Goal: Task Accomplishment & Management: Manage account settings

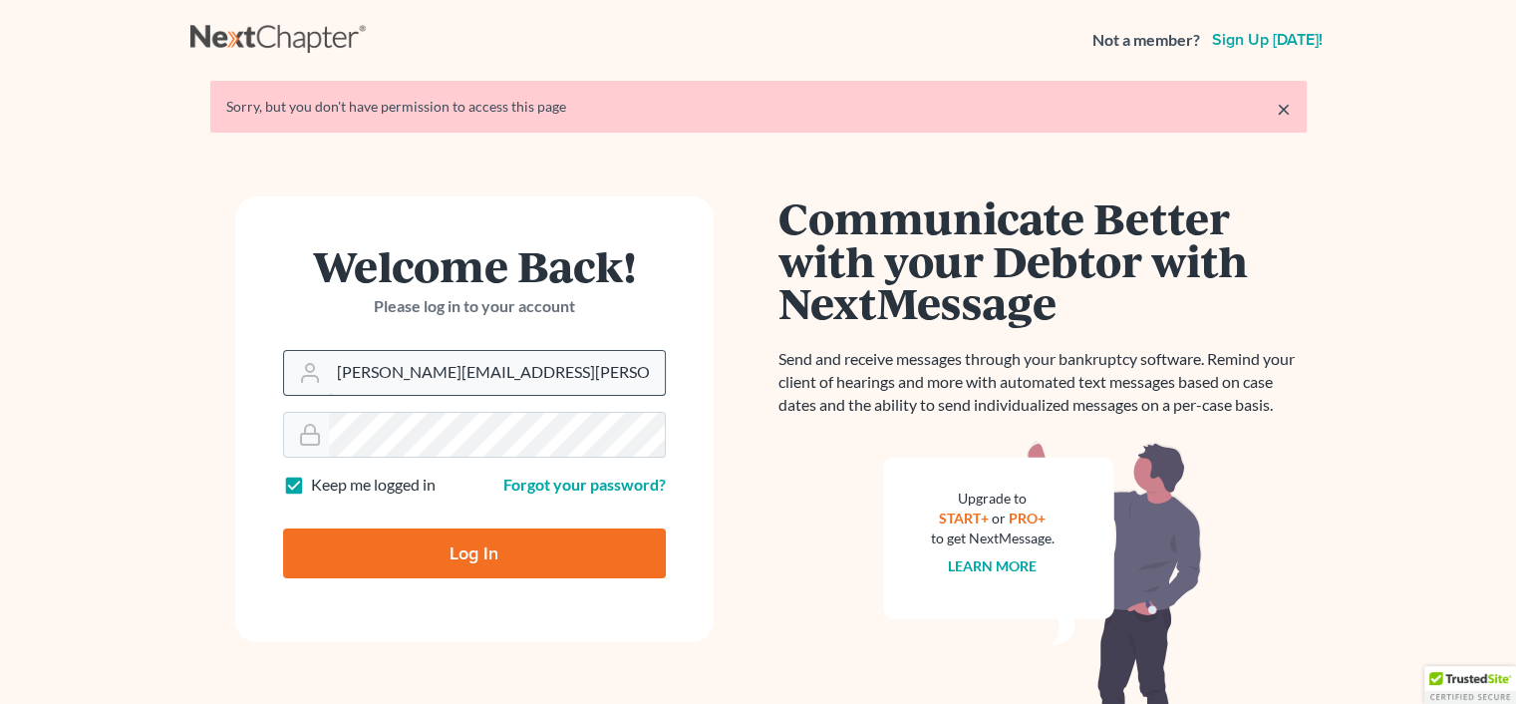
click at [566, 369] on input "rachel@farthing.legal" at bounding box center [497, 373] width 336 height 44
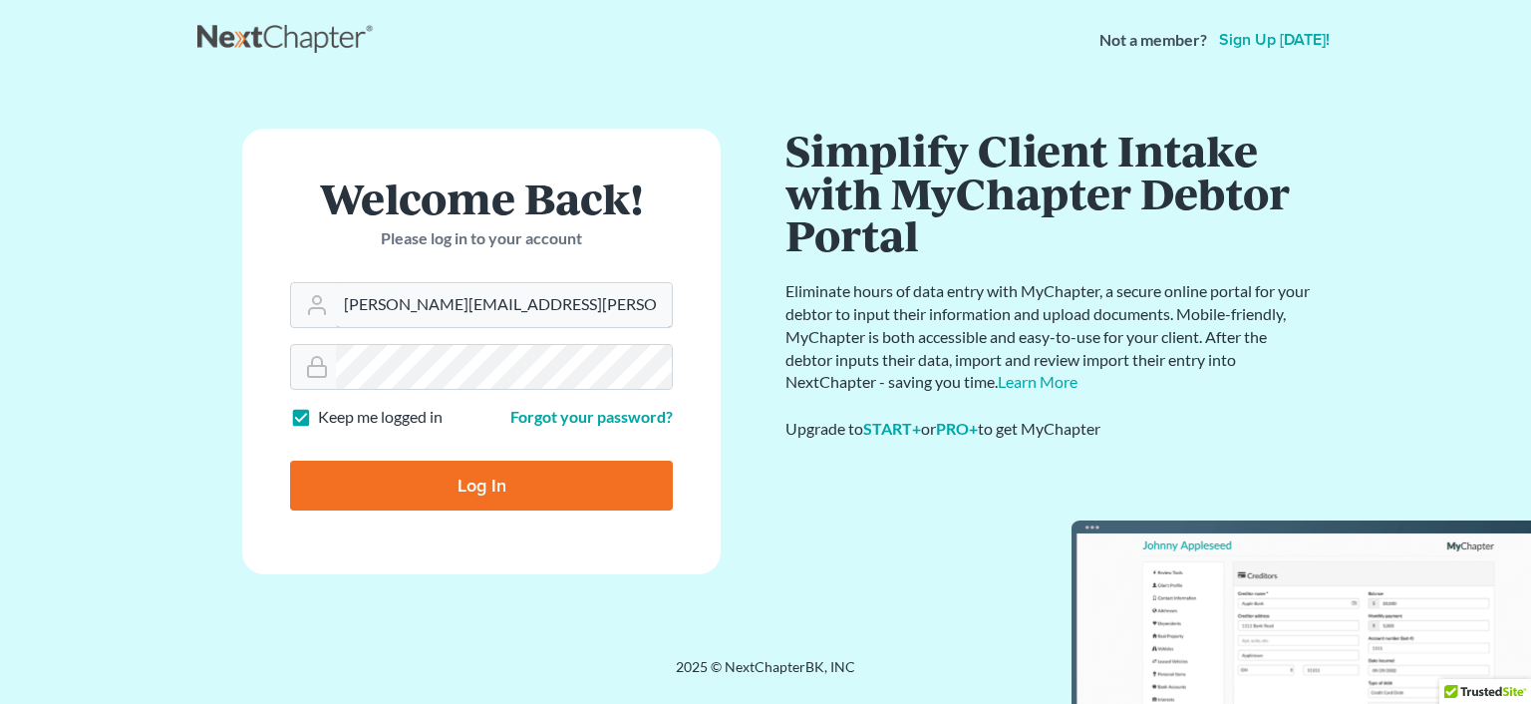
type input "sharonw@sfarthinglaw.com"
click at [525, 493] on input "Log In" at bounding box center [481, 485] width 383 height 50
type input "Thinking..."
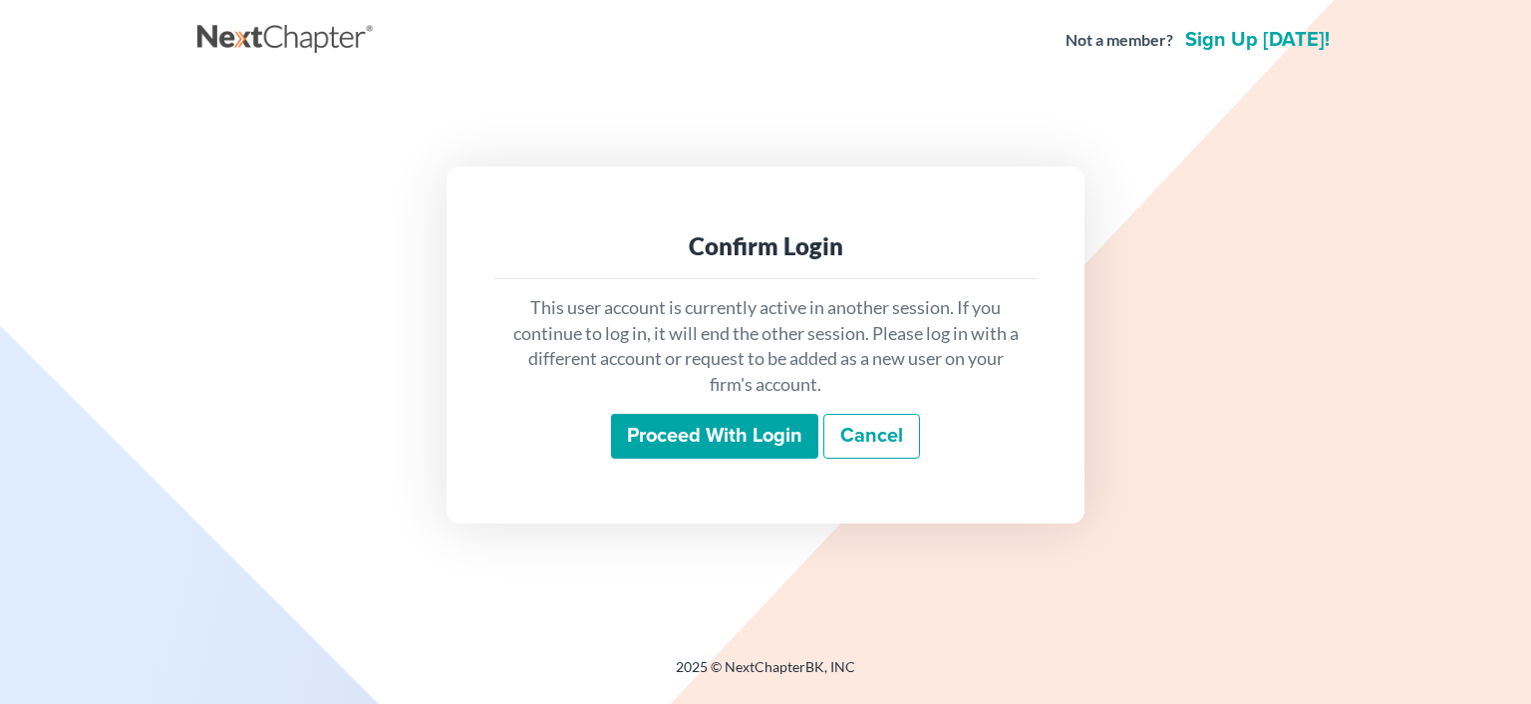
click at [621, 433] on input "Proceed with login" at bounding box center [714, 437] width 207 height 46
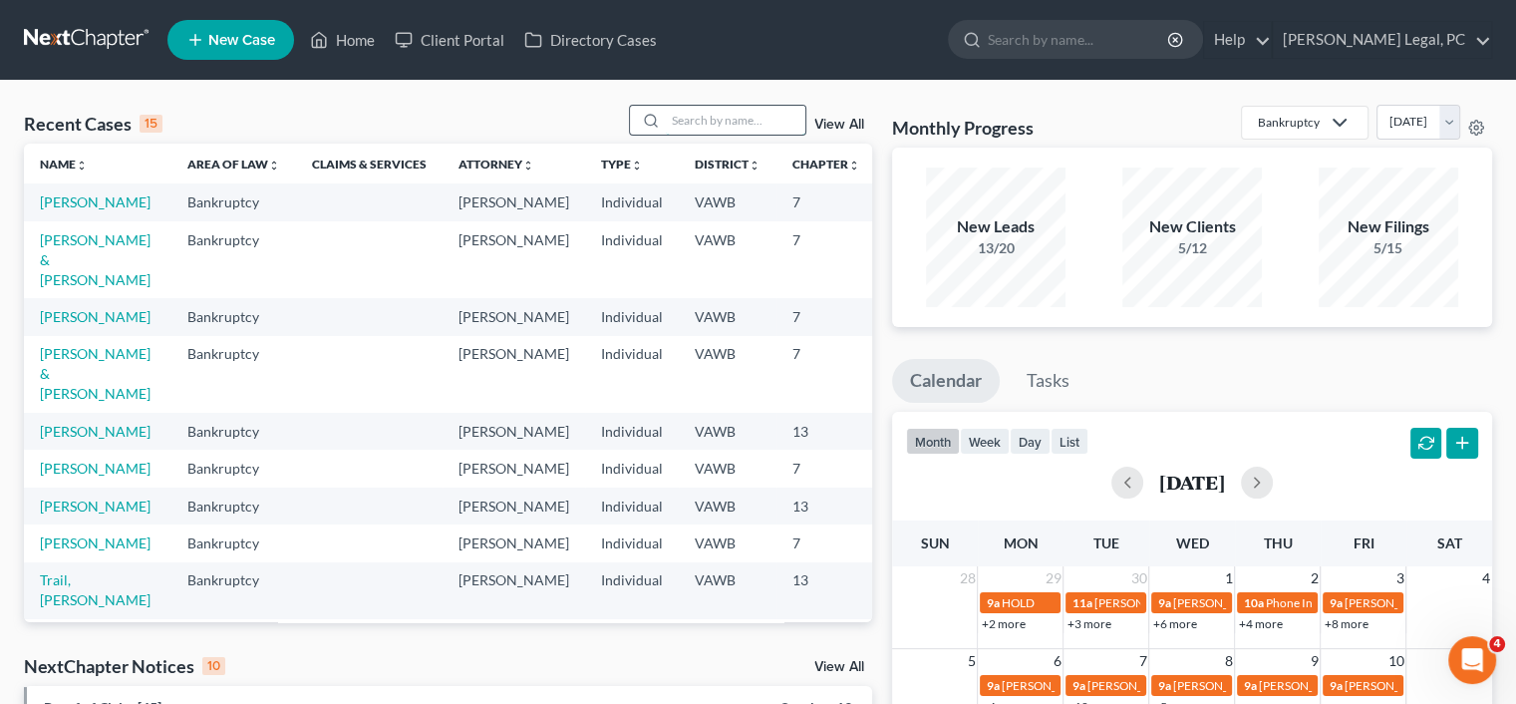
click at [725, 123] on input "search" at bounding box center [736, 120] width 140 height 29
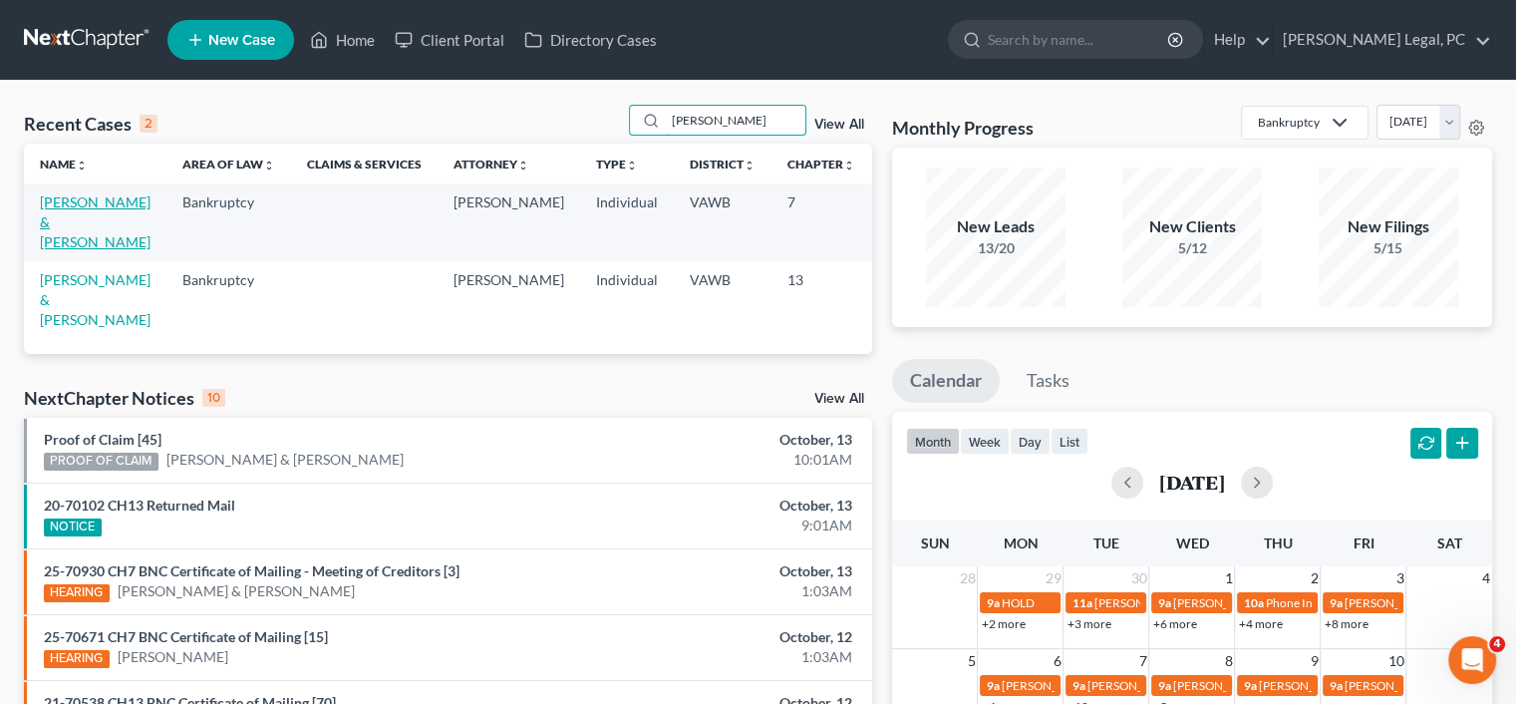
type input "pugh"
click at [81, 220] on link "[PERSON_NAME] & [PERSON_NAME]" at bounding box center [95, 221] width 111 height 57
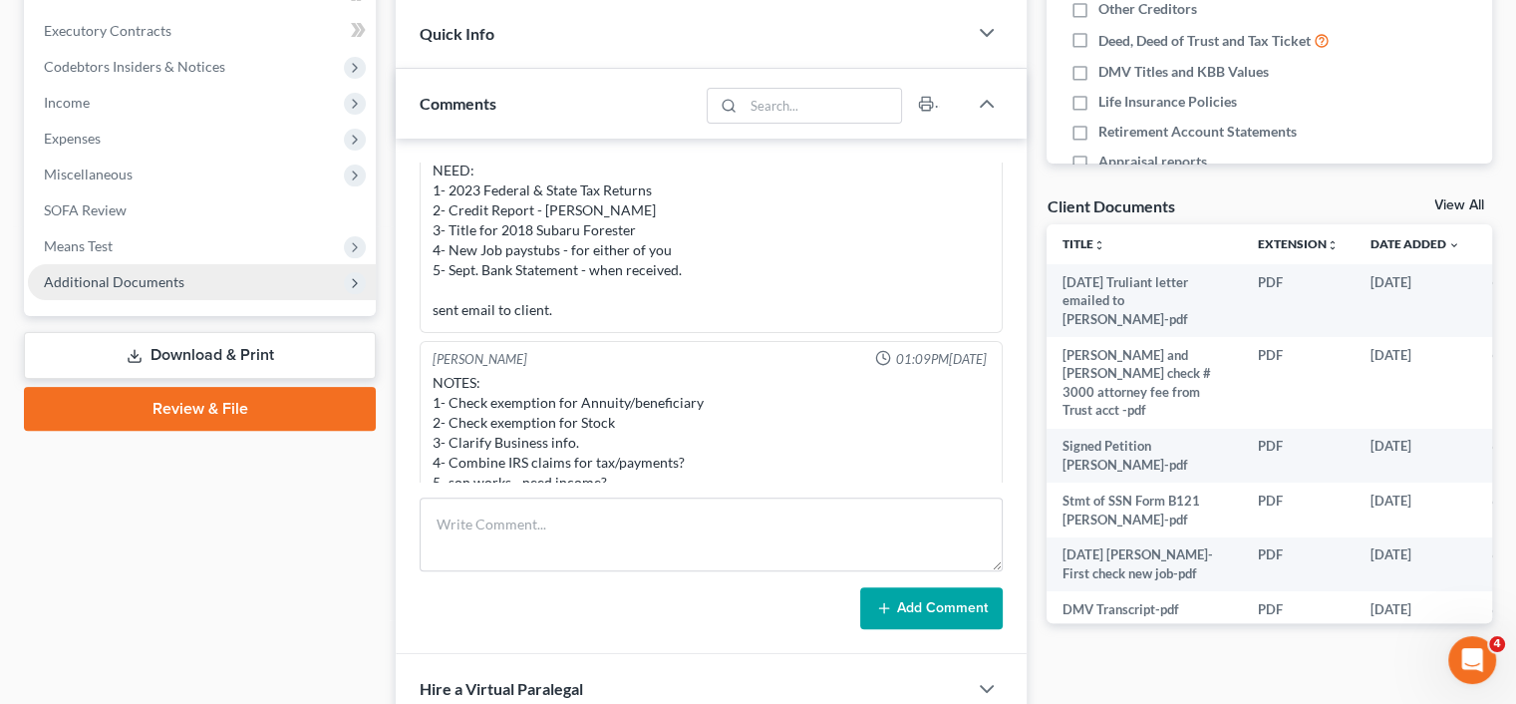
scroll to position [598, 0]
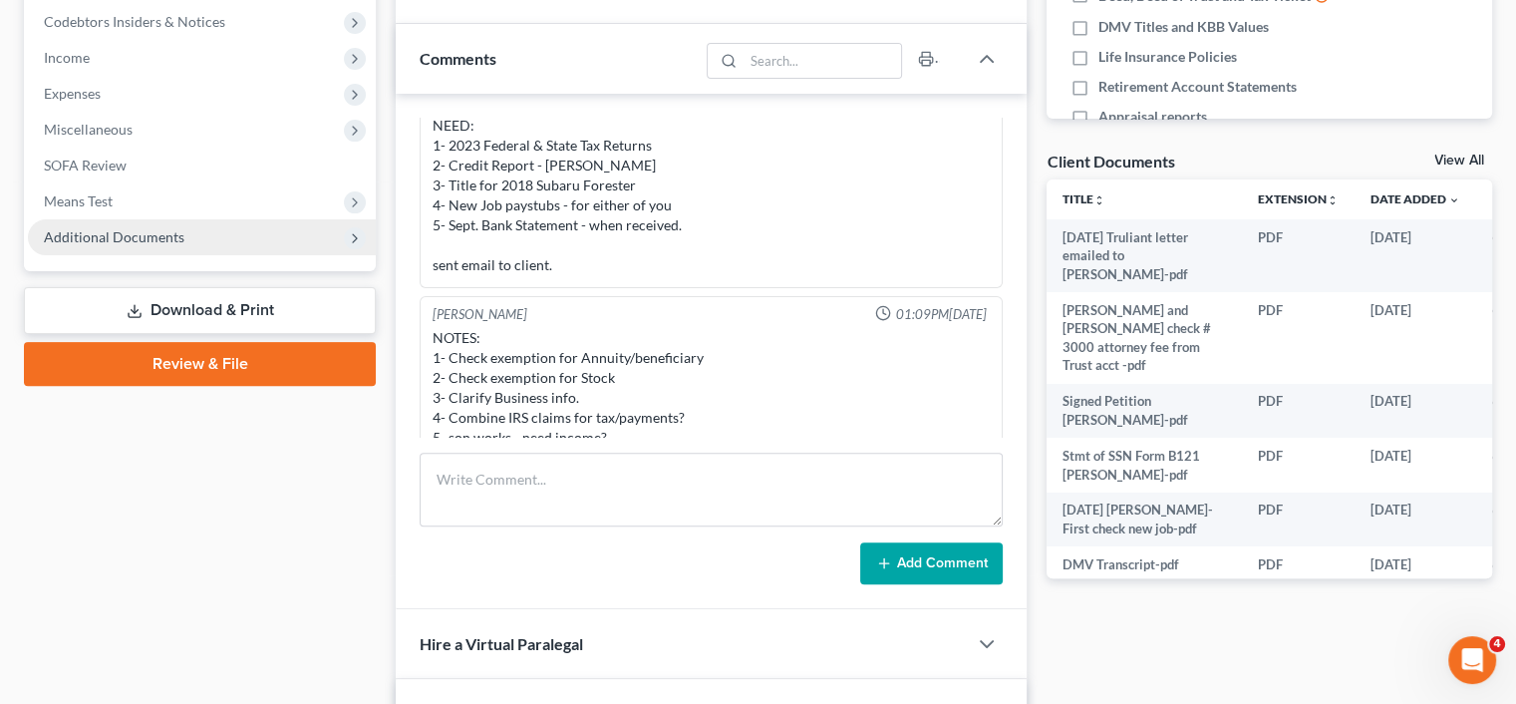
click at [104, 230] on span "Additional Documents" at bounding box center [114, 236] width 141 height 17
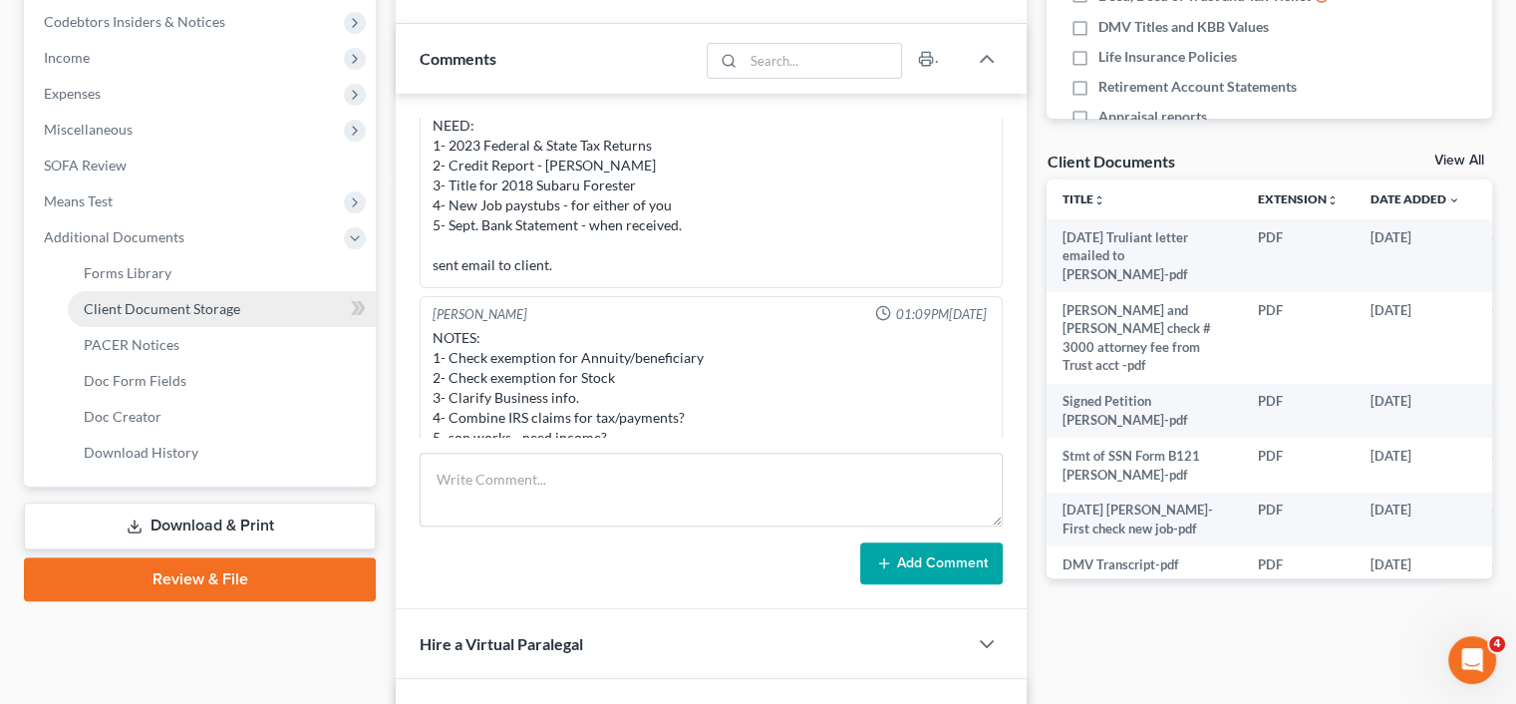
click at [120, 303] on span "Client Document Storage" at bounding box center [162, 308] width 156 height 17
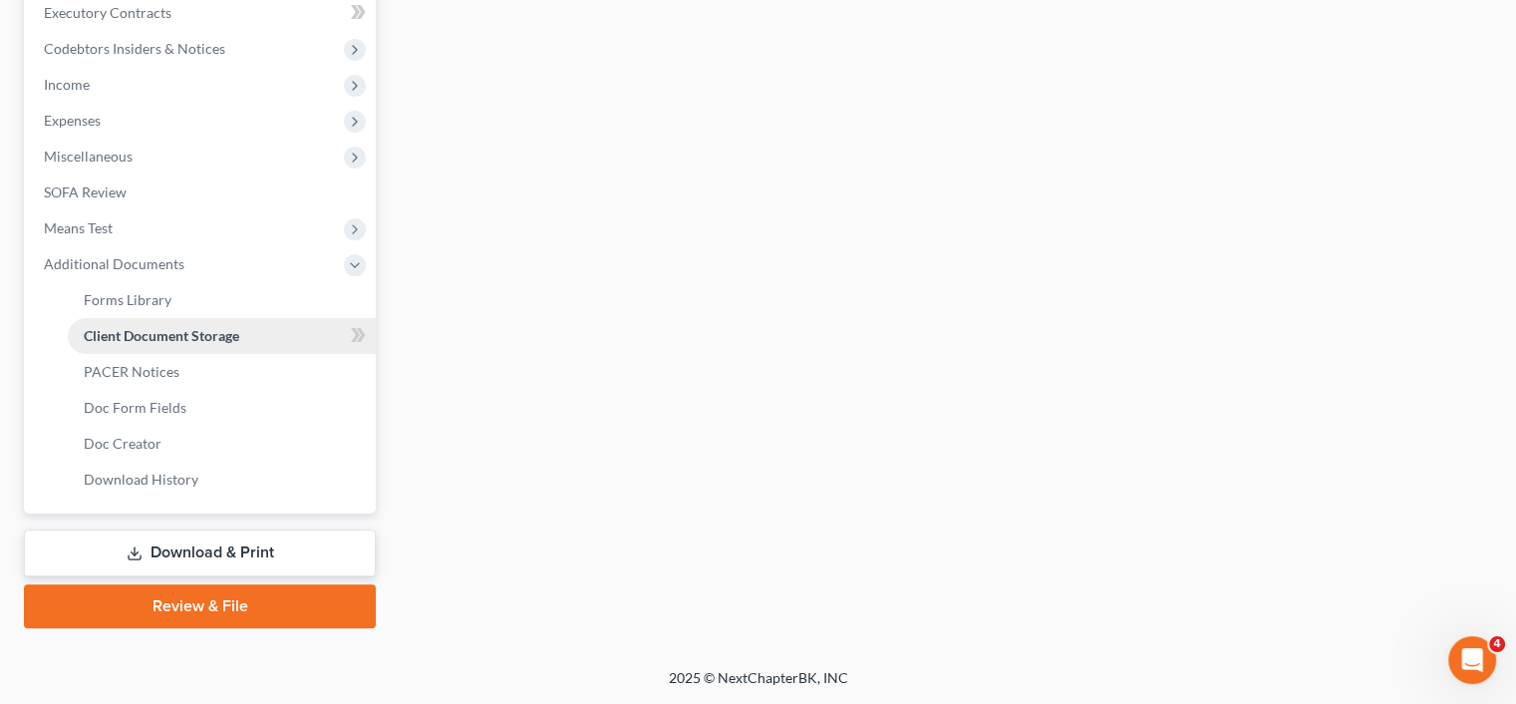
scroll to position [398, 0]
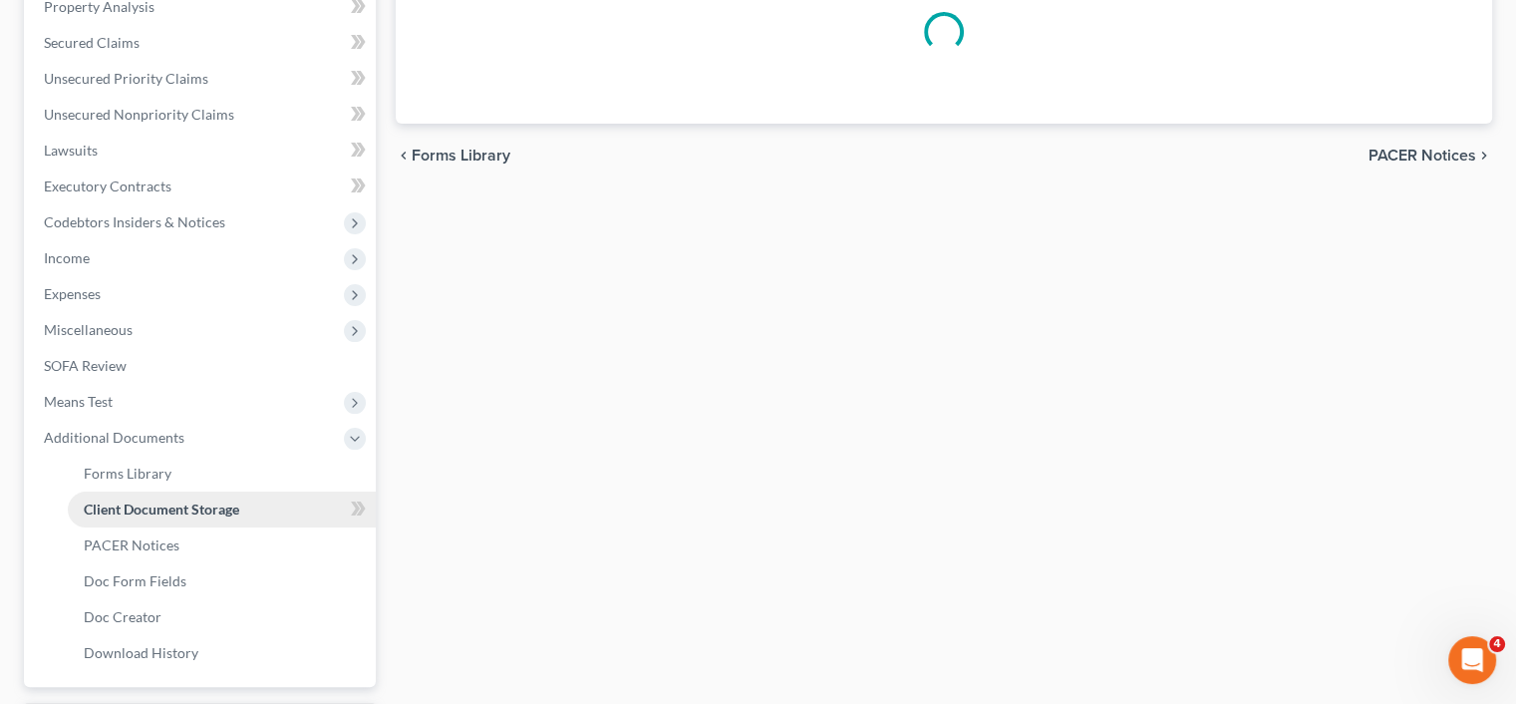
select select "0"
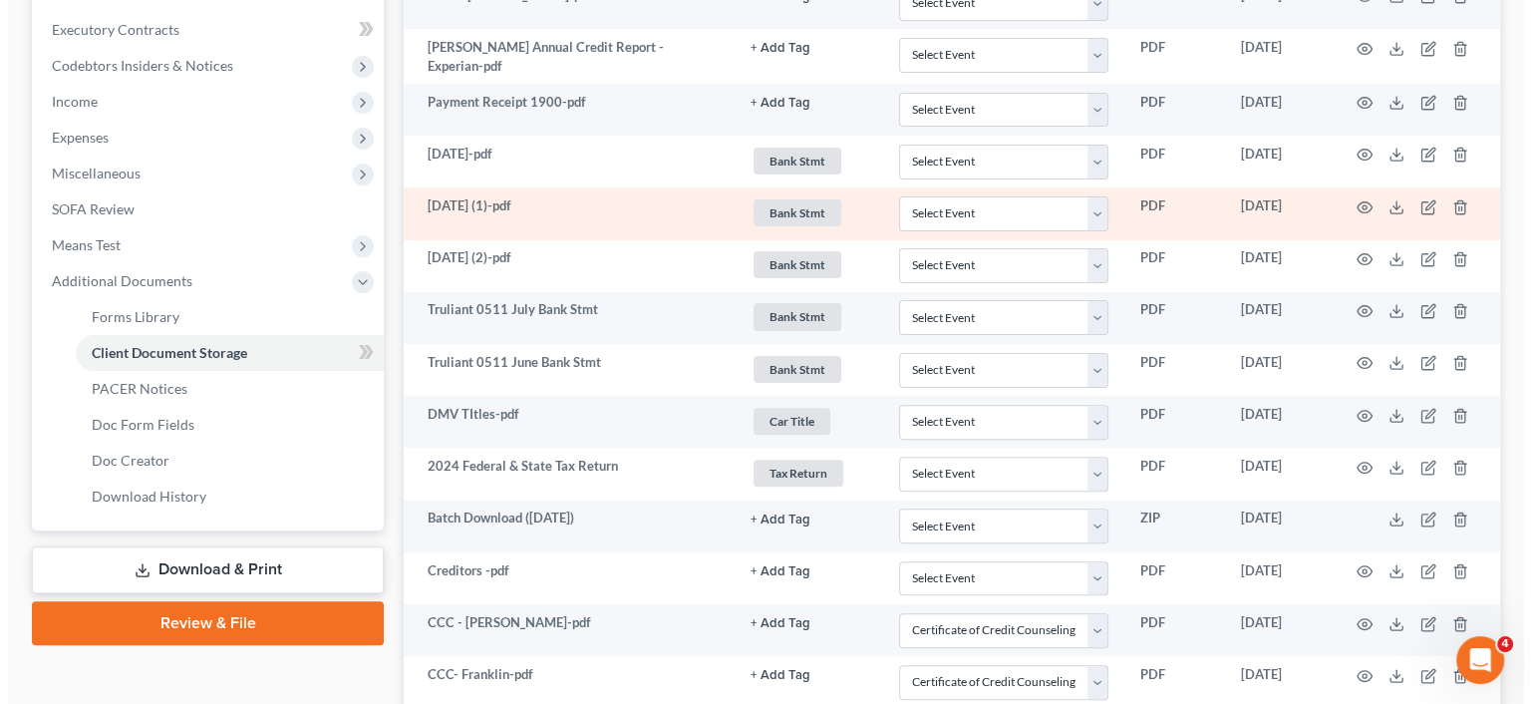
scroll to position [598, 0]
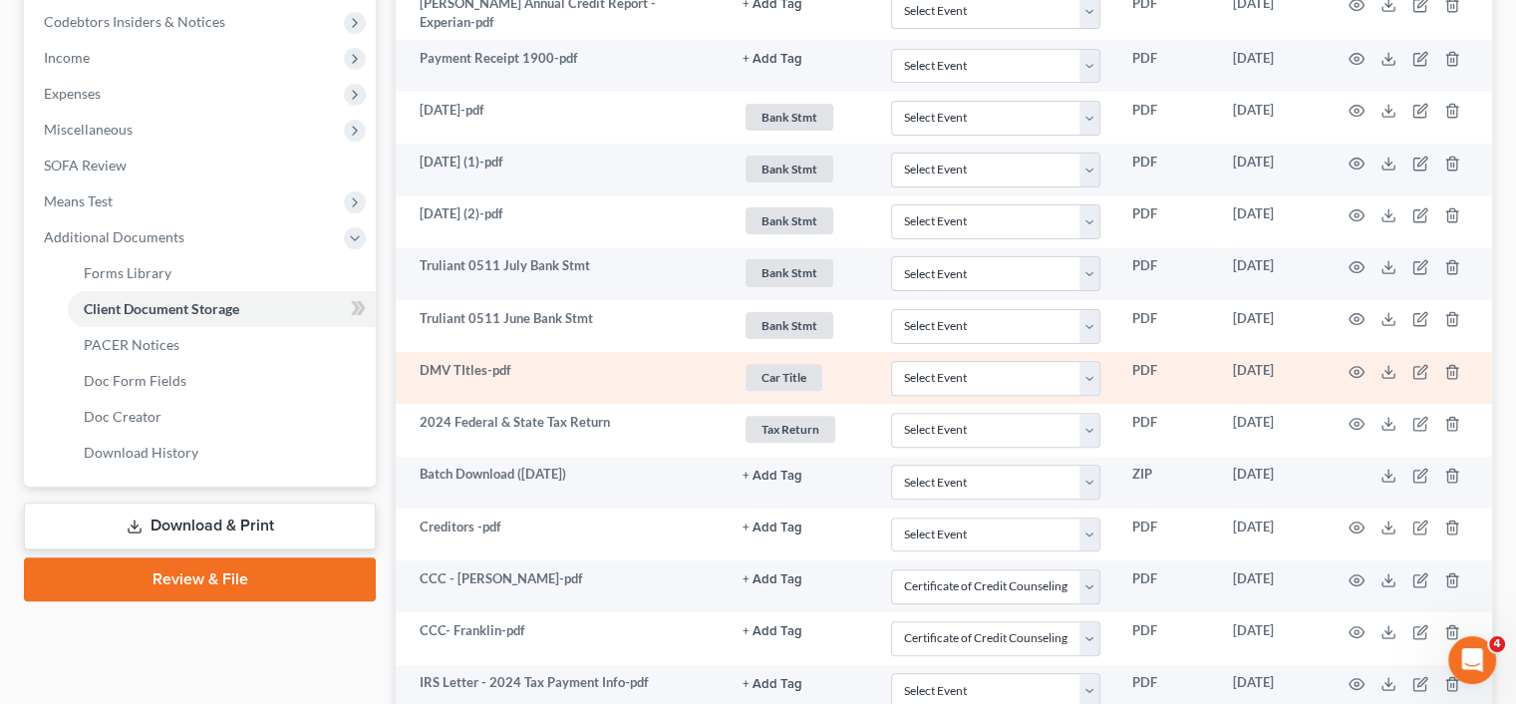
click at [1346, 365] on td at bounding box center [1408, 378] width 167 height 52
click at [1351, 367] on icon "button" at bounding box center [1356, 372] width 16 height 16
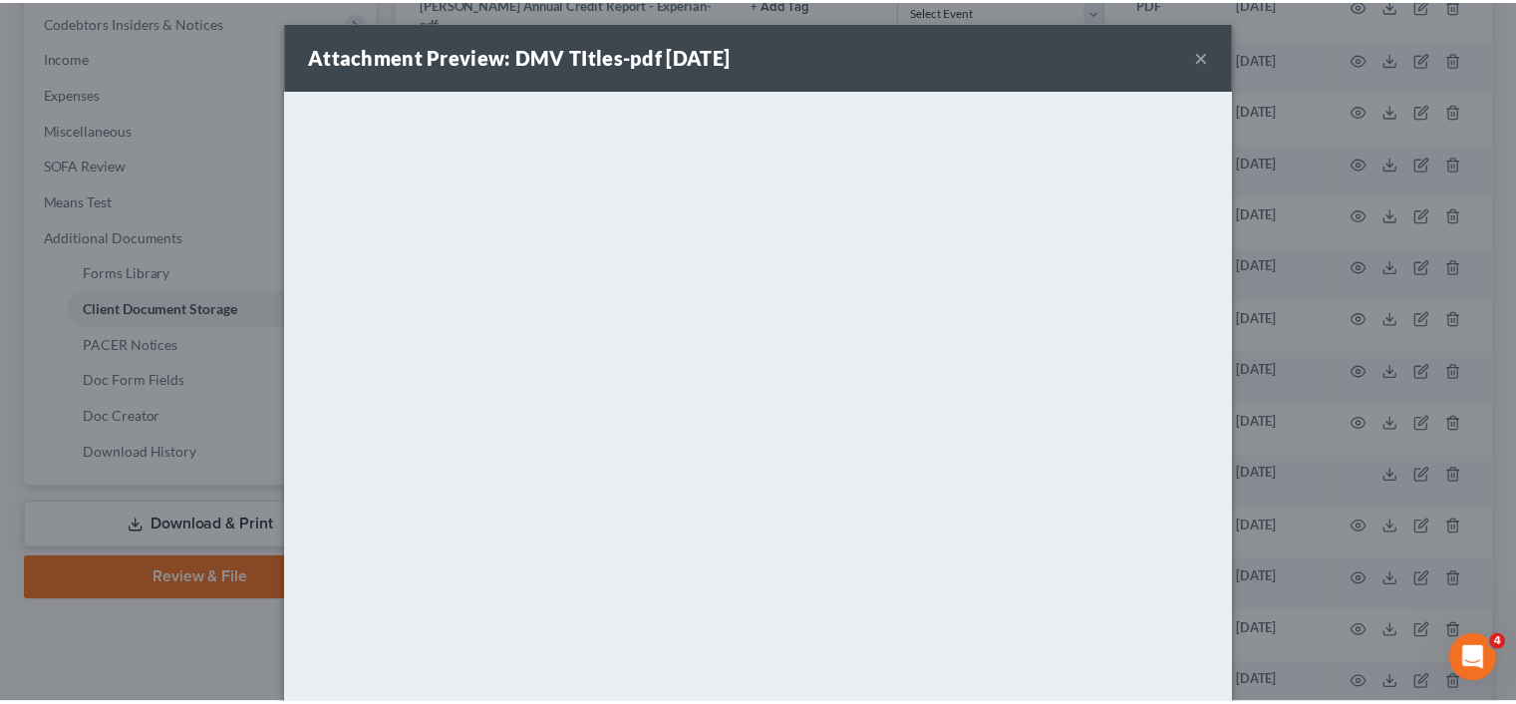
scroll to position [0, 0]
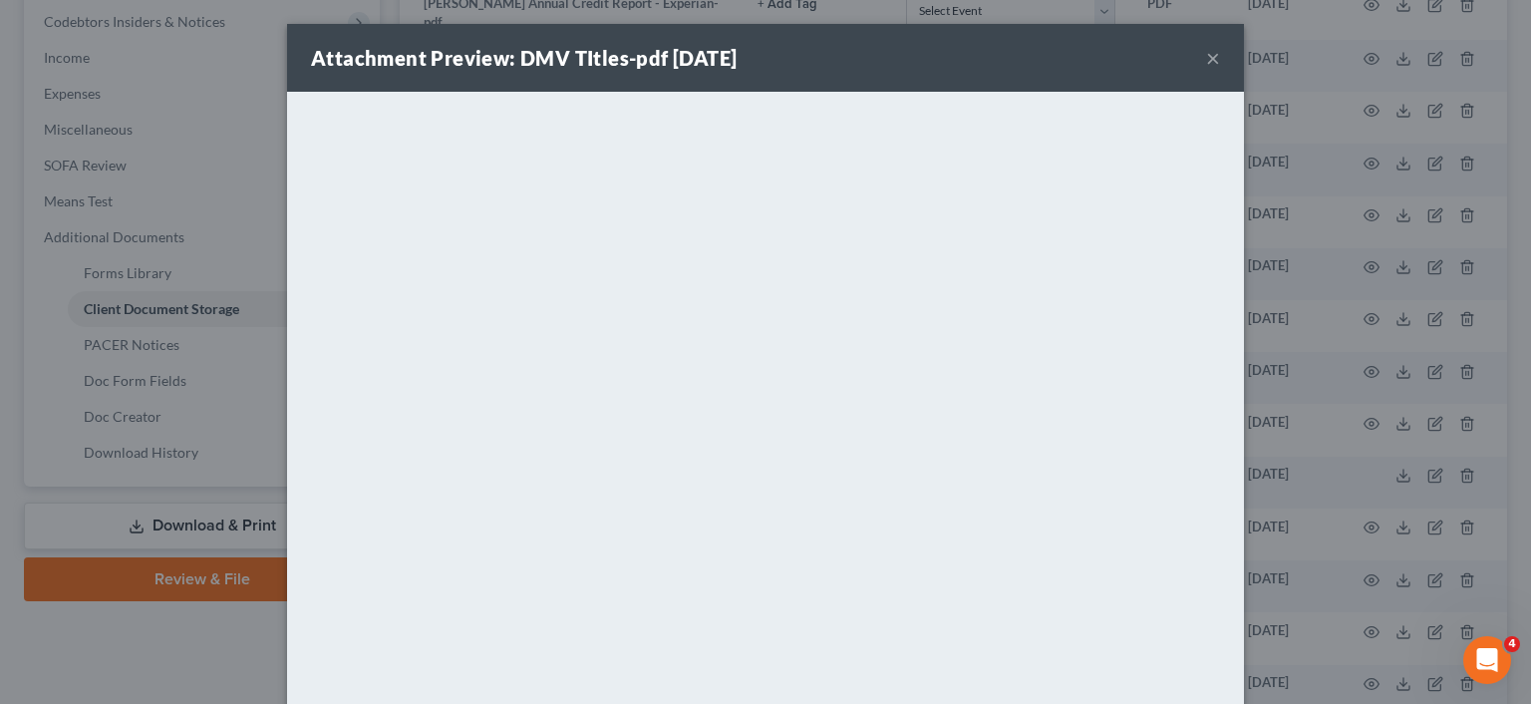
click at [1207, 56] on button "×" at bounding box center [1213, 58] width 14 height 24
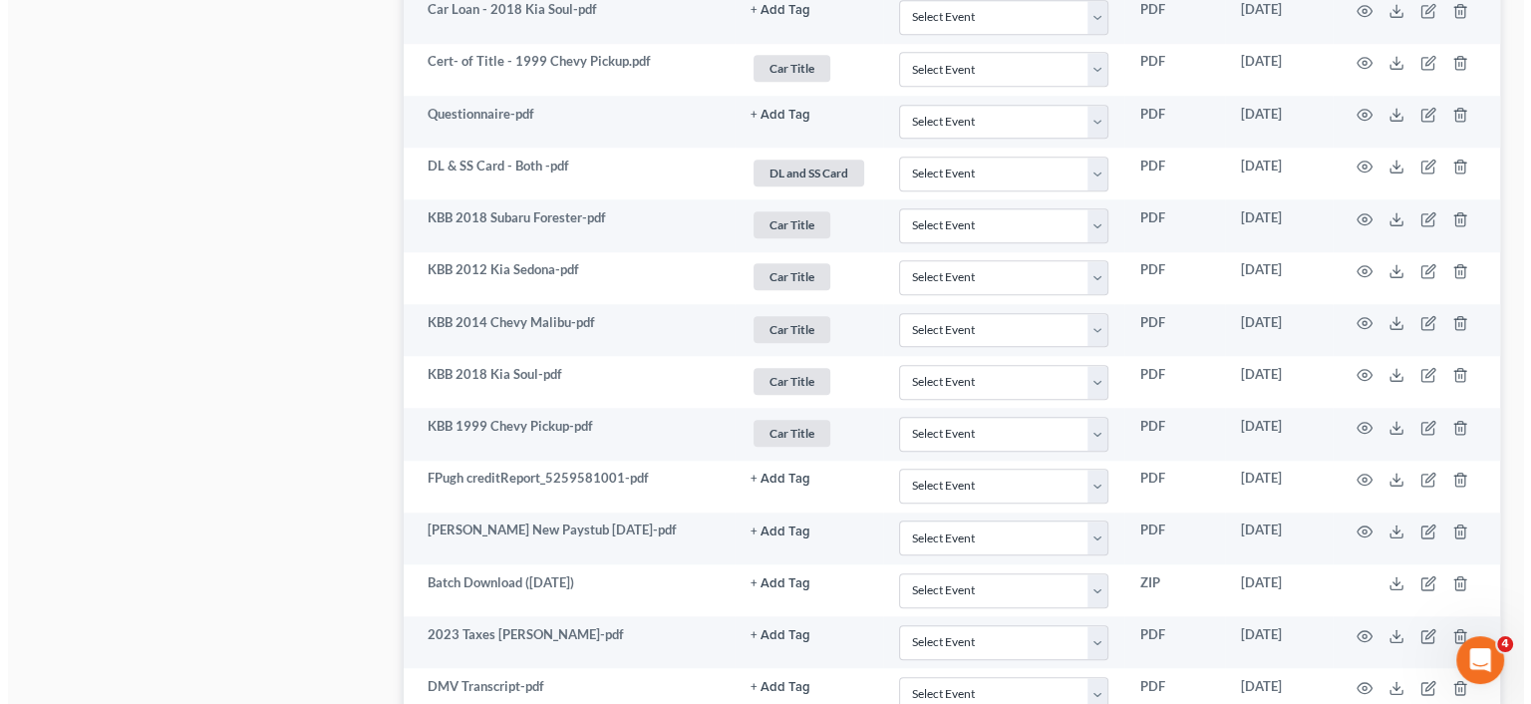
scroll to position [1794, 0]
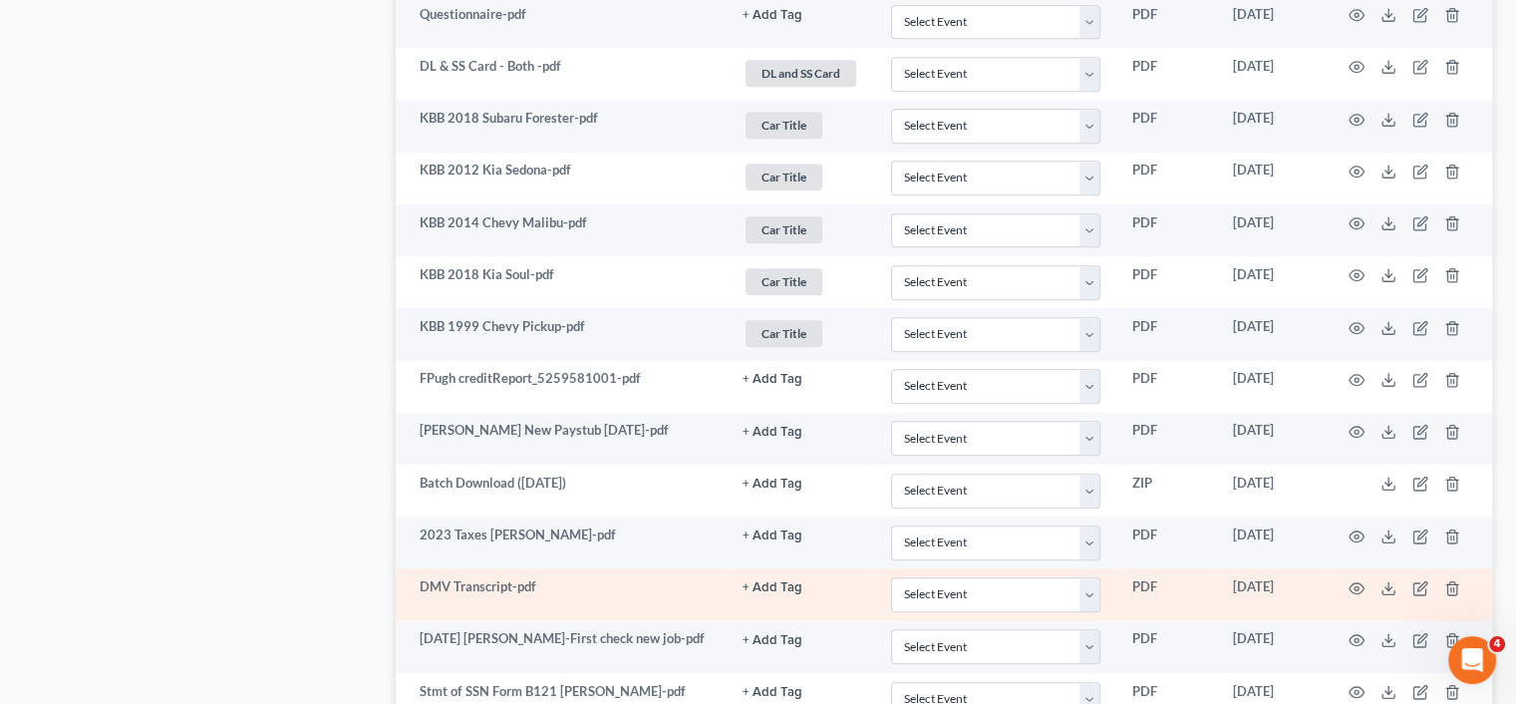
click at [1363, 573] on td at bounding box center [1408, 594] width 167 height 52
click at [1354, 586] on circle "button" at bounding box center [1356, 588] width 4 height 4
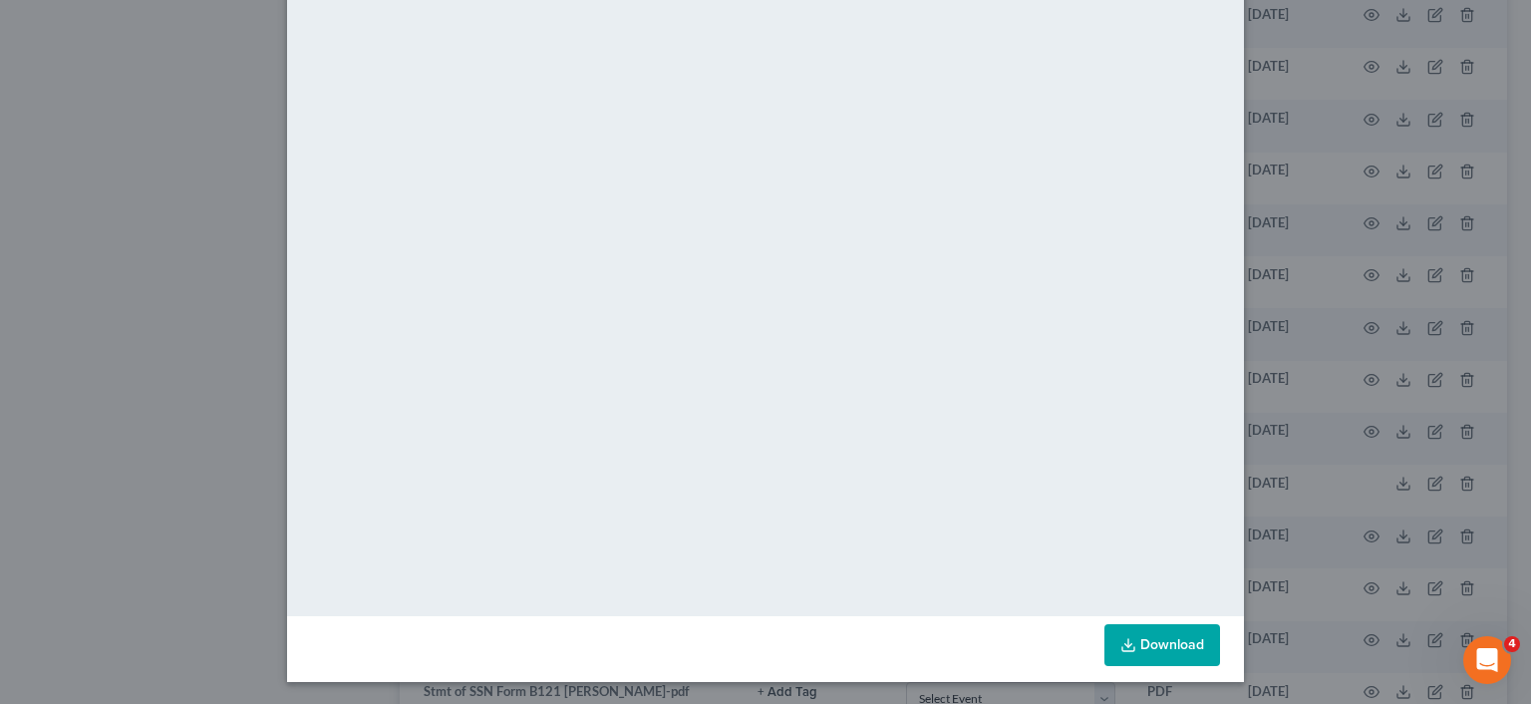
scroll to position [131, 0]
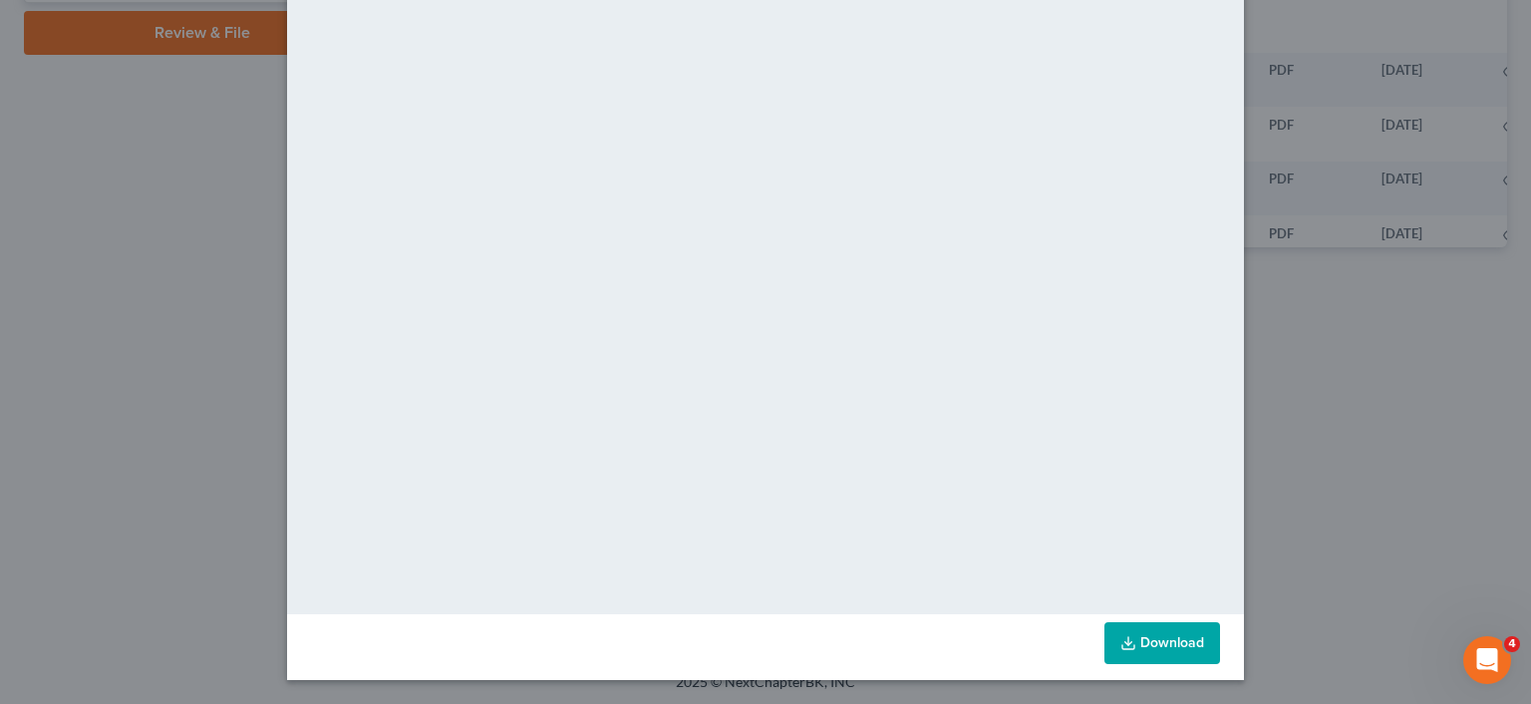
scroll to position [443, 0]
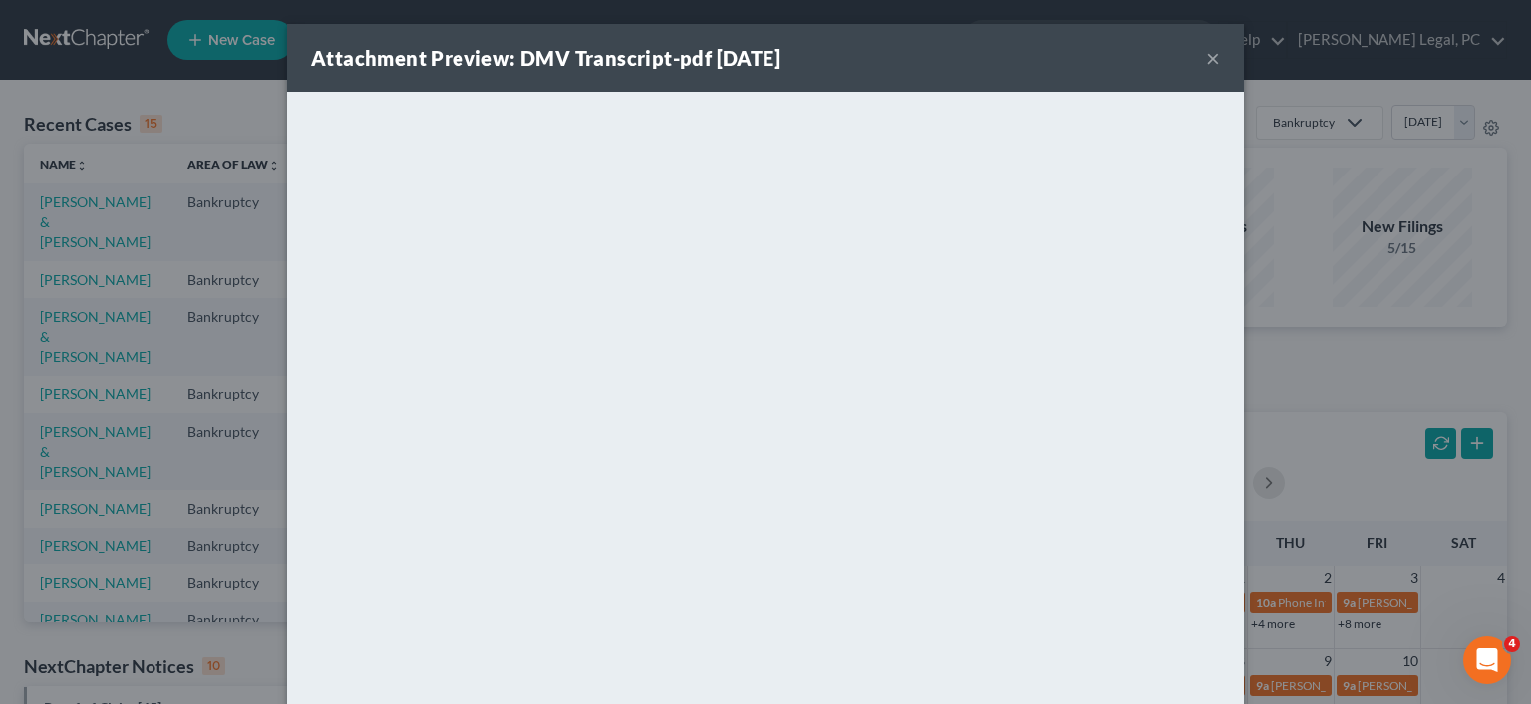
click at [1206, 63] on button "×" at bounding box center [1213, 58] width 14 height 24
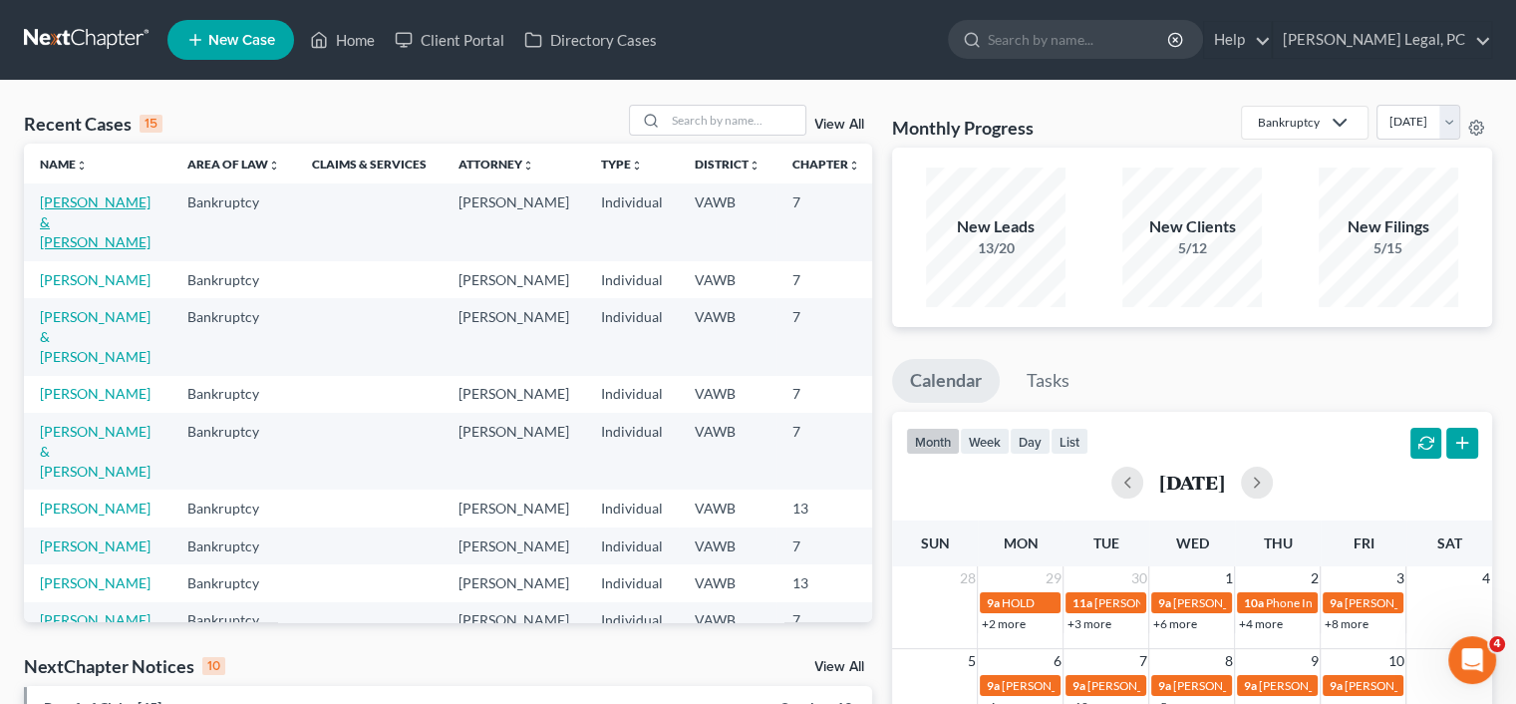
click at [65, 229] on link "[PERSON_NAME] & [PERSON_NAME]" at bounding box center [95, 221] width 111 height 57
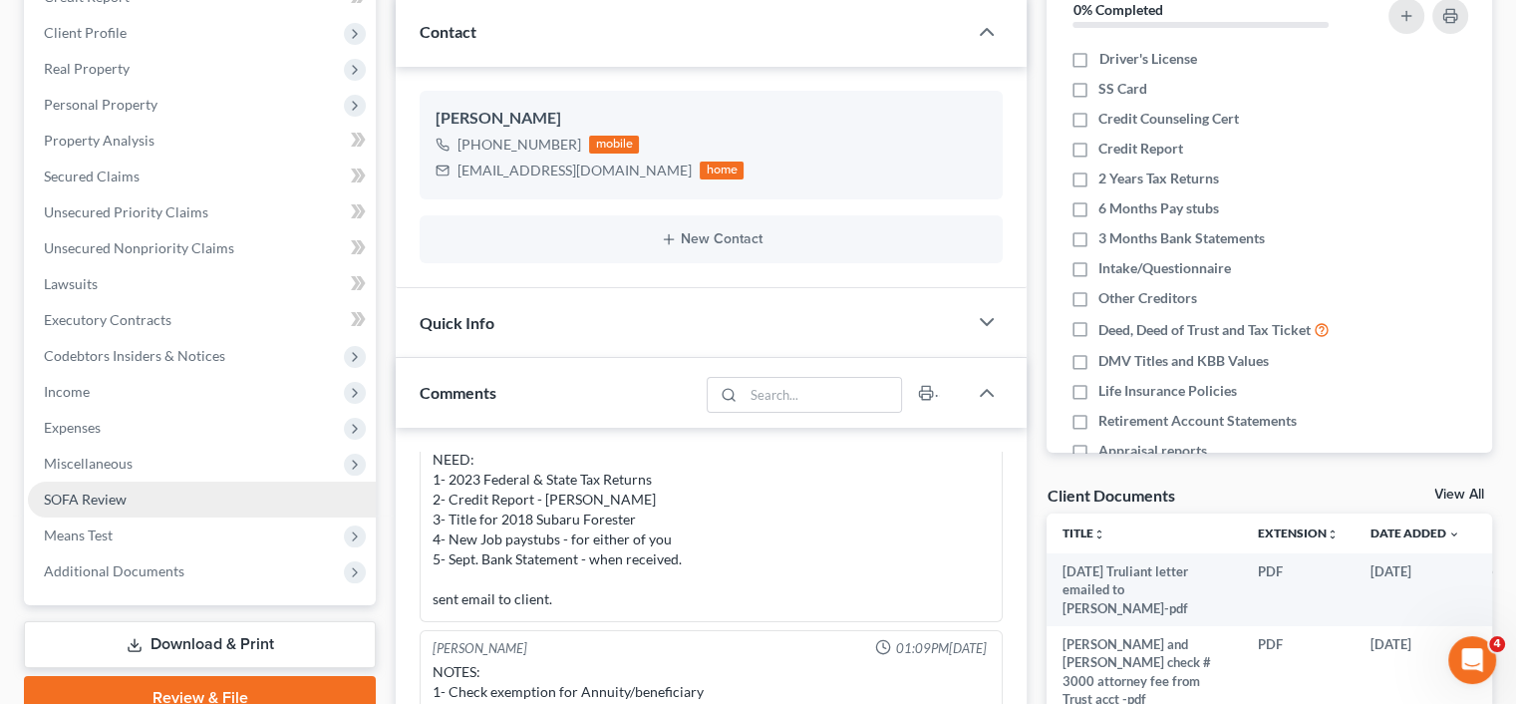
scroll to position [299, 0]
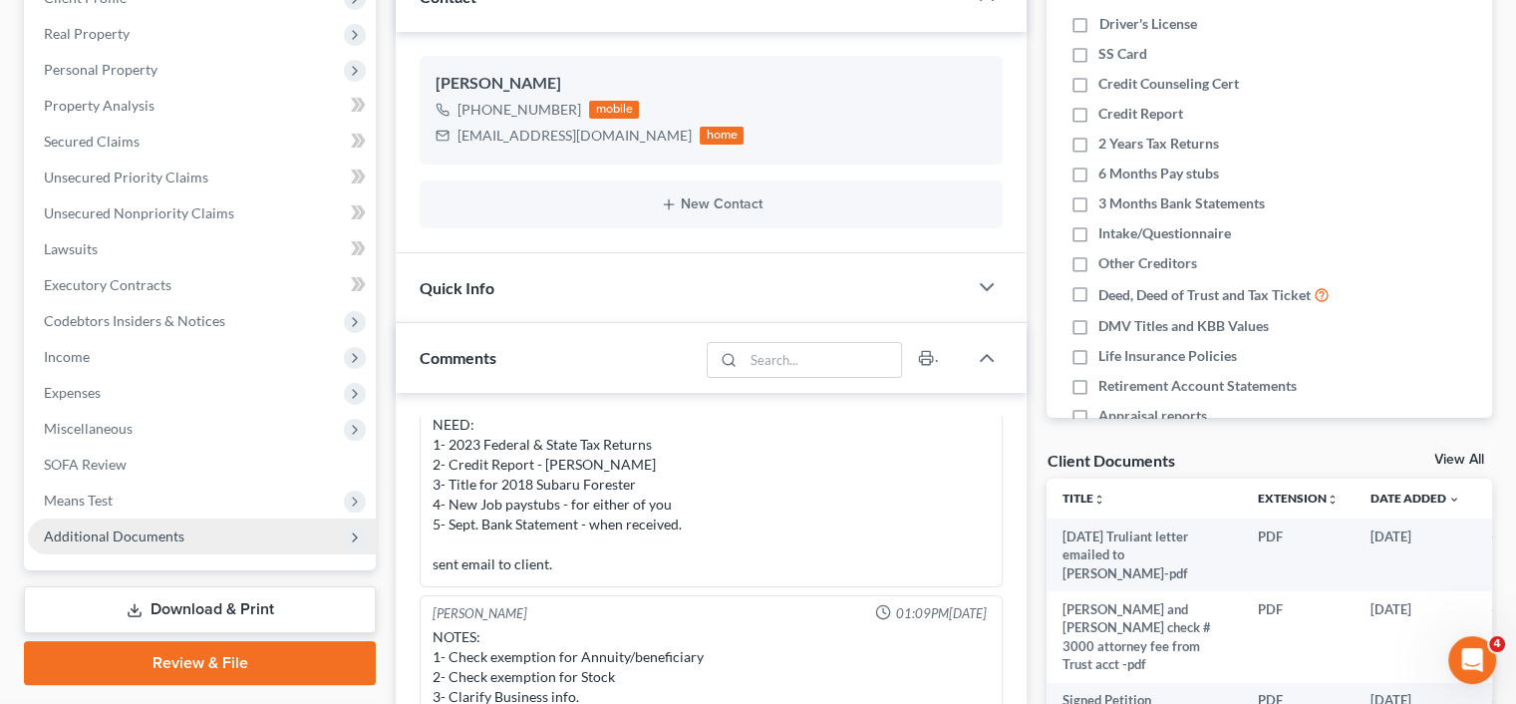
click at [144, 532] on span "Additional Documents" at bounding box center [114, 535] width 141 height 17
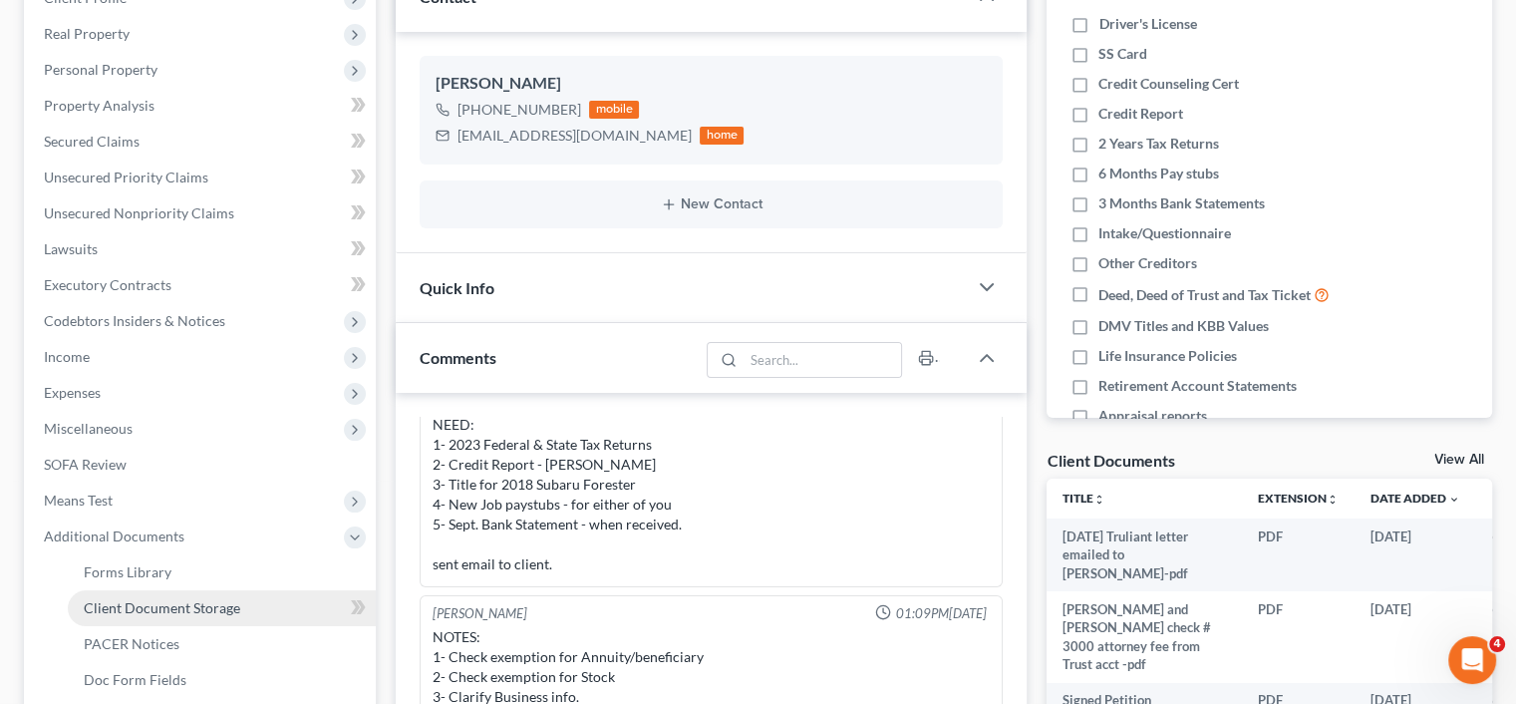
click at [139, 616] on link "Client Document Storage" at bounding box center [222, 608] width 308 height 36
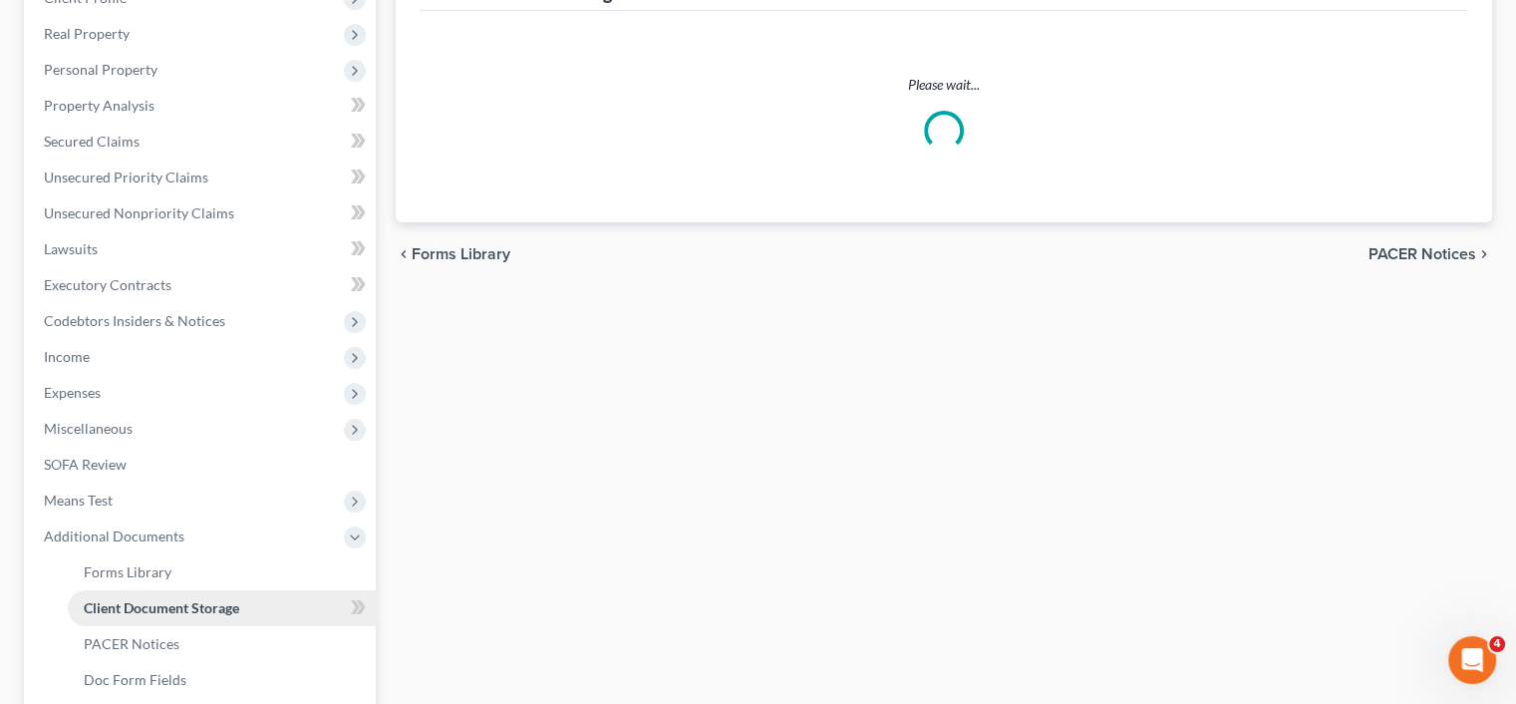
scroll to position [88, 0]
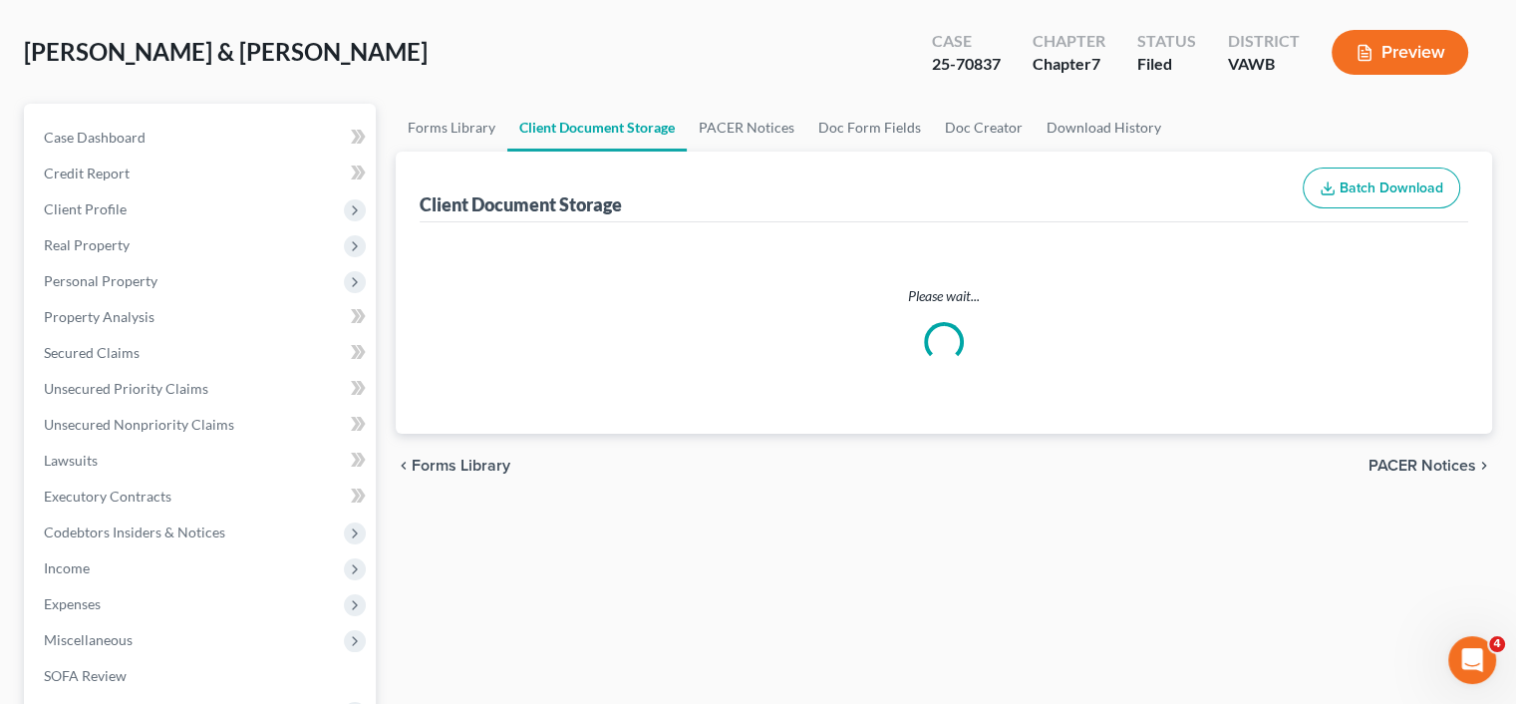
select select "0"
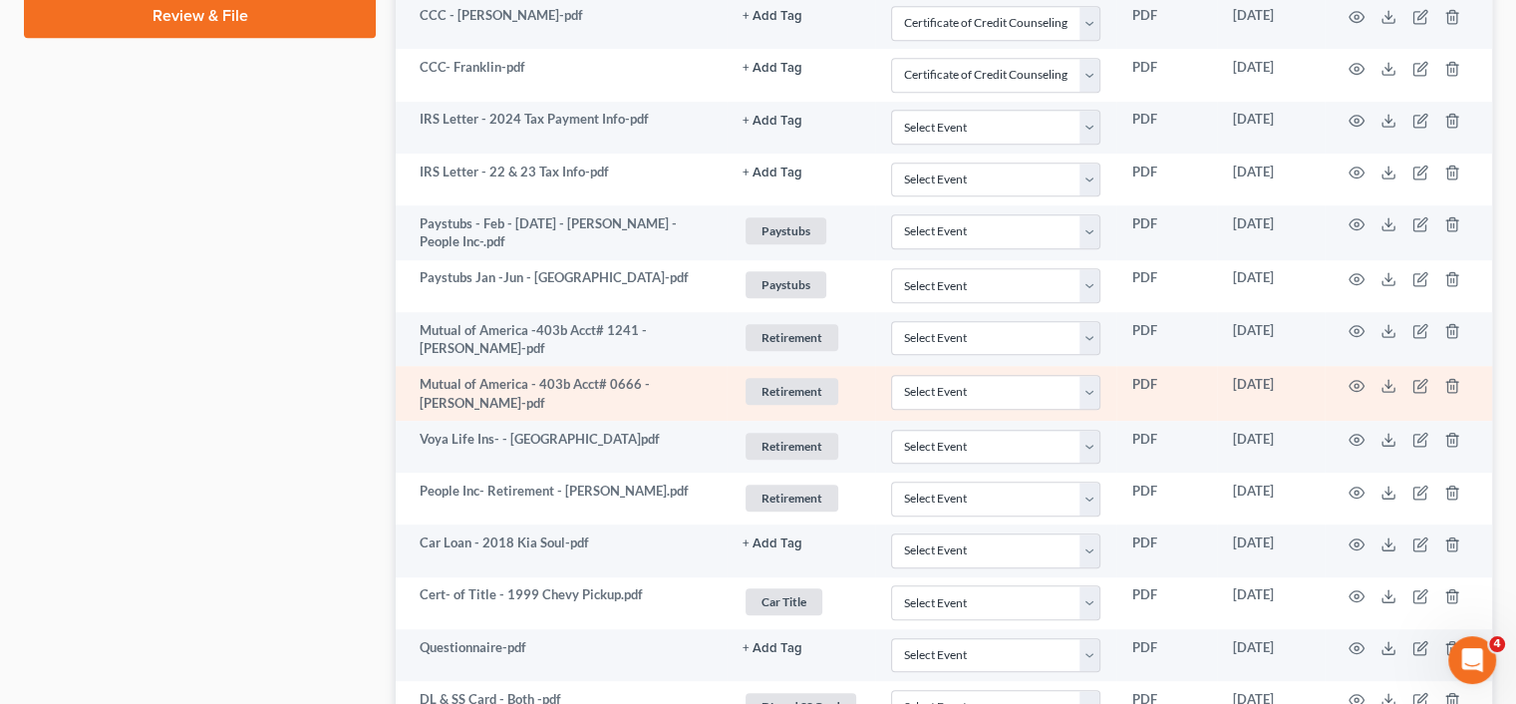
scroll to position [1196, 0]
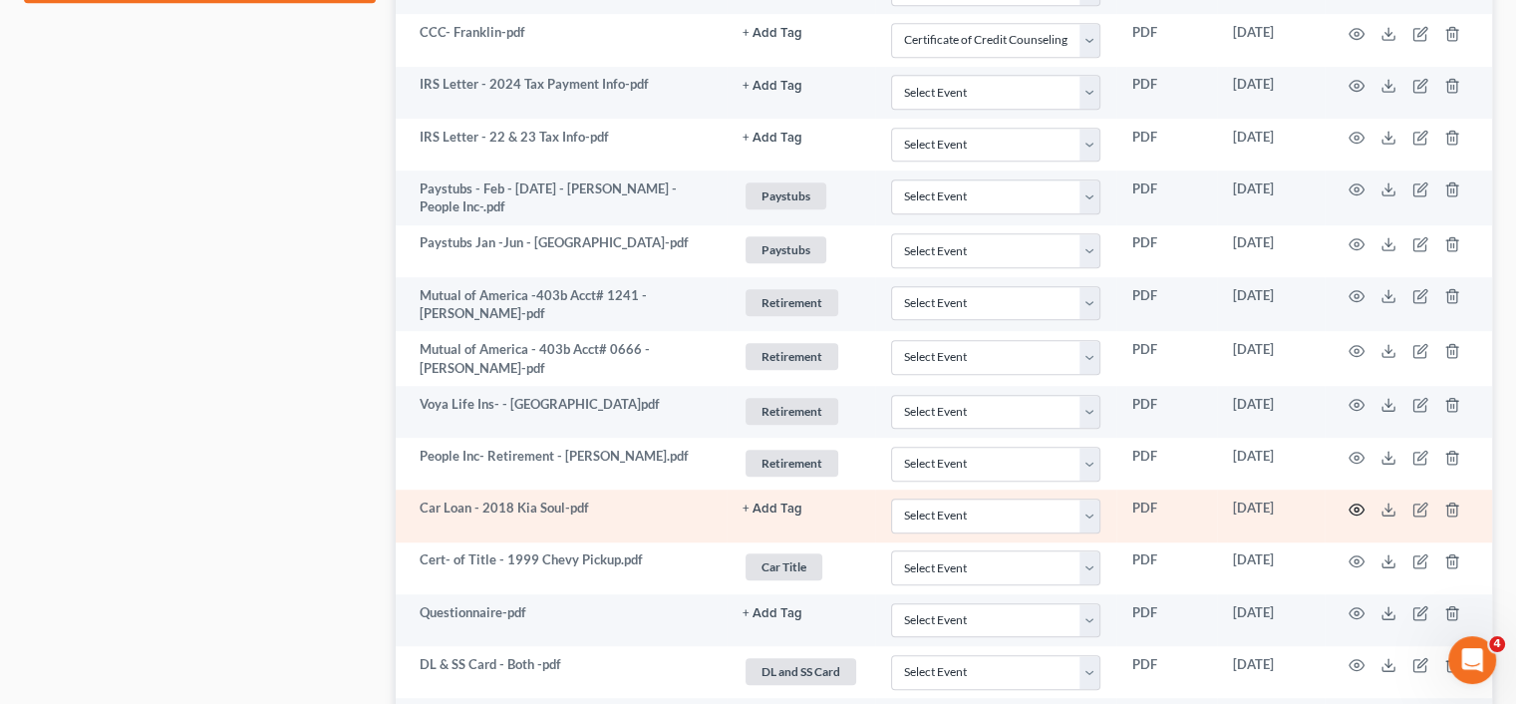
click at [1351, 501] on icon "button" at bounding box center [1356, 509] width 16 height 16
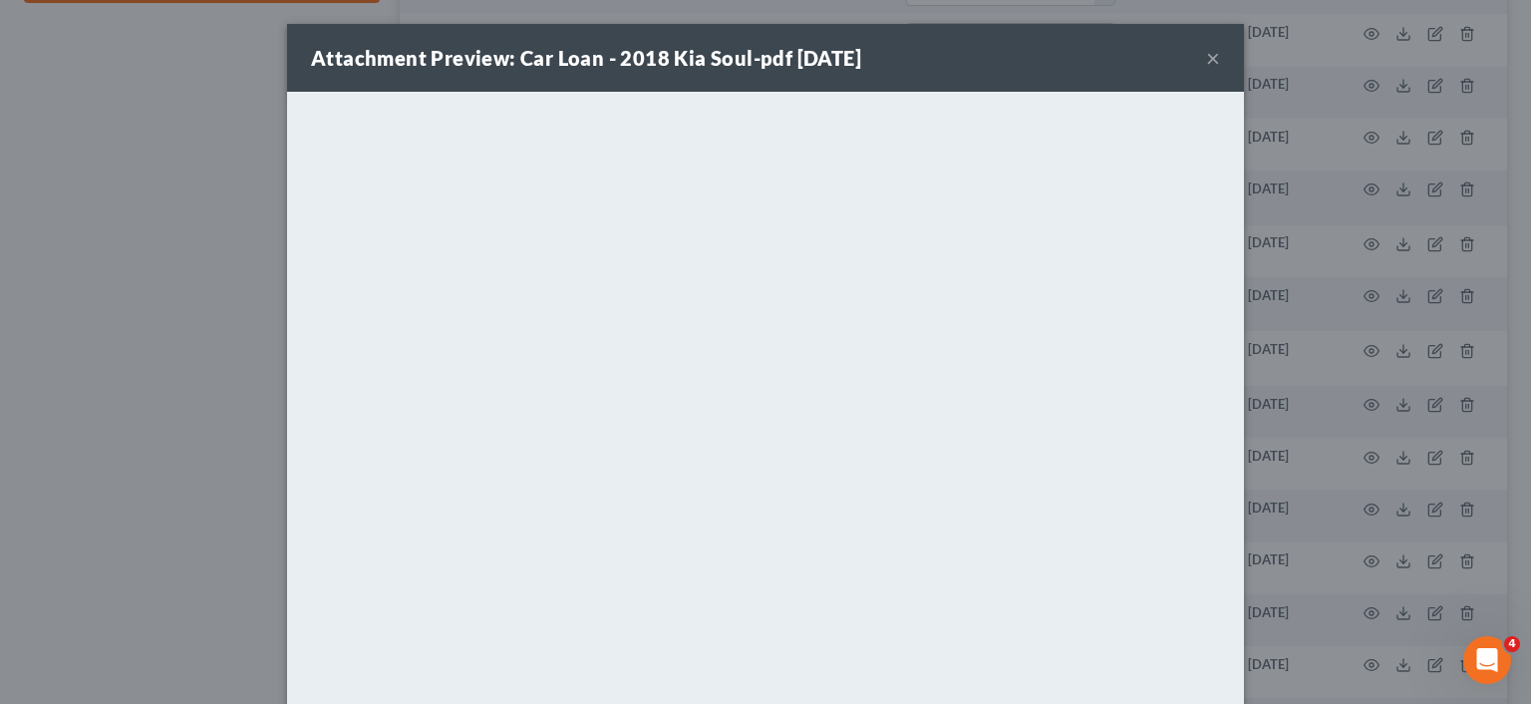
click at [1206, 53] on button "×" at bounding box center [1213, 58] width 14 height 24
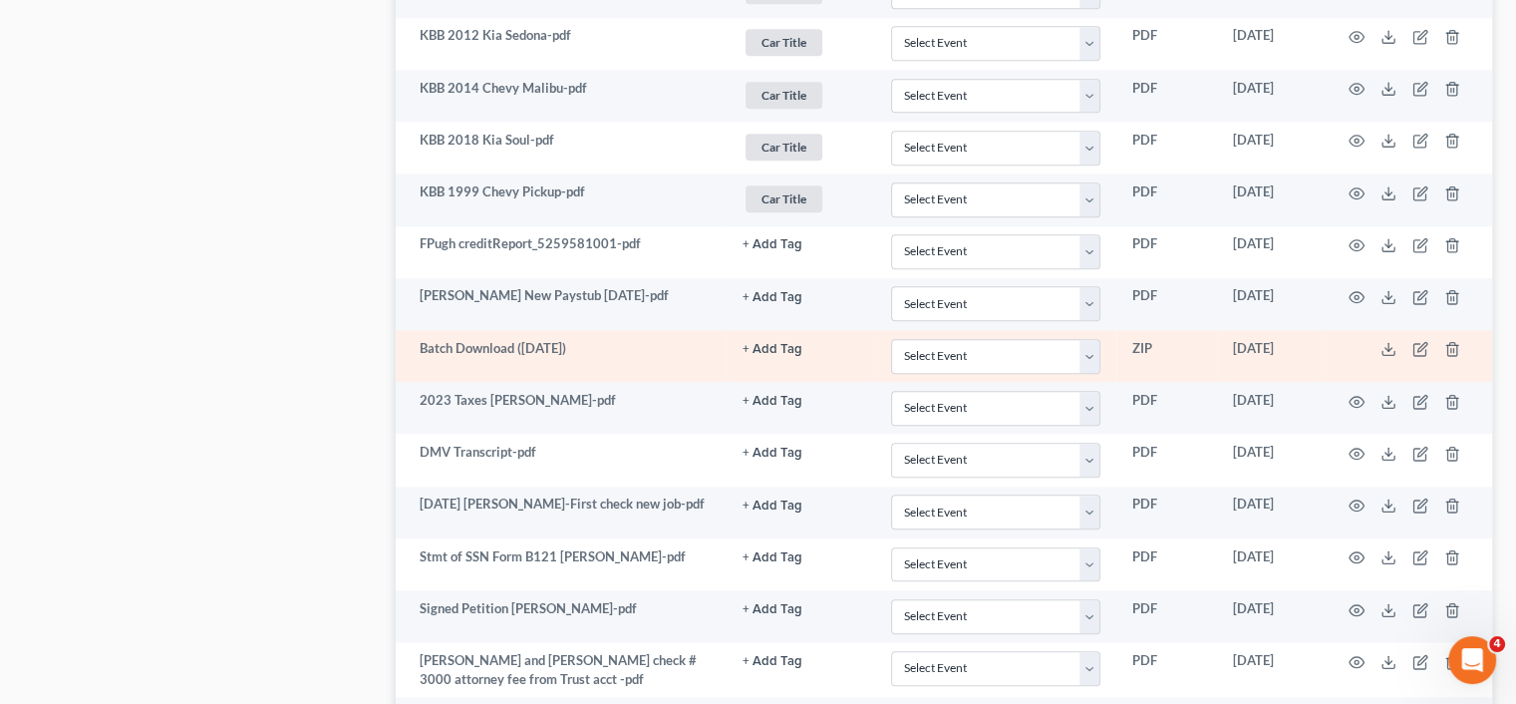
scroll to position [1814, 0]
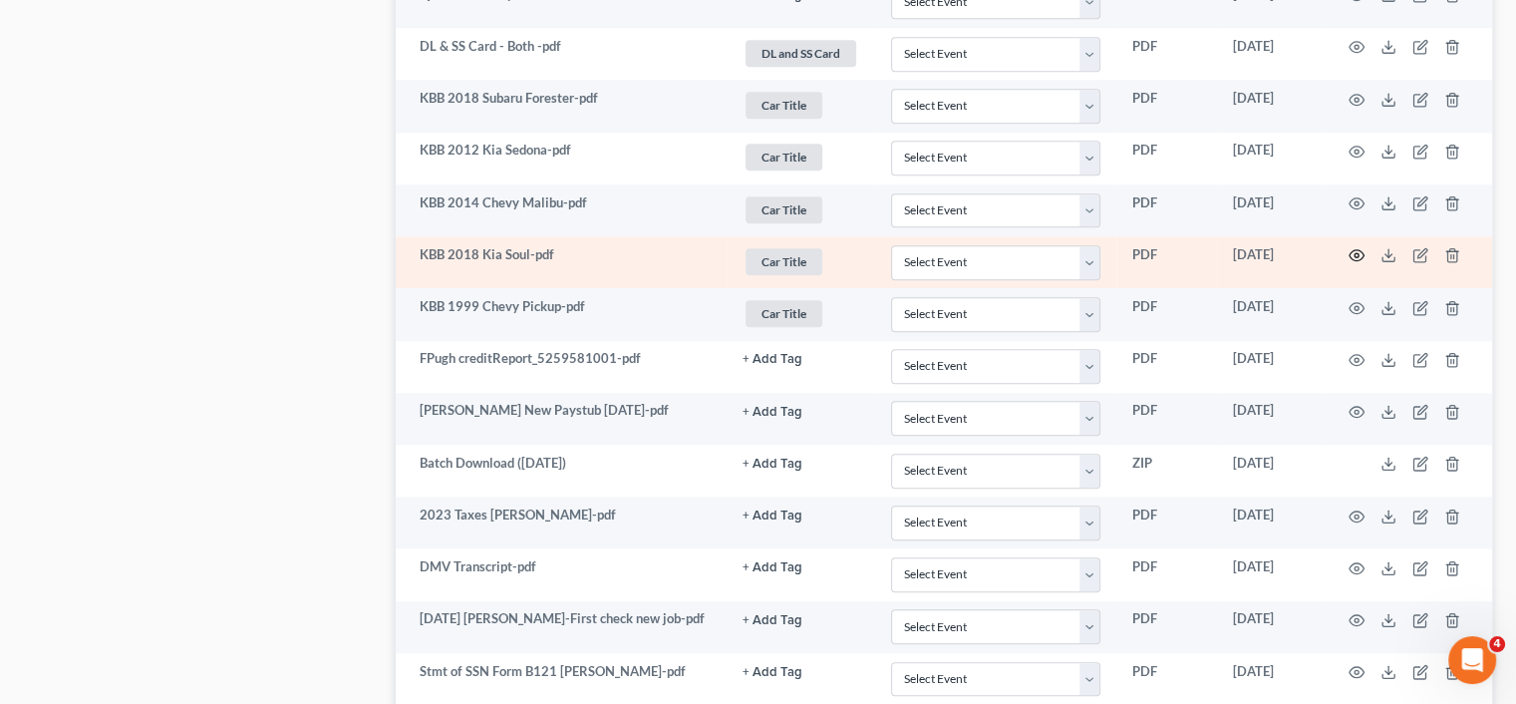
click at [1350, 250] on icon "button" at bounding box center [1356, 255] width 15 height 11
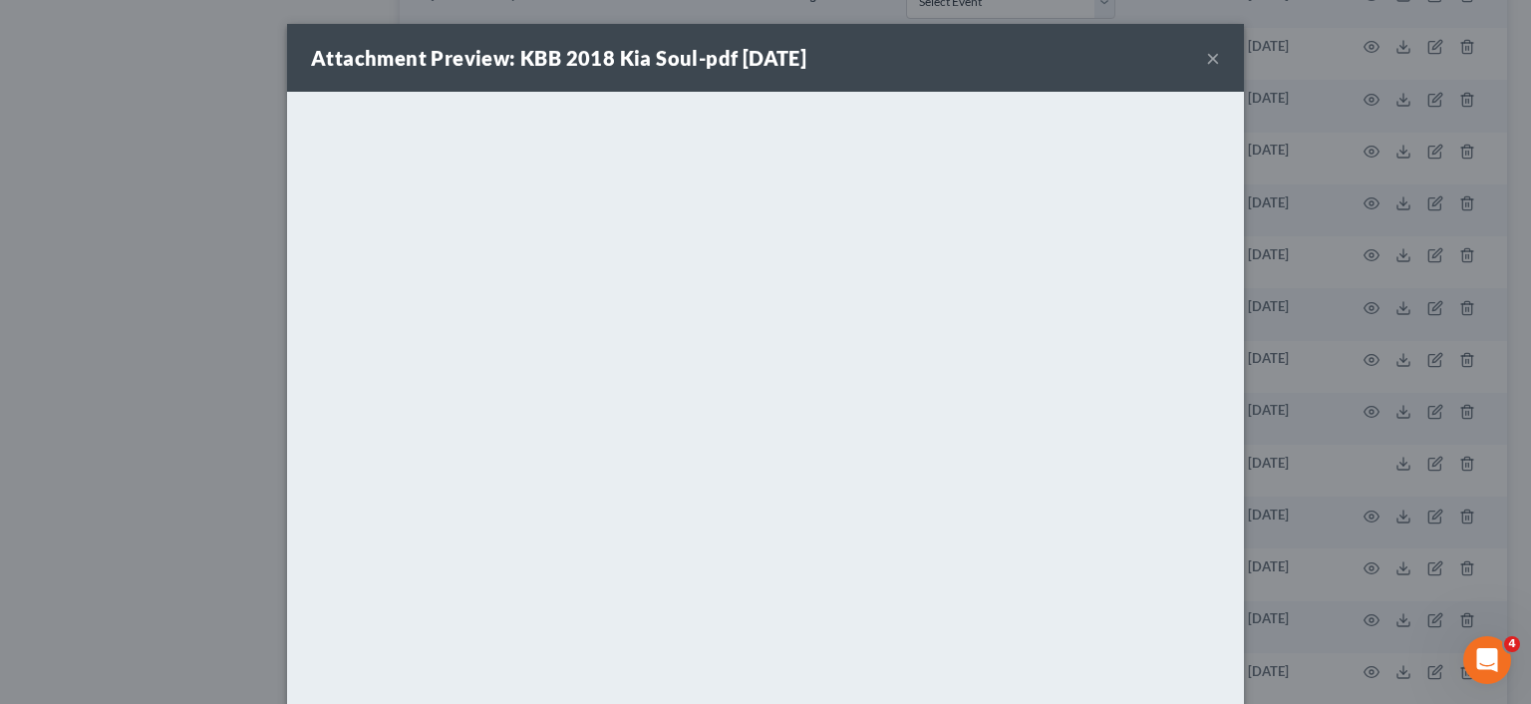
click at [1206, 59] on button "×" at bounding box center [1213, 58] width 14 height 24
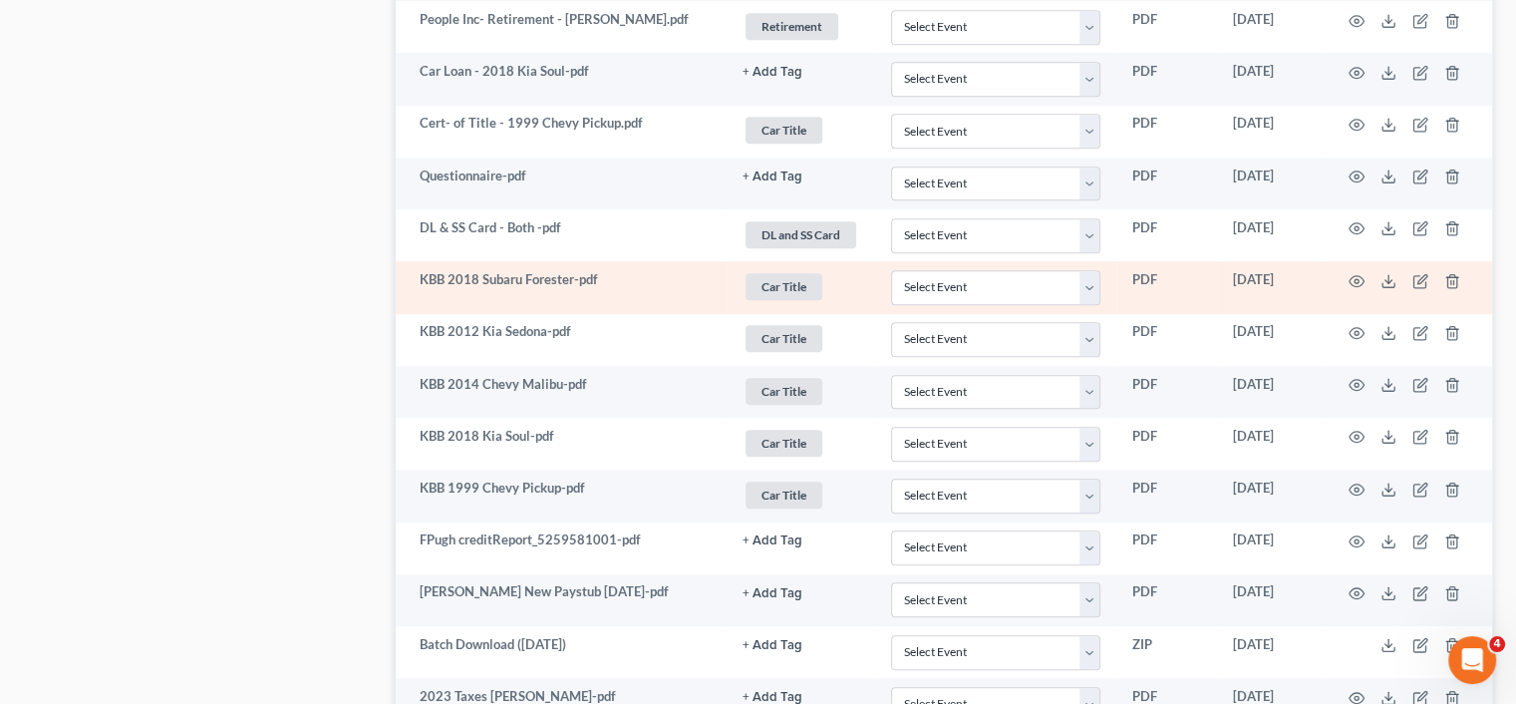
scroll to position [1615, 0]
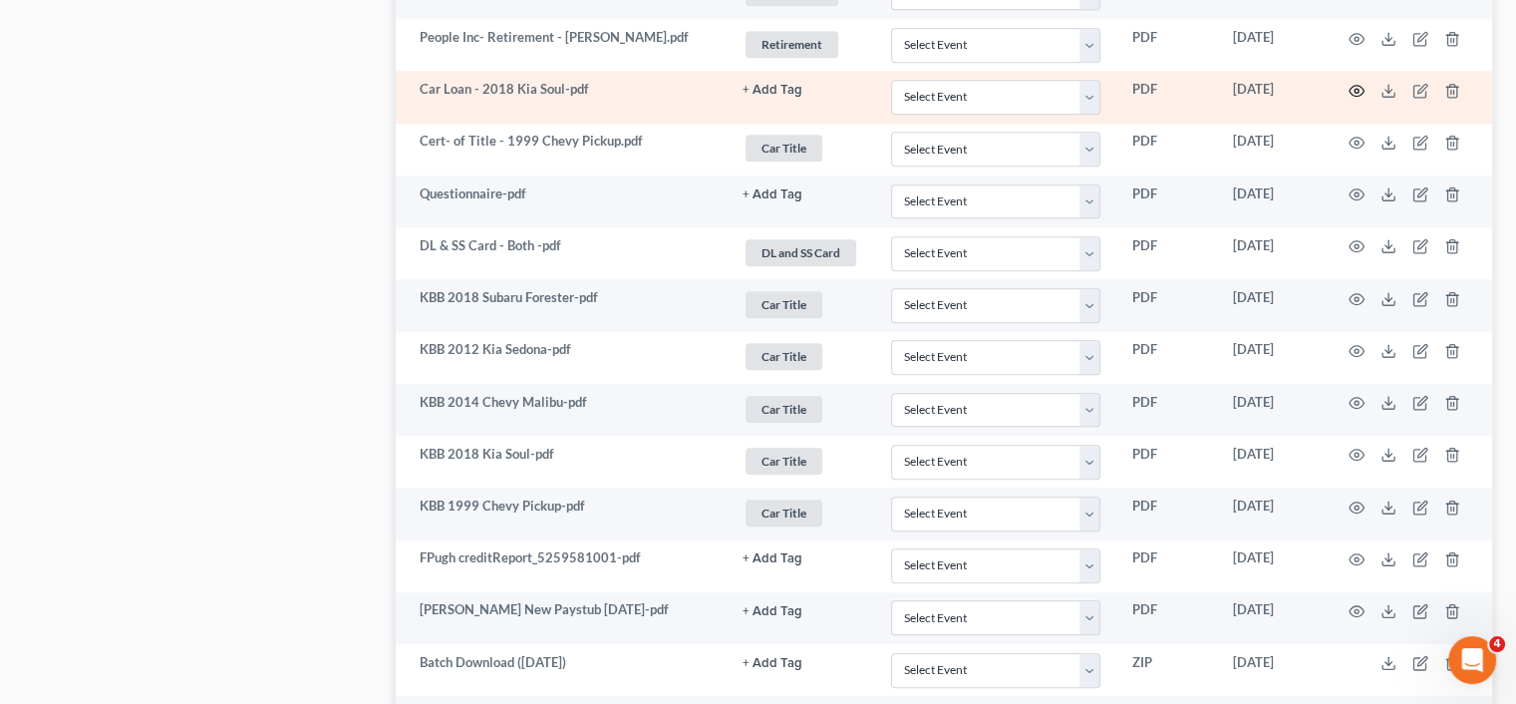
click at [1356, 89] on circle "button" at bounding box center [1356, 91] width 4 height 4
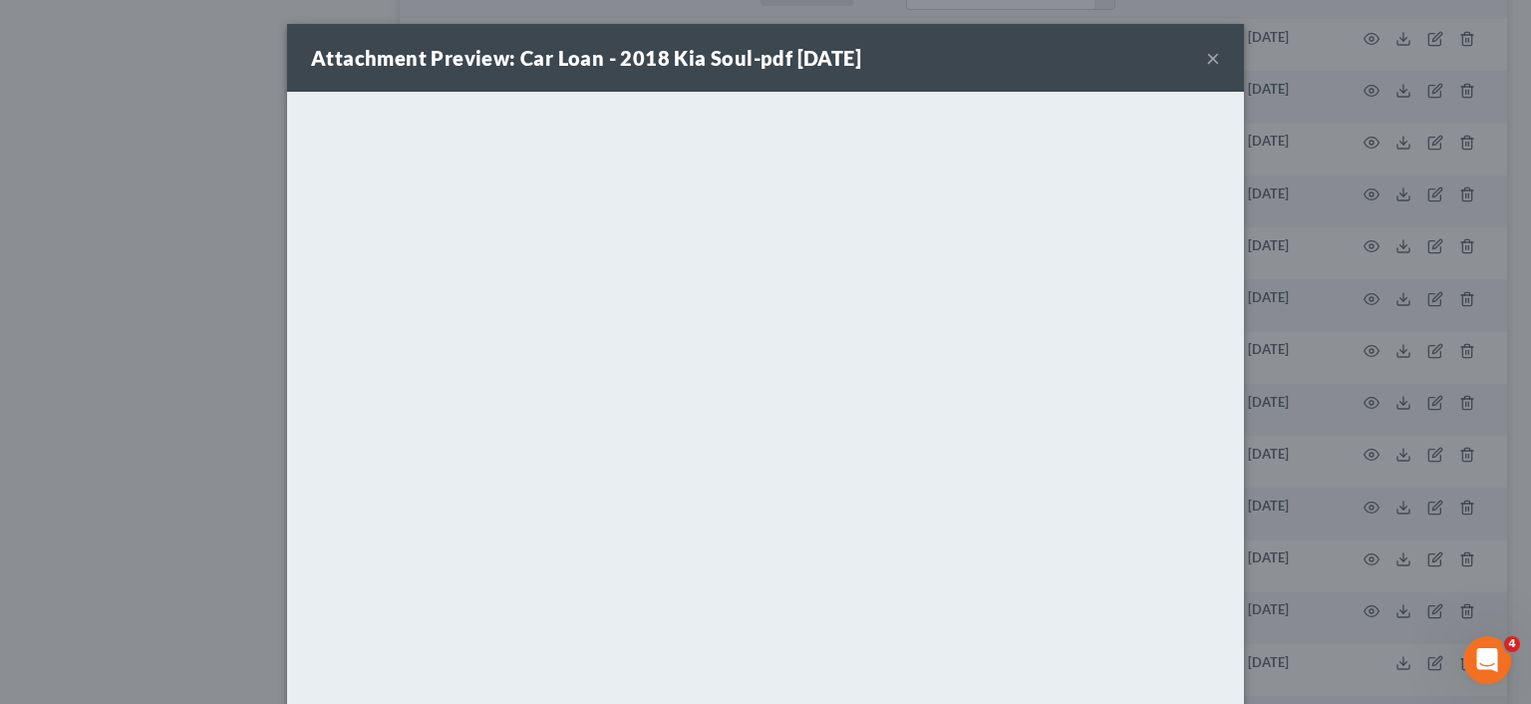
click at [1210, 51] on button "×" at bounding box center [1213, 58] width 14 height 24
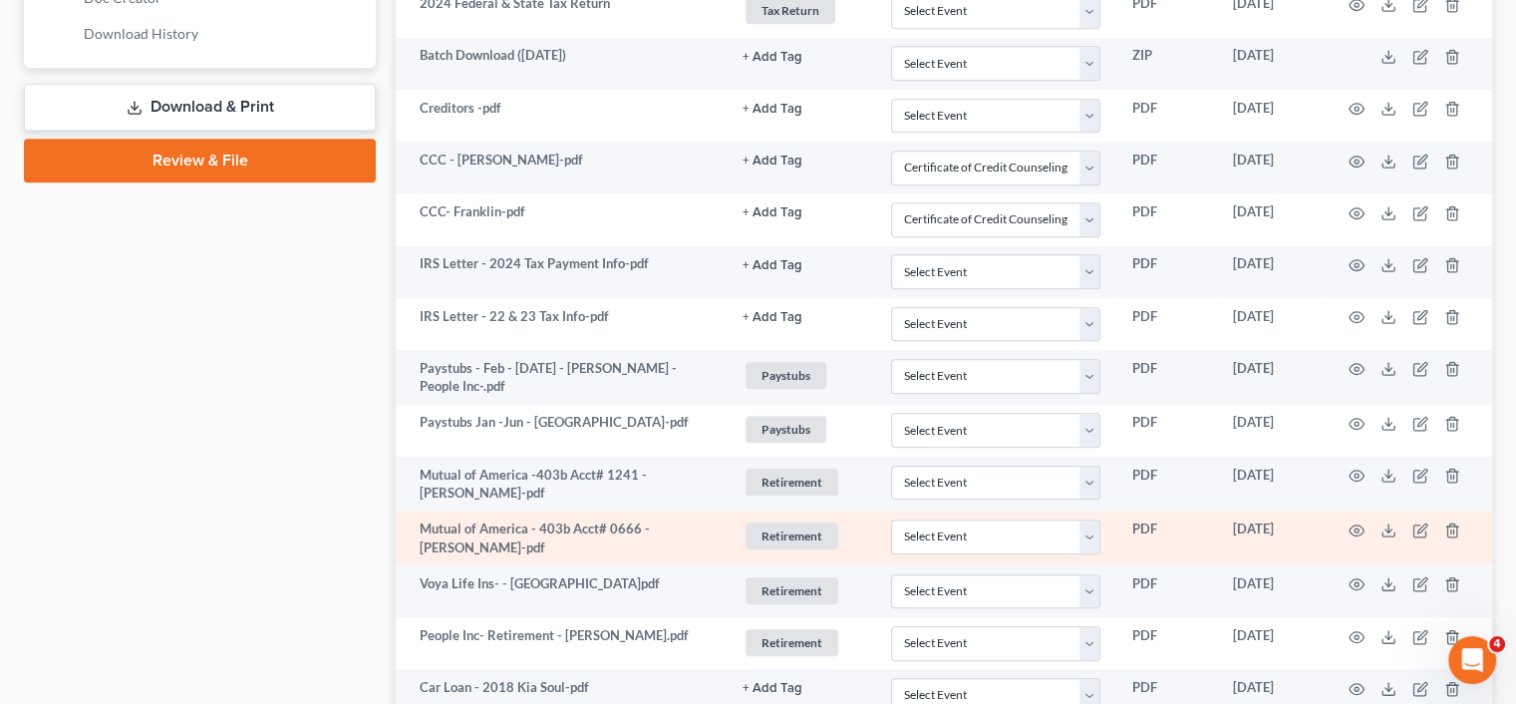
scroll to position [917, 0]
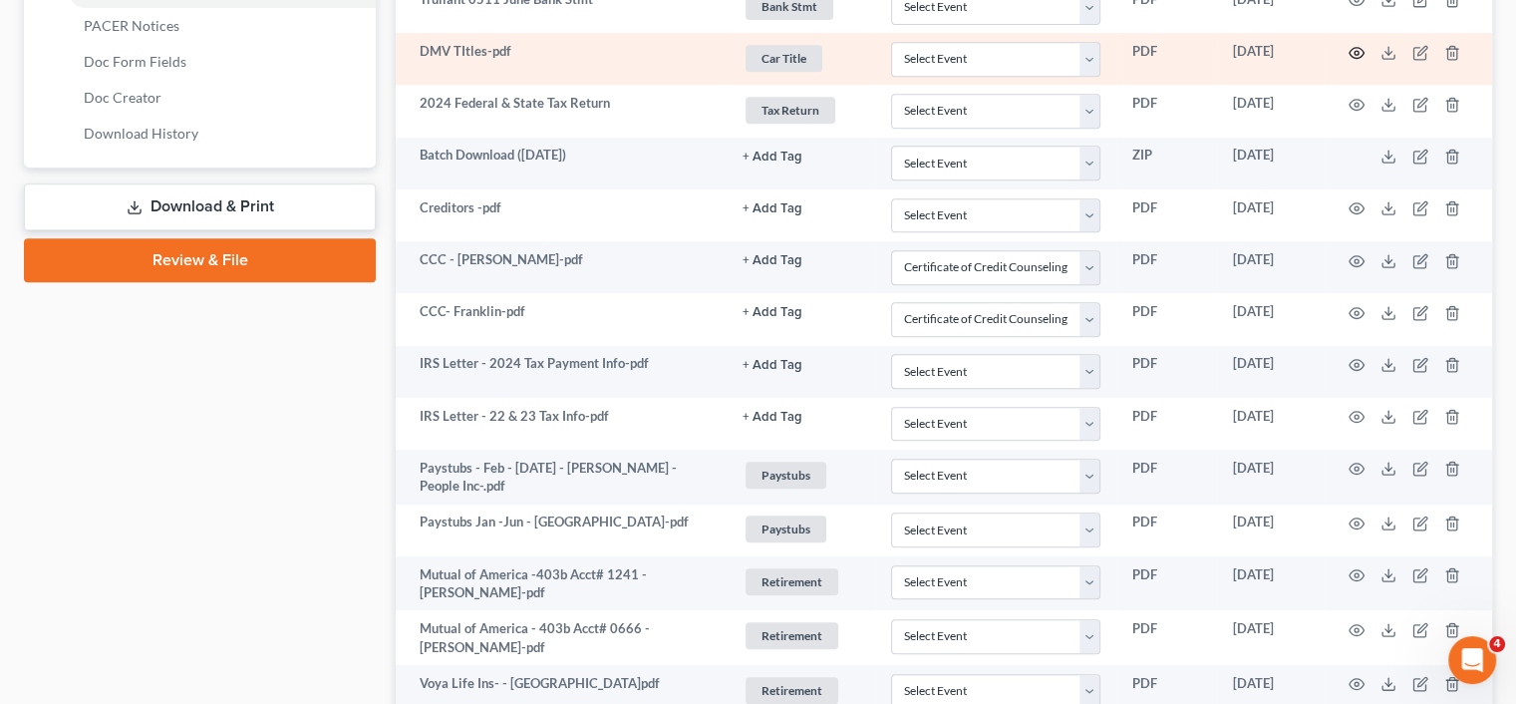
click at [1351, 45] on icon "button" at bounding box center [1356, 53] width 16 height 16
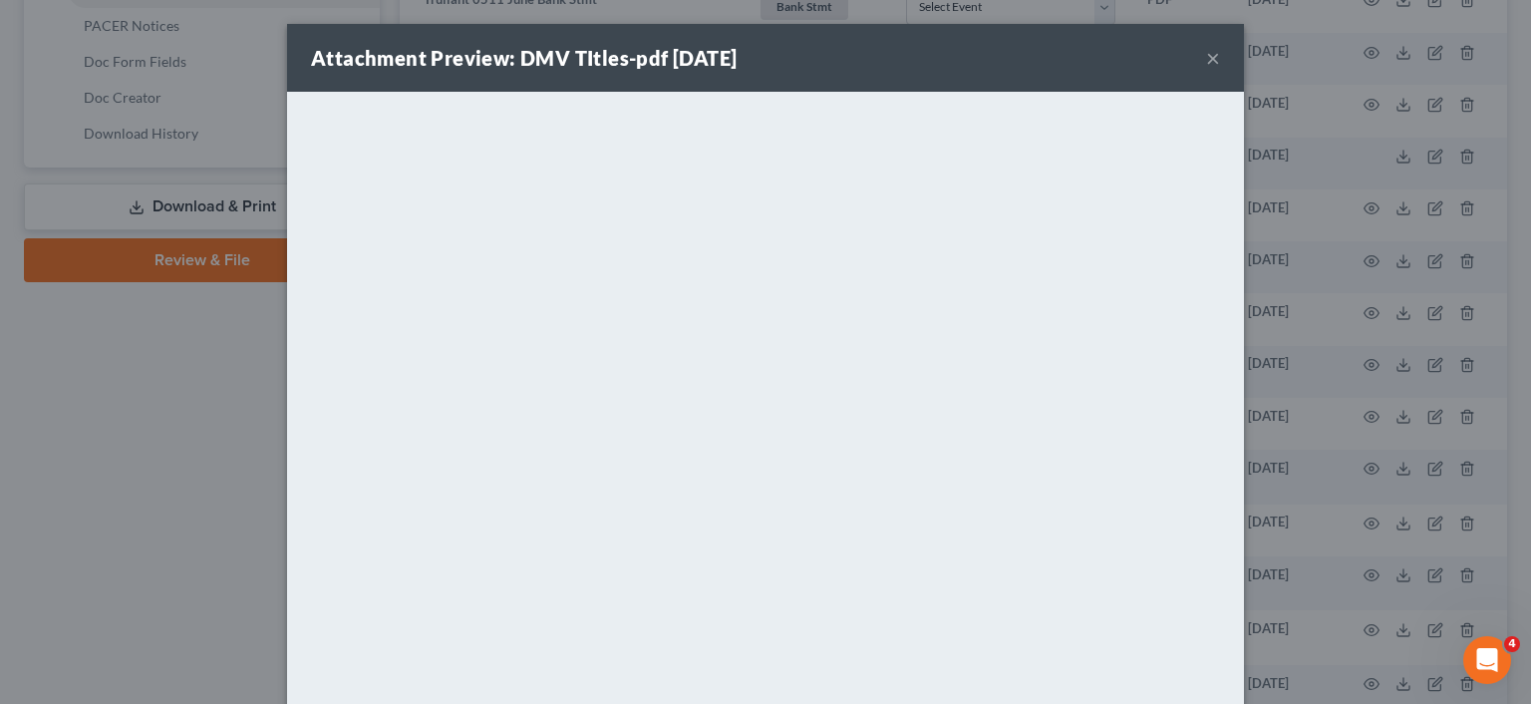
click at [1206, 63] on button "×" at bounding box center [1213, 58] width 14 height 24
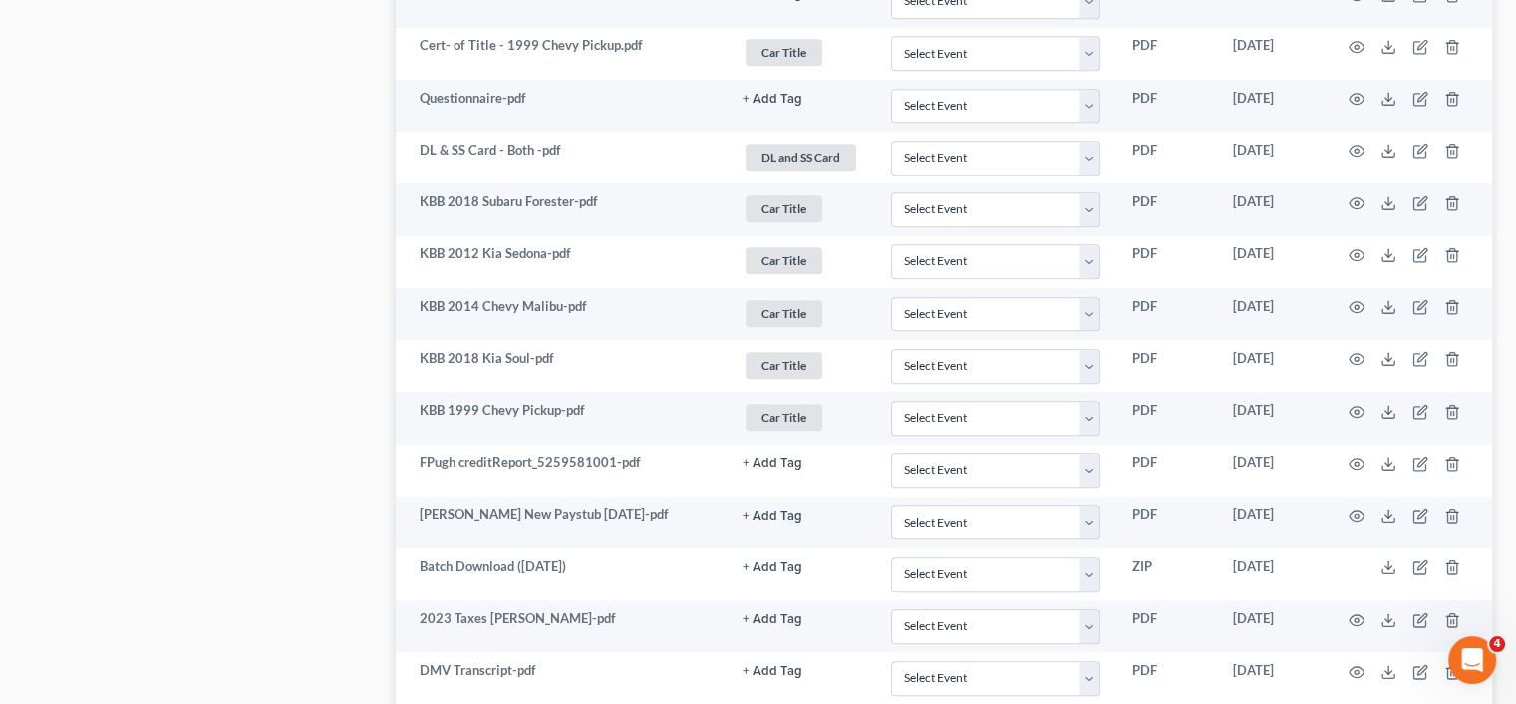
scroll to position [1714, 0]
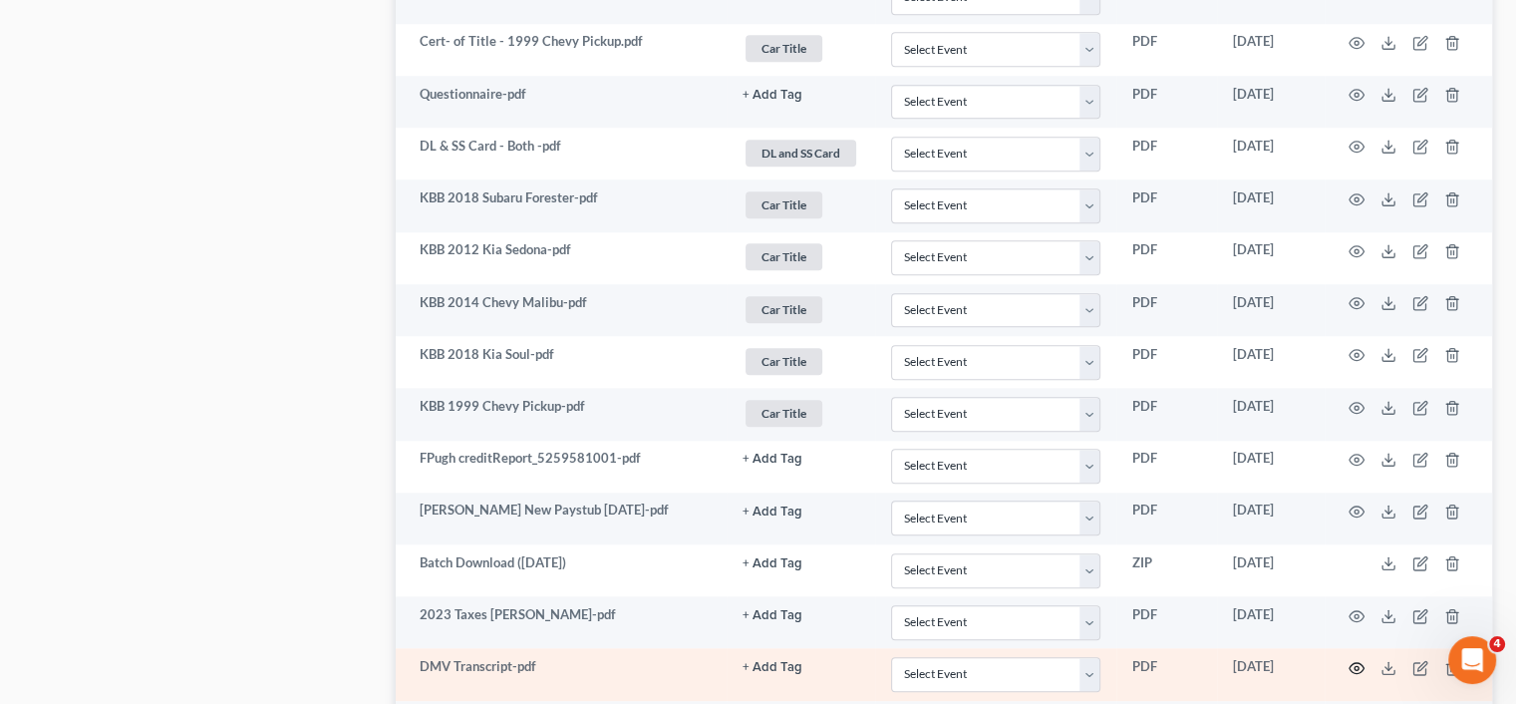
click at [1361, 662] on icon "button" at bounding box center [1356, 667] width 15 height 11
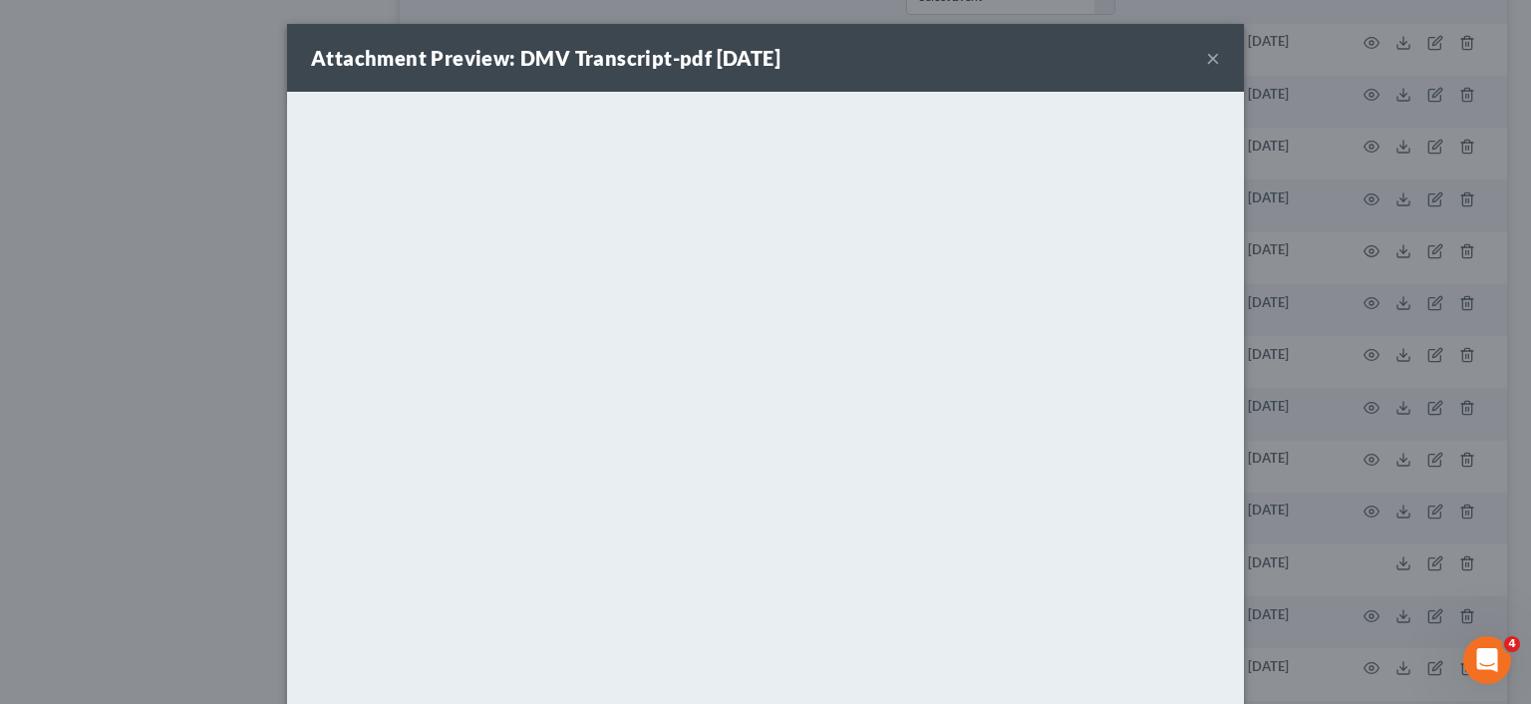
click at [1210, 54] on button "×" at bounding box center [1213, 58] width 14 height 24
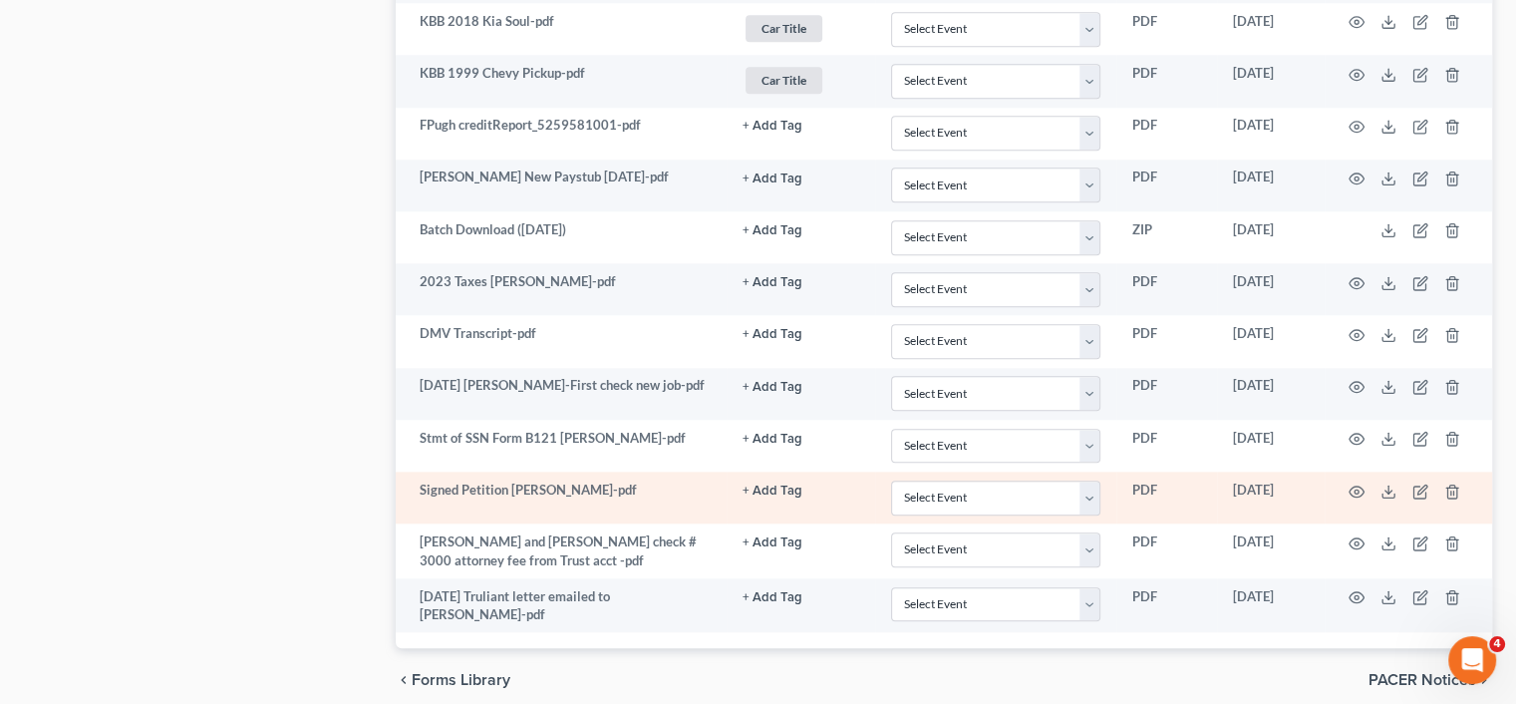
scroll to position [2013, 0]
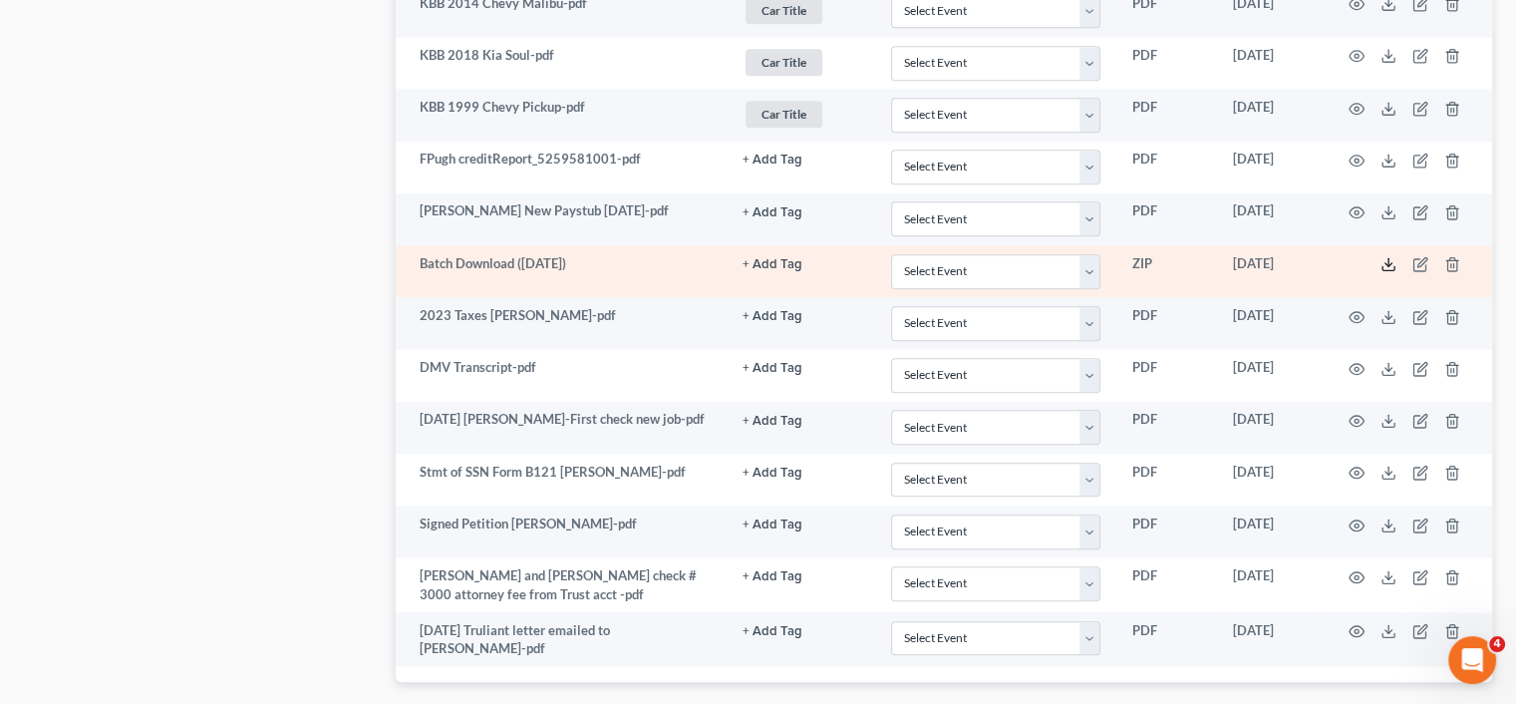
click at [1380, 256] on icon at bounding box center [1388, 264] width 16 height 16
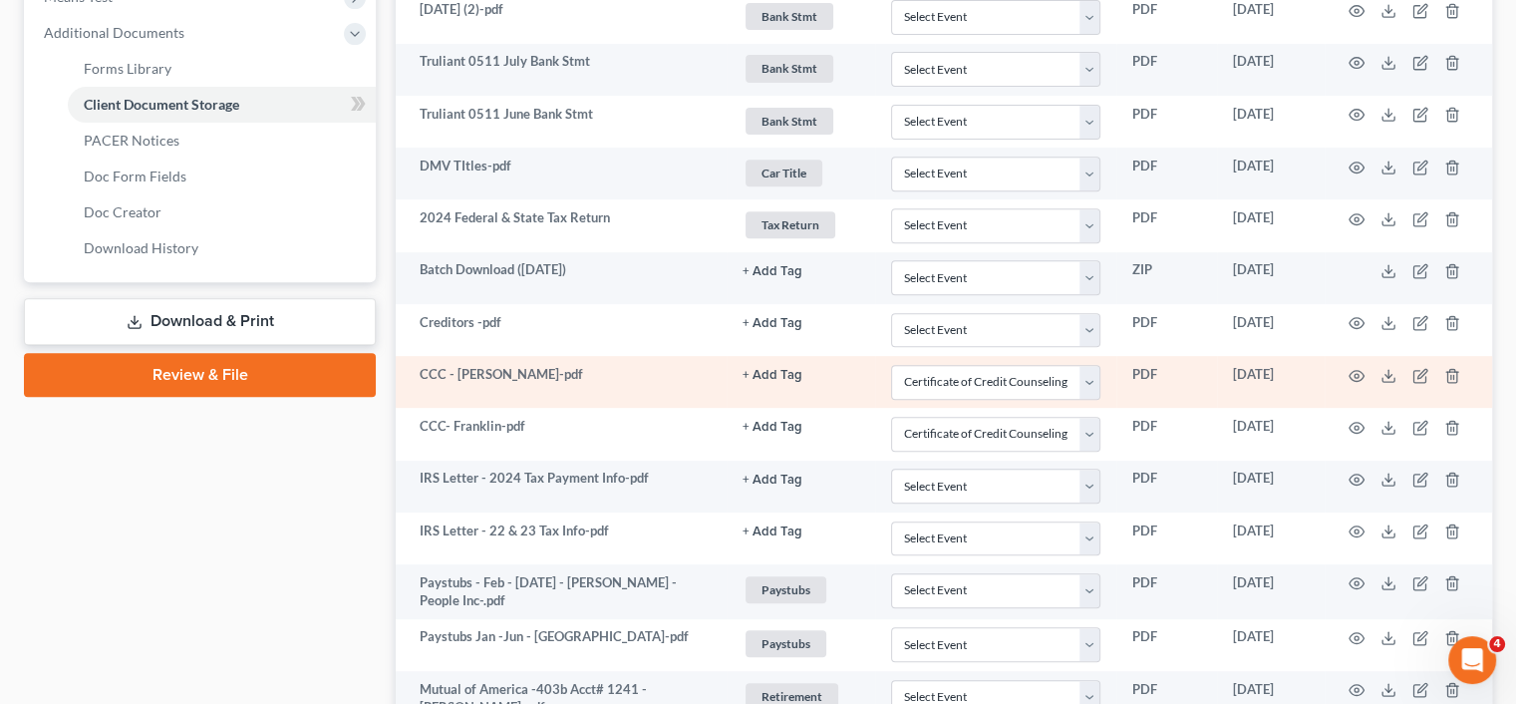
scroll to position [718, 0]
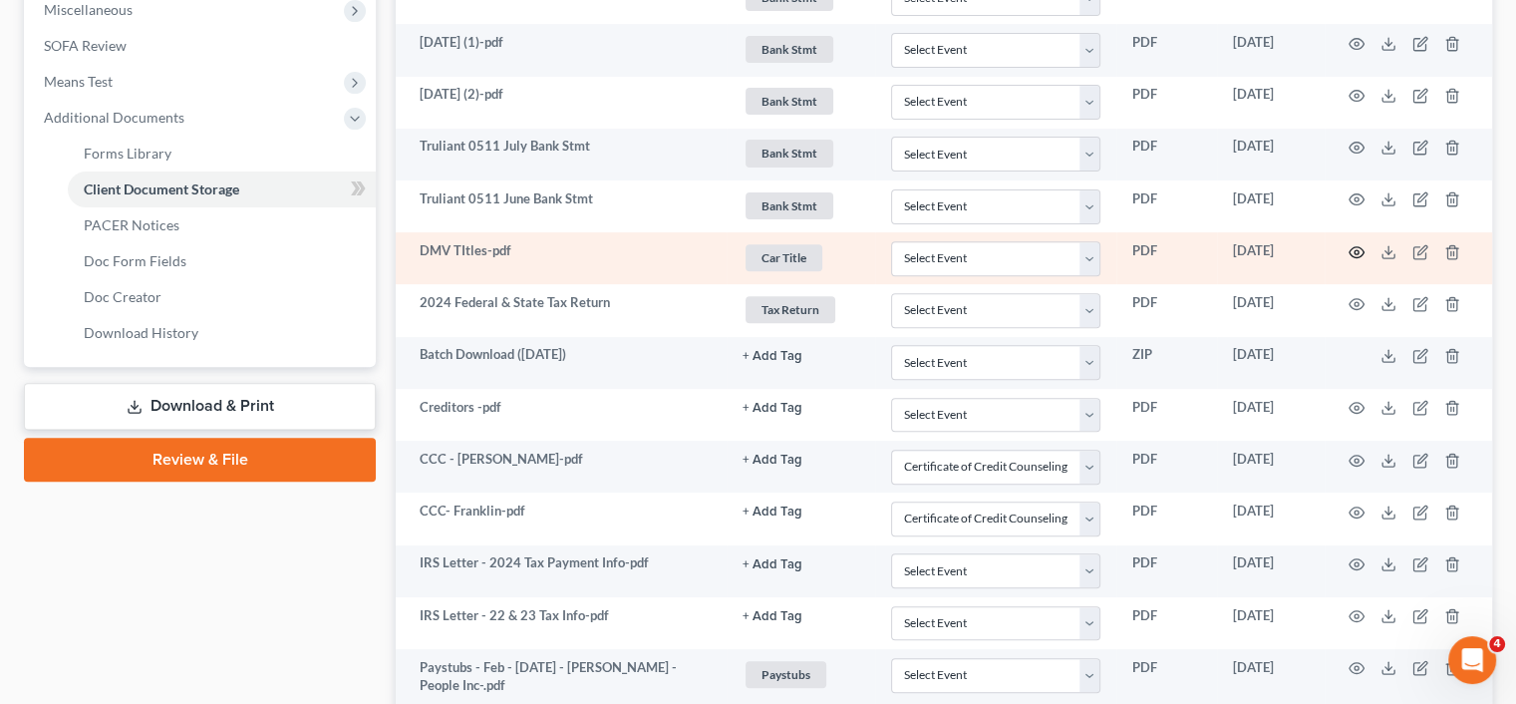
click at [1354, 250] on circle "button" at bounding box center [1356, 252] width 4 height 4
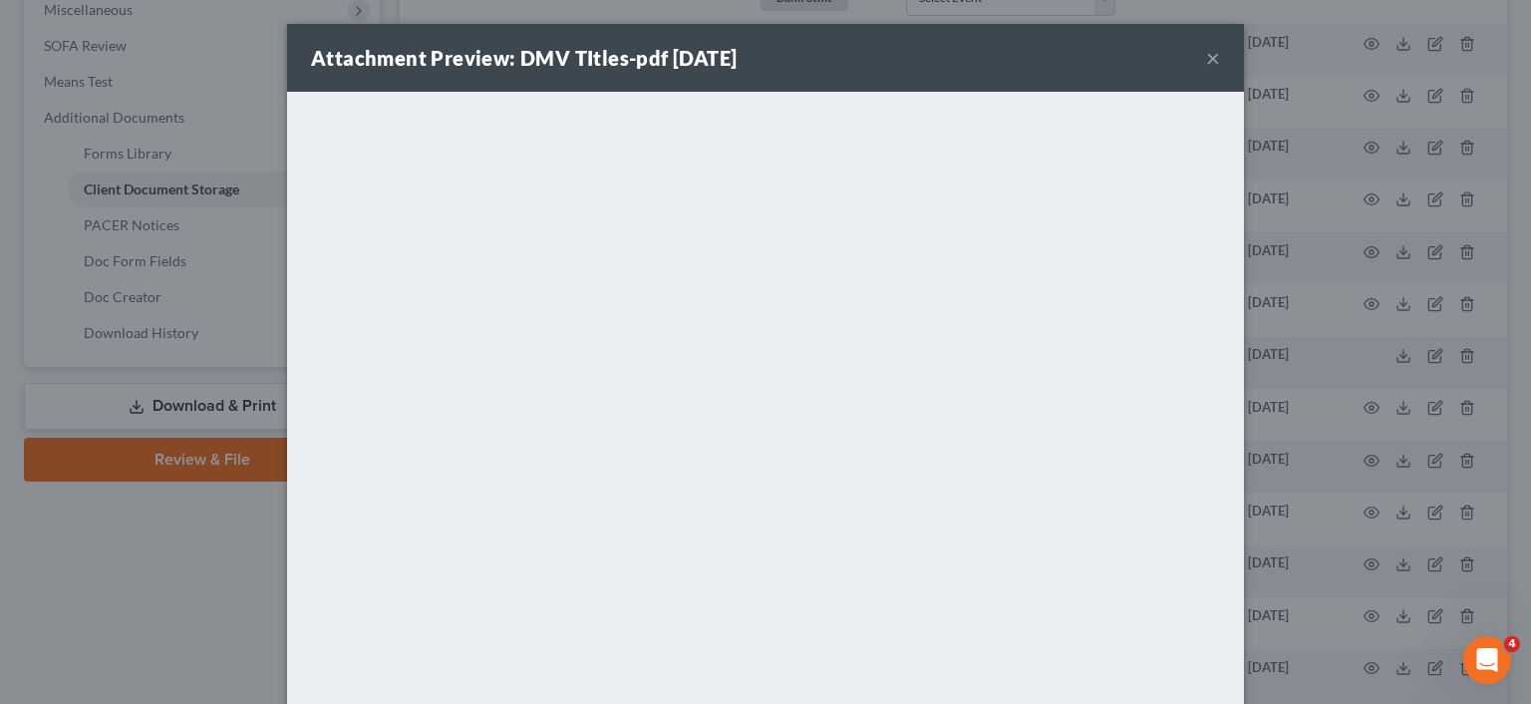
click at [1208, 50] on button "×" at bounding box center [1213, 58] width 14 height 24
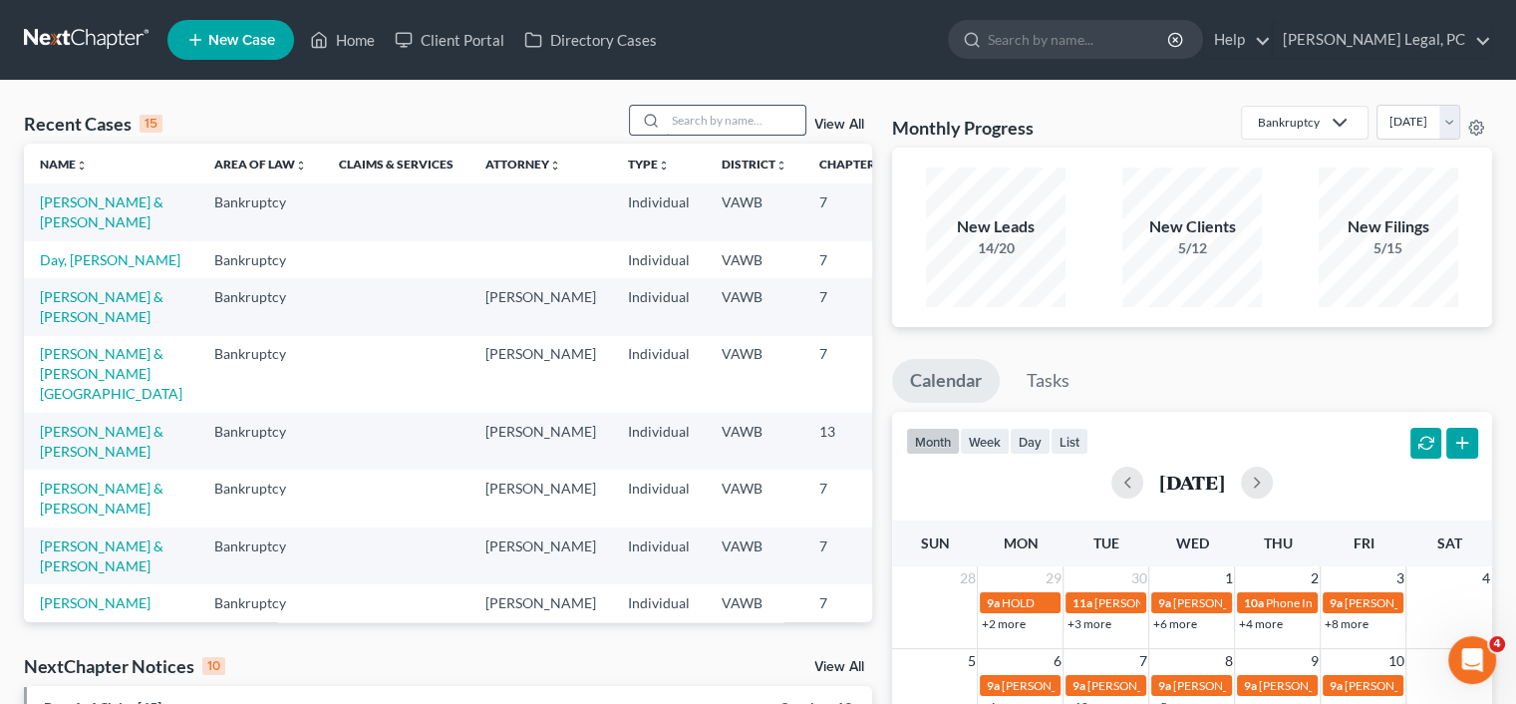
click at [722, 116] on input "search" at bounding box center [736, 120] width 140 height 29
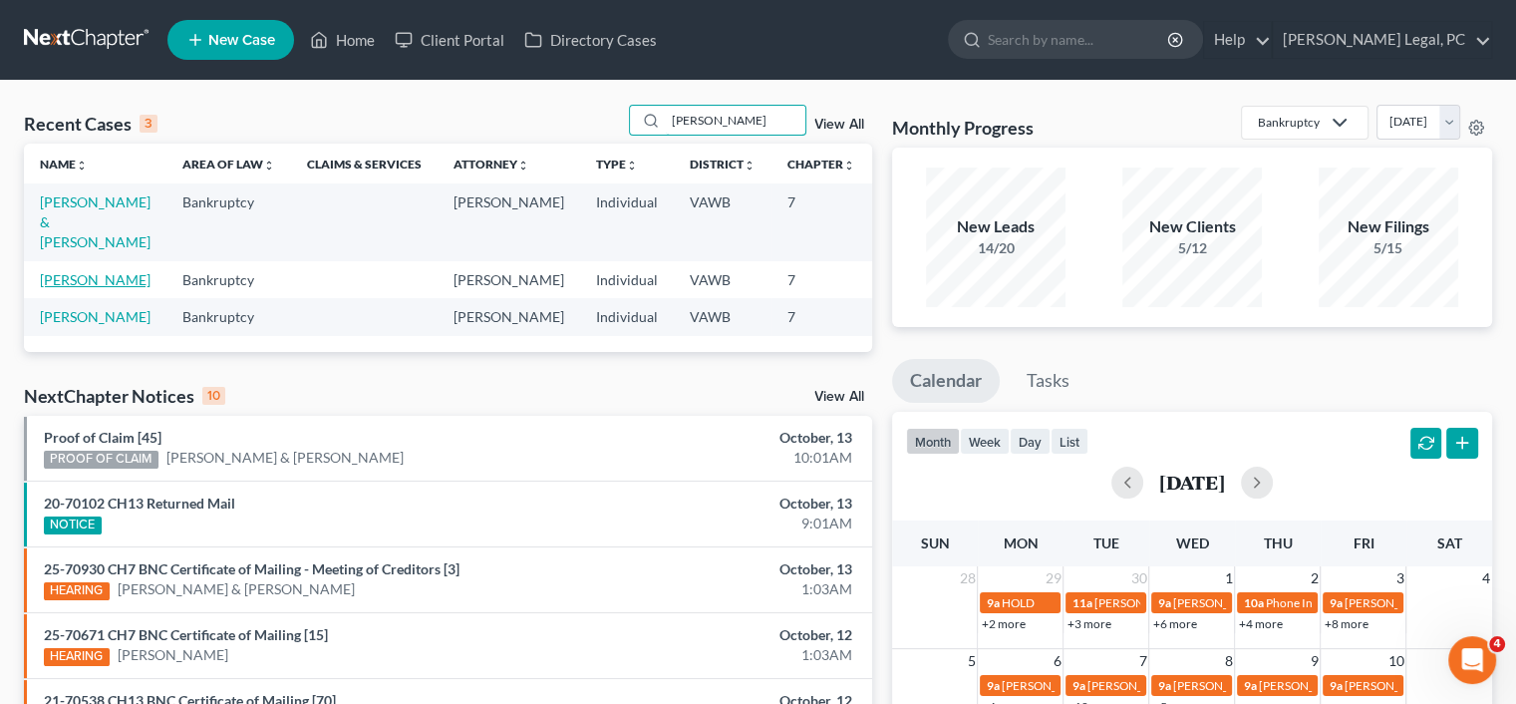
type input "[PERSON_NAME]"
click at [63, 285] on link "[PERSON_NAME]" at bounding box center [95, 279] width 111 height 17
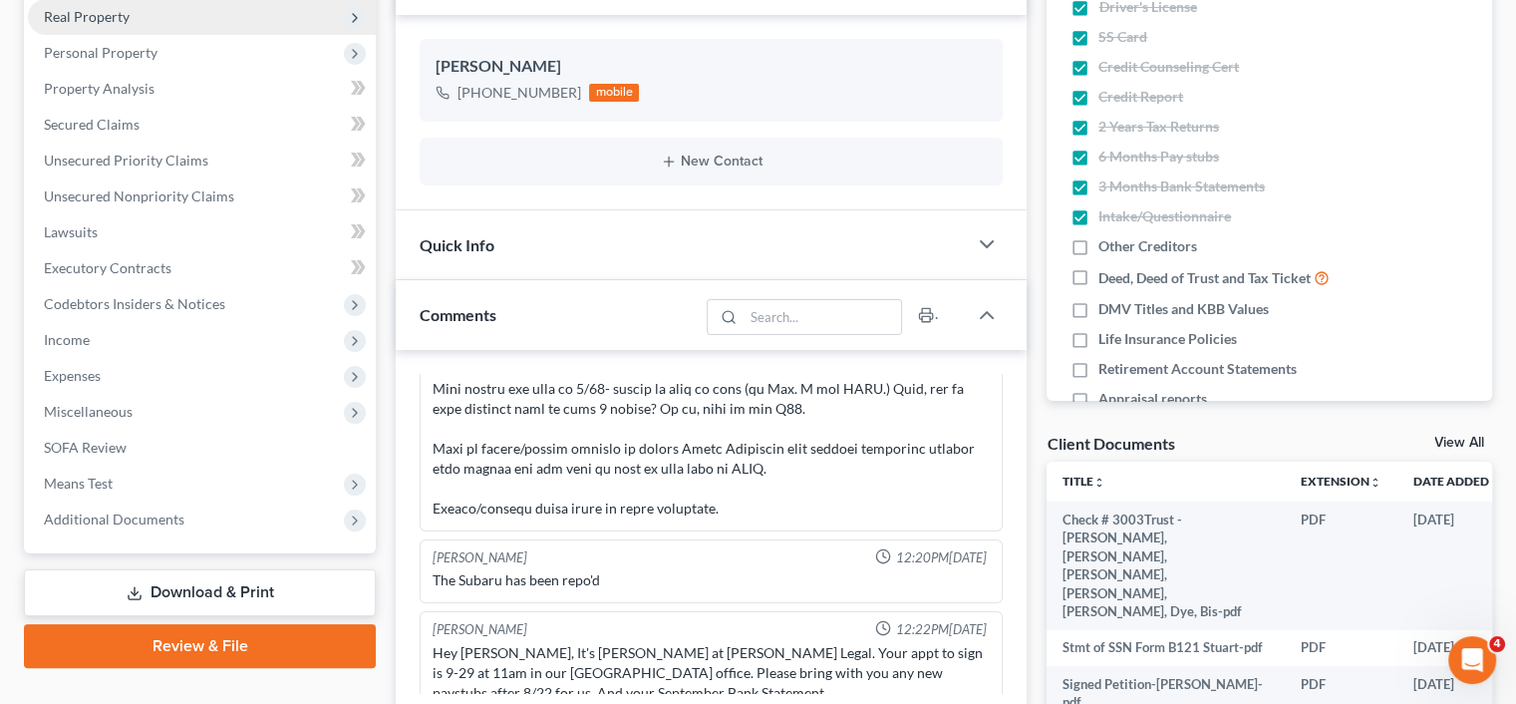
scroll to position [399, 0]
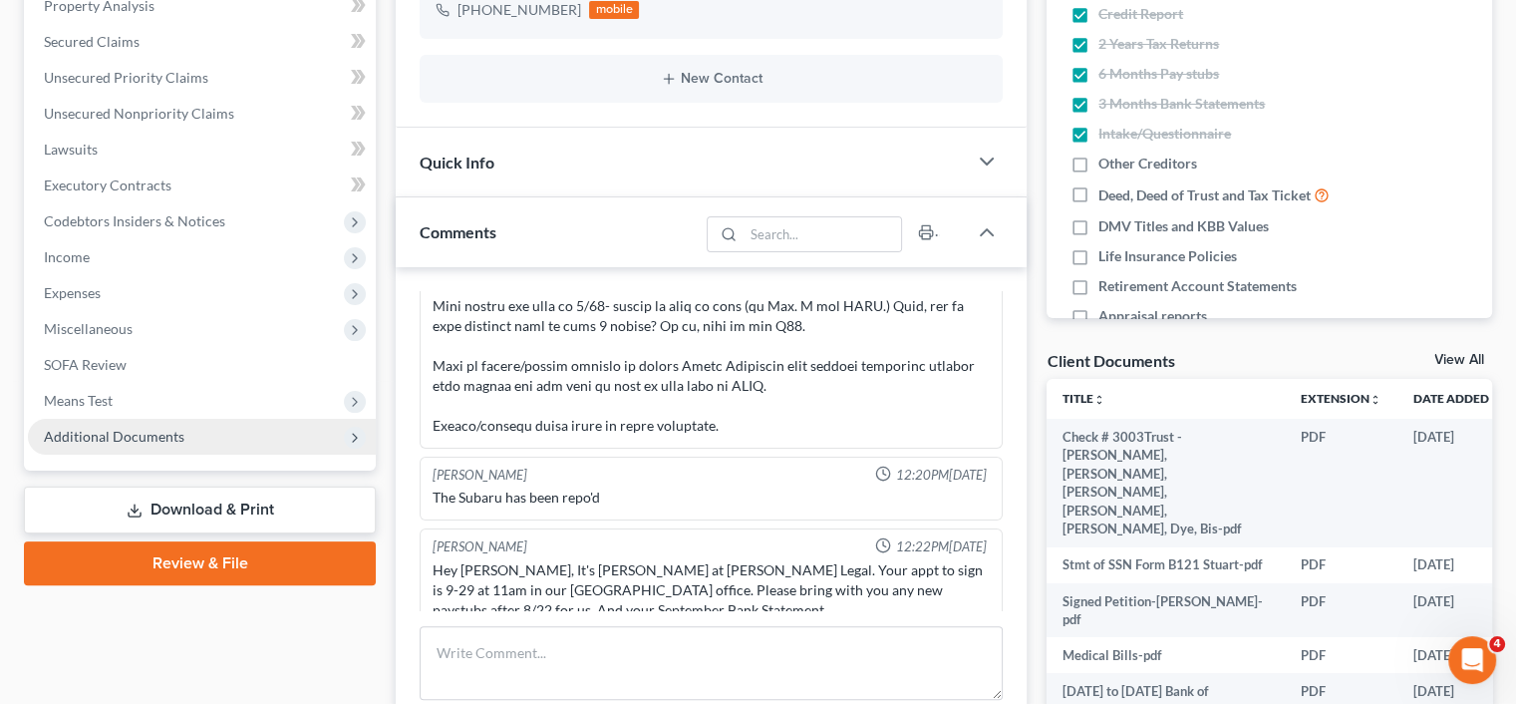
click at [175, 438] on span "Additional Documents" at bounding box center [114, 436] width 141 height 17
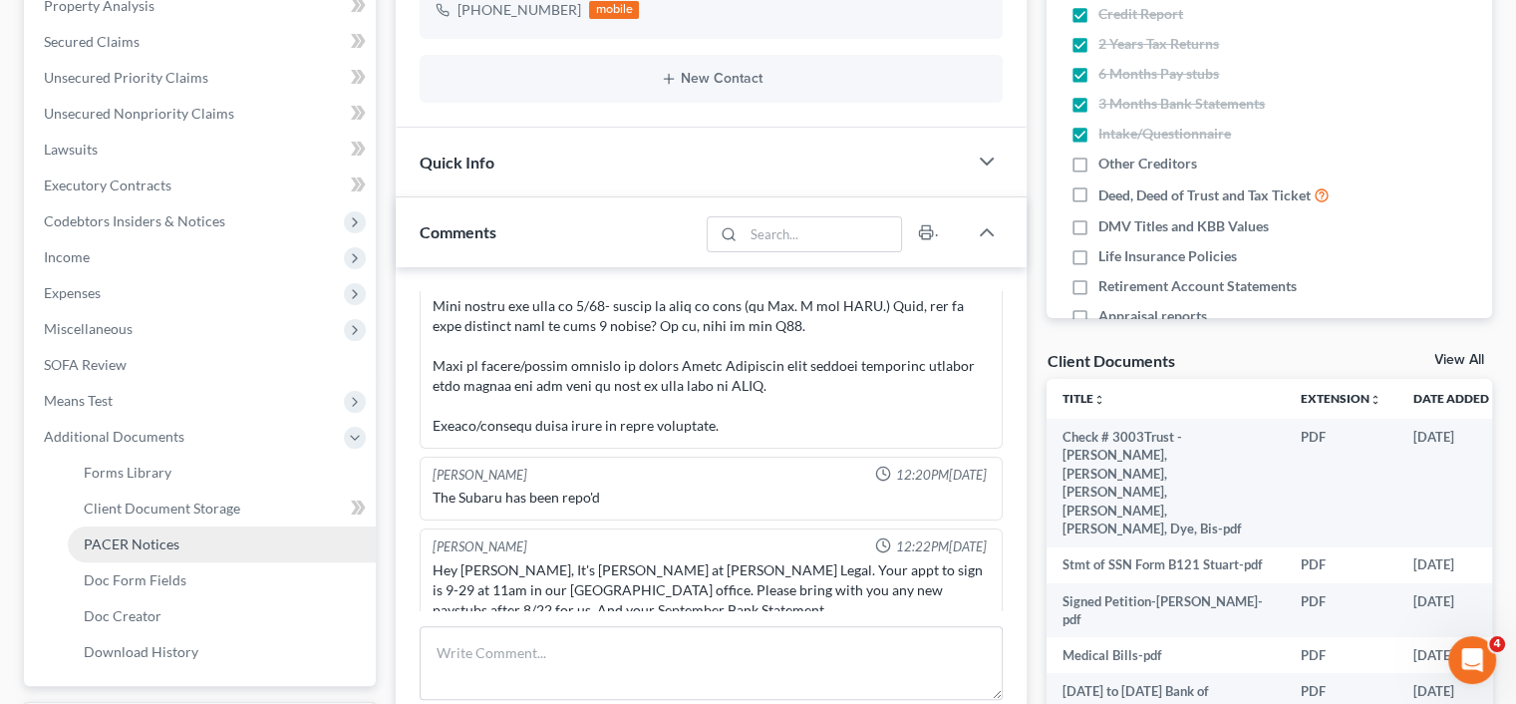
click at [196, 533] on link "PACER Notices" at bounding box center [222, 544] width 308 height 36
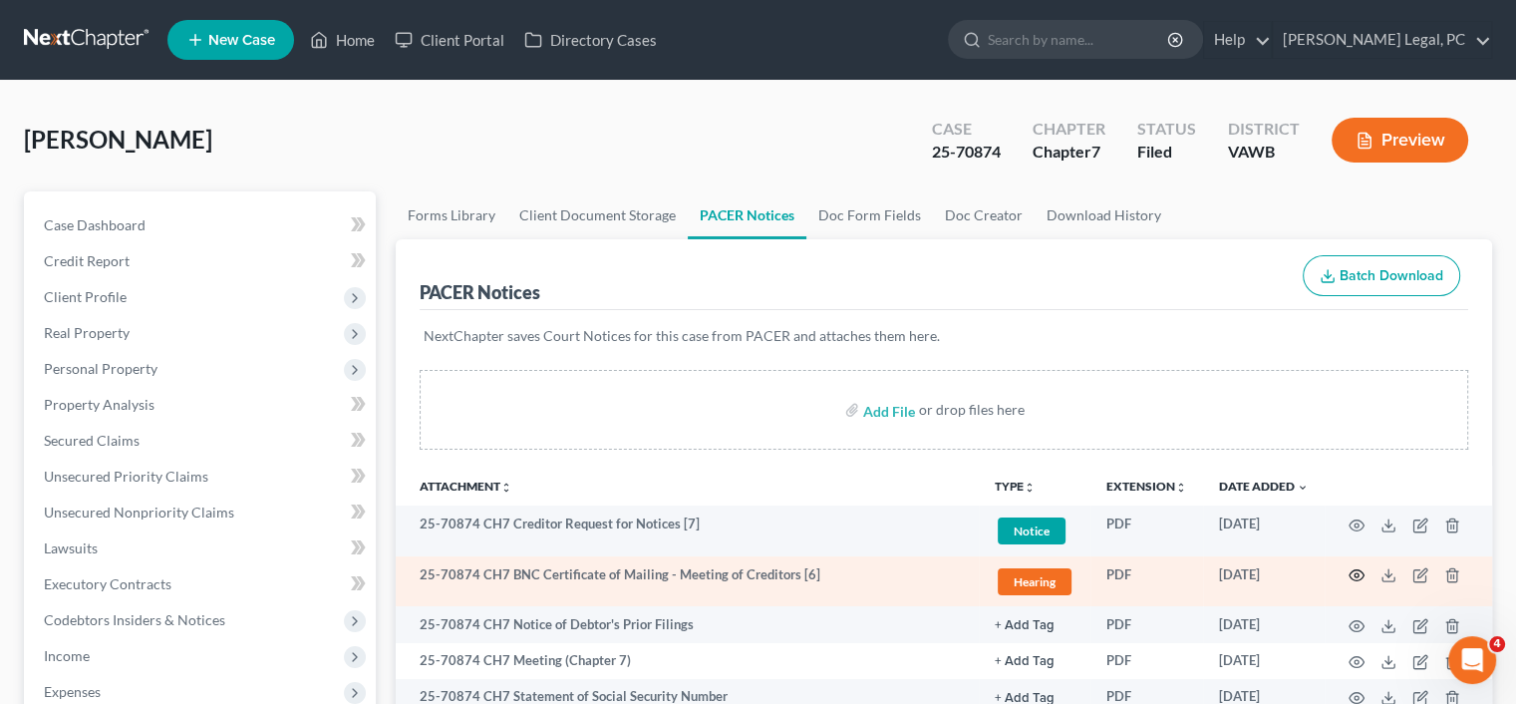
click at [1357, 573] on circle "button" at bounding box center [1356, 575] width 4 height 4
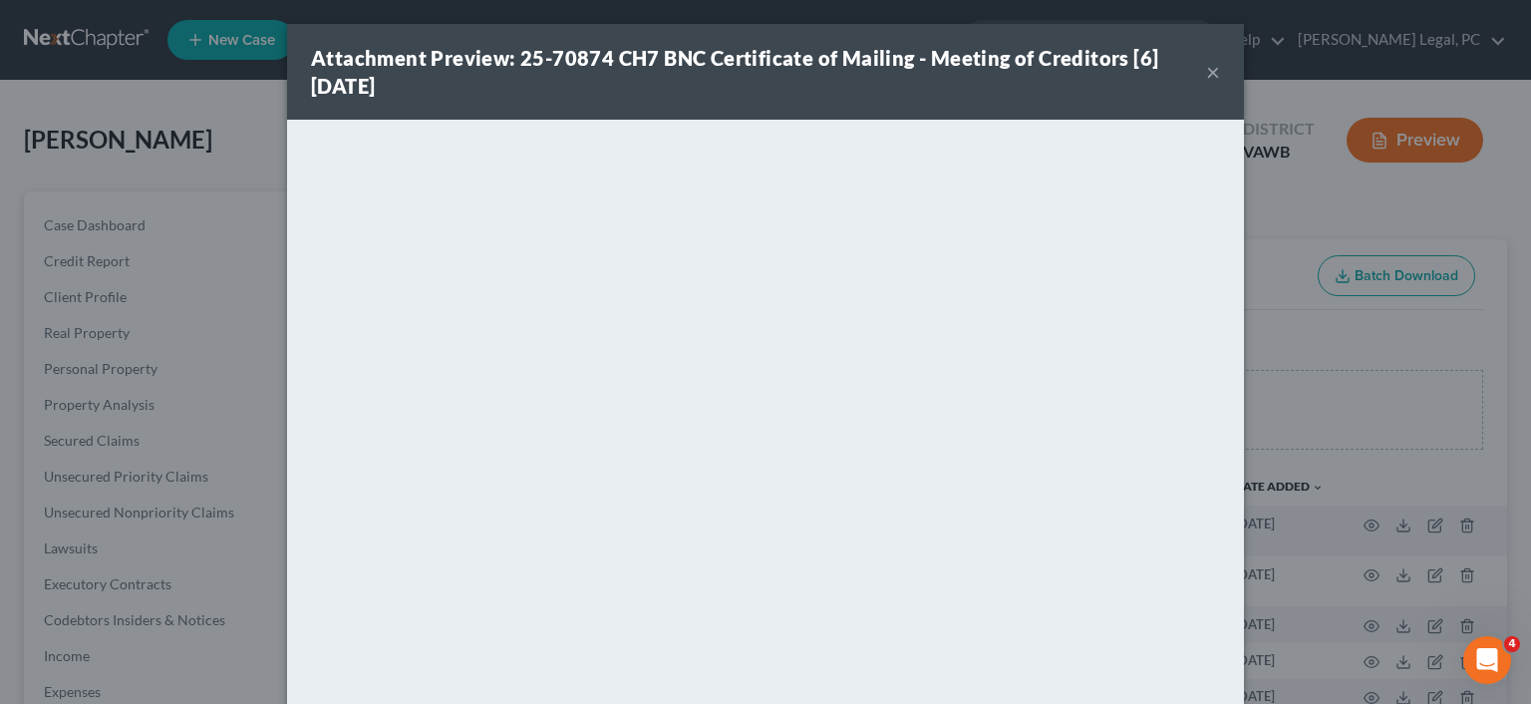
click at [1206, 72] on button "×" at bounding box center [1213, 72] width 14 height 24
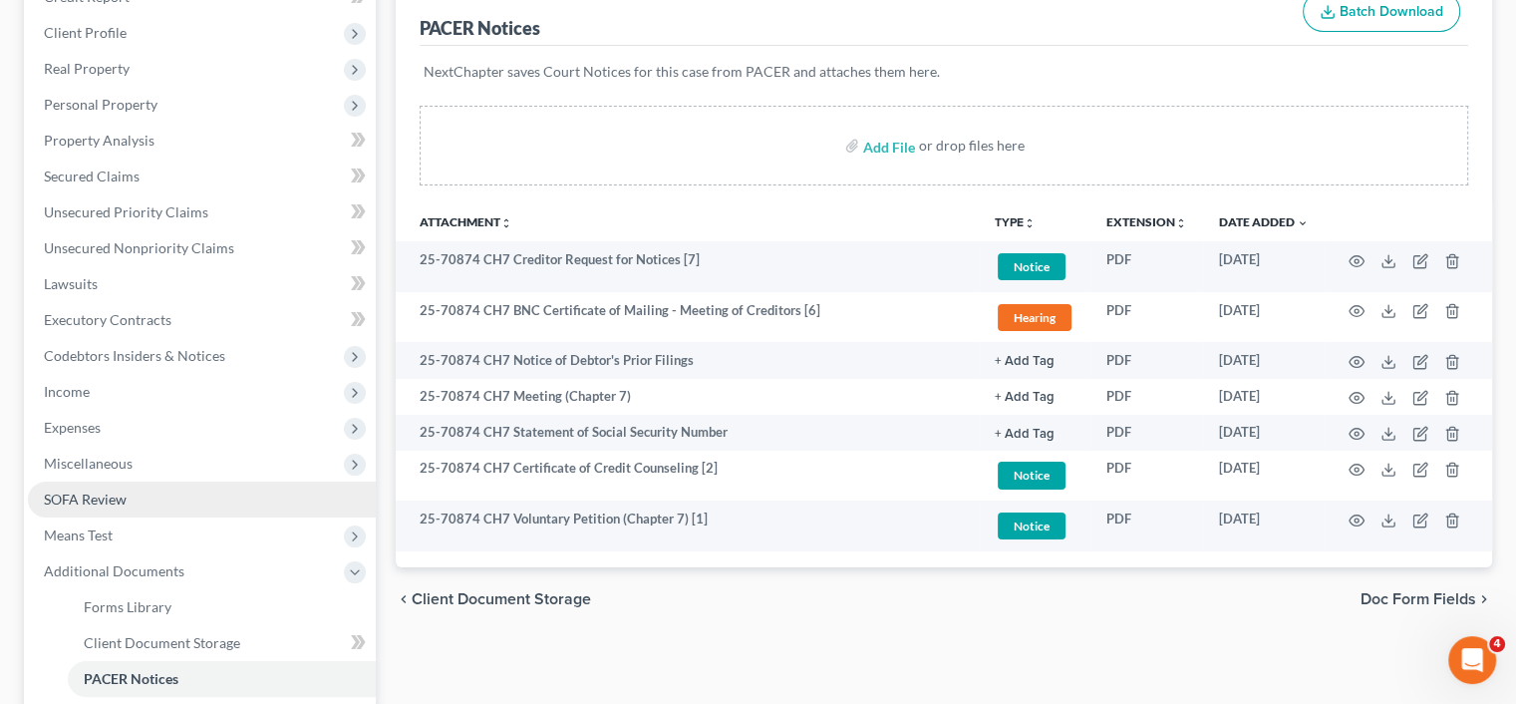
scroll to position [299, 0]
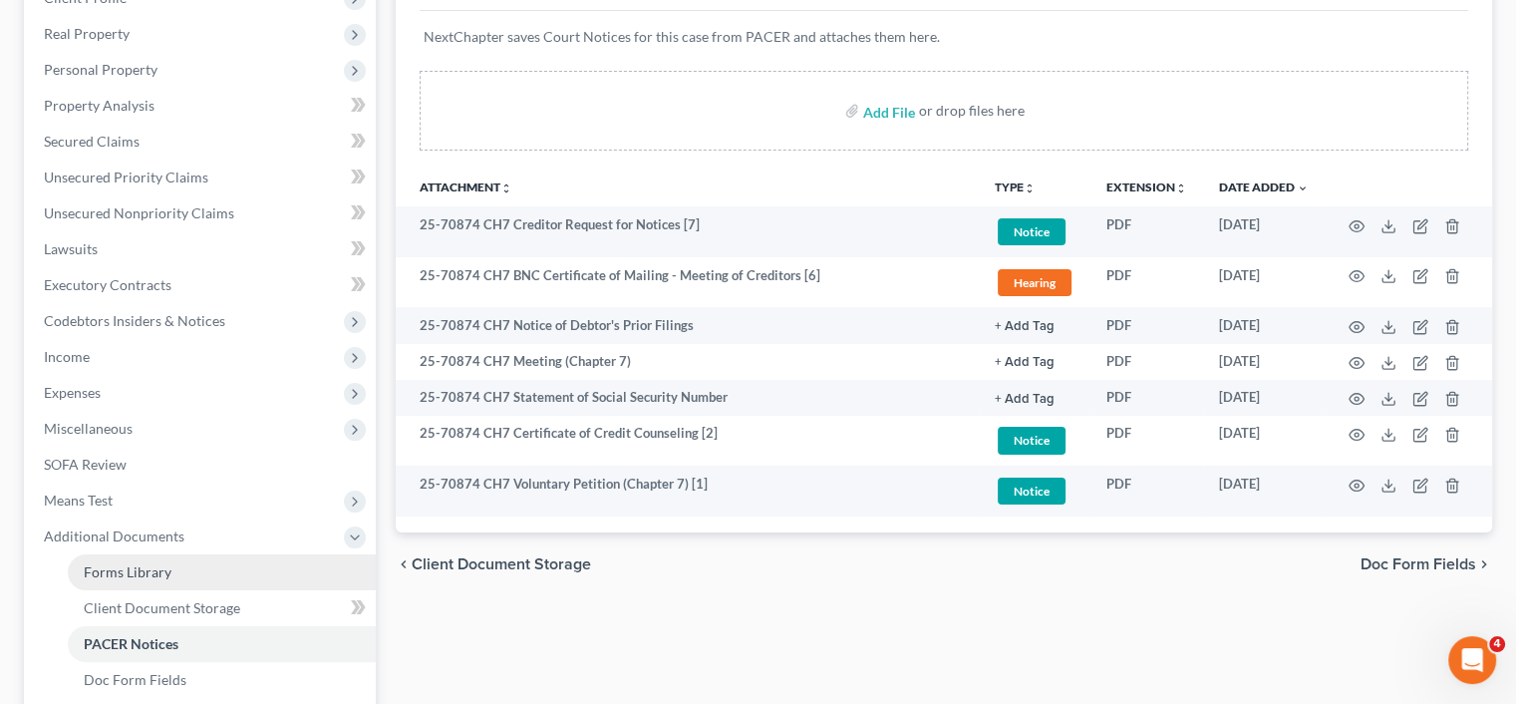
click at [98, 587] on link "Forms Library" at bounding box center [222, 572] width 308 height 36
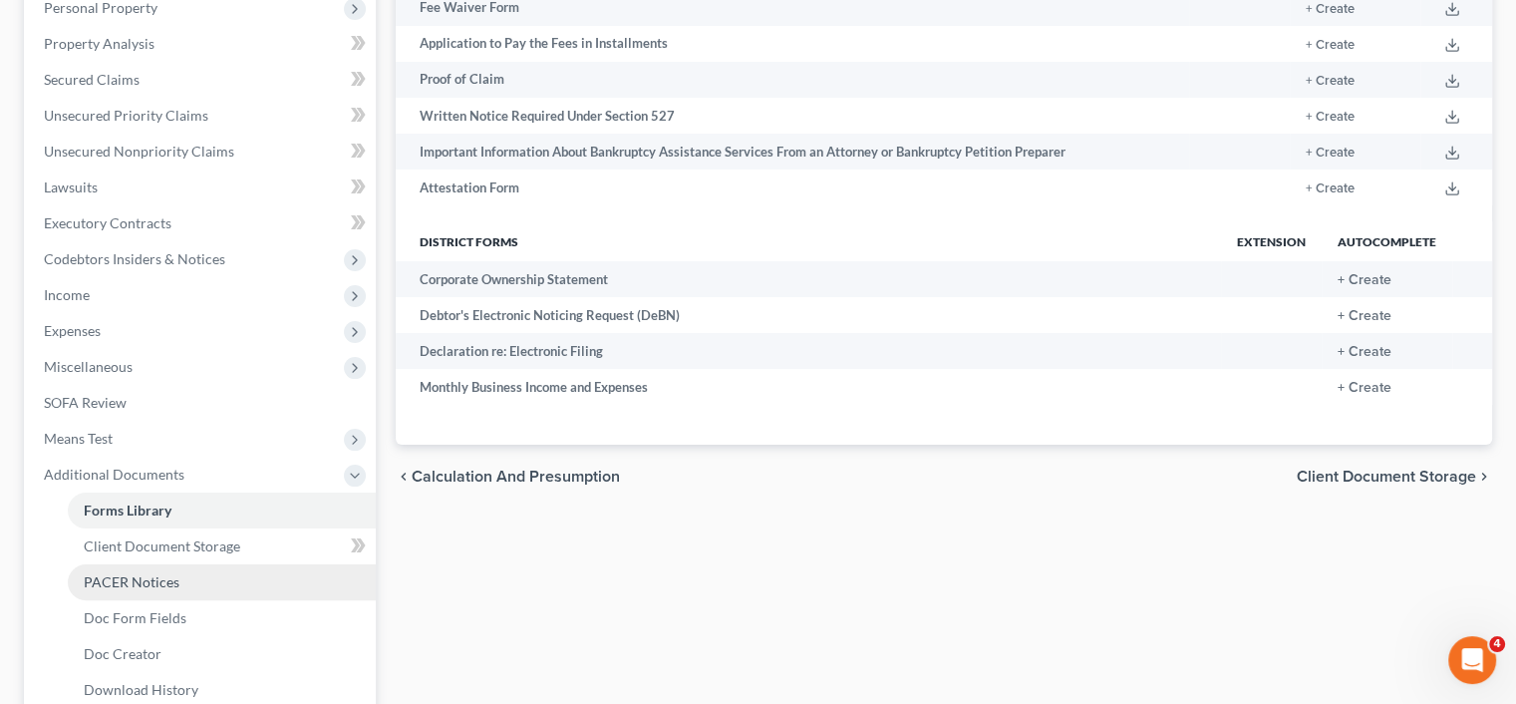
scroll to position [399, 0]
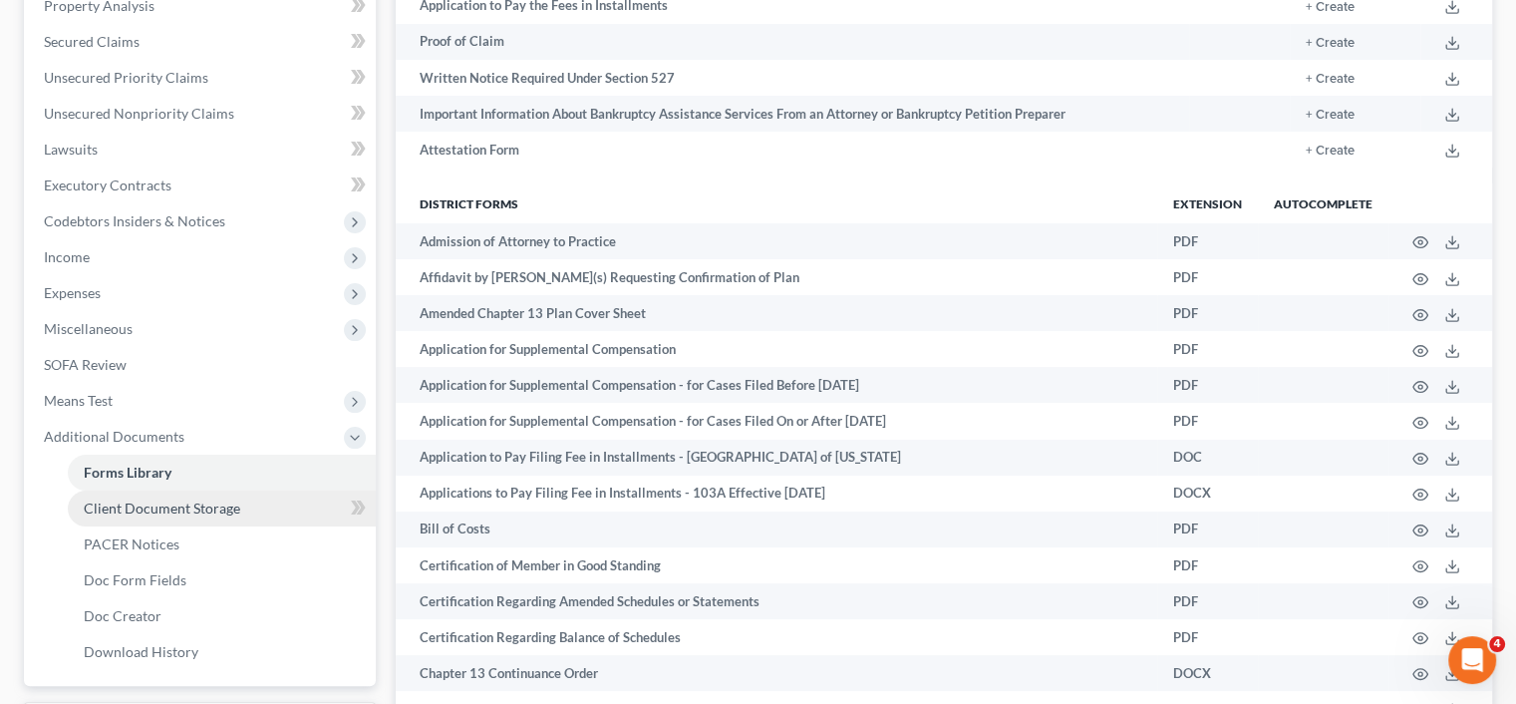
click at [127, 511] on span "Client Document Storage" at bounding box center [162, 507] width 156 height 17
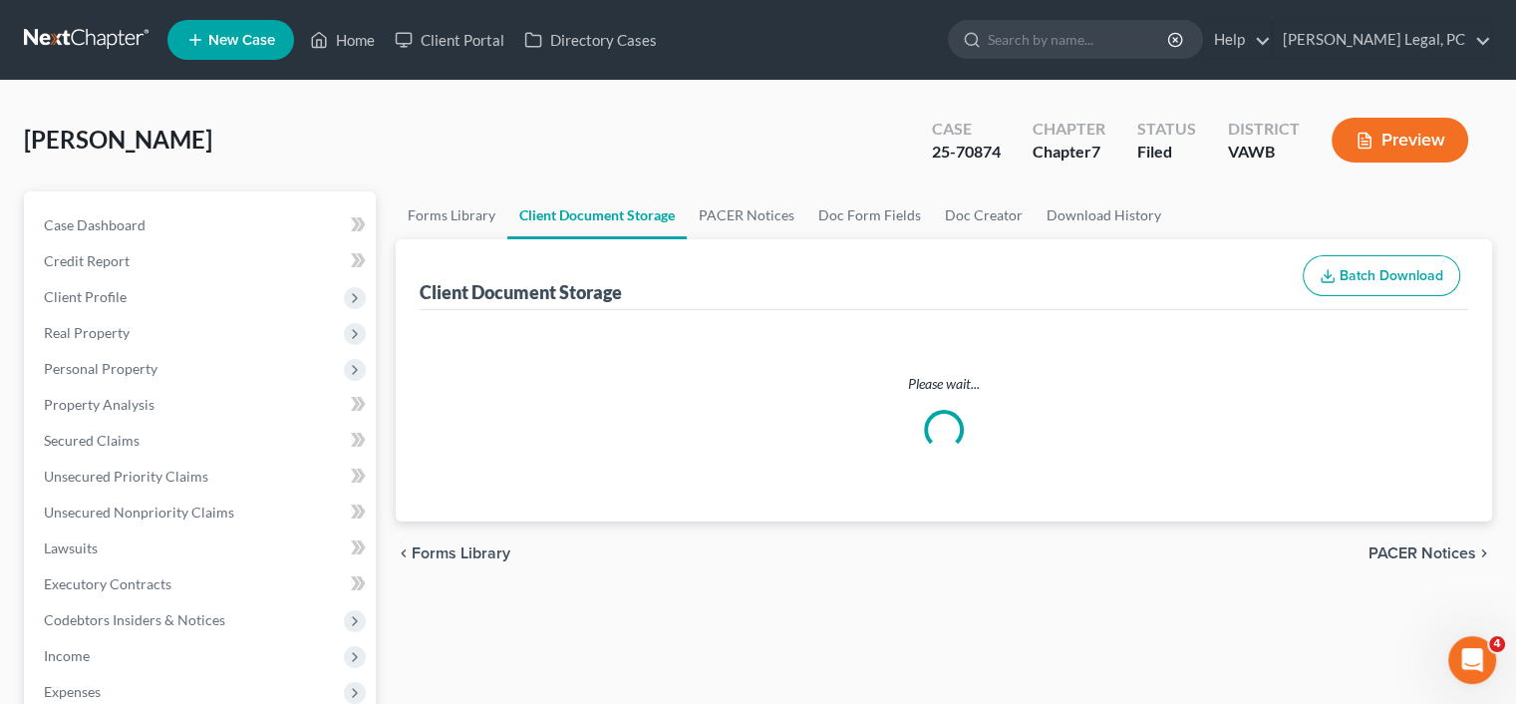
select select "0"
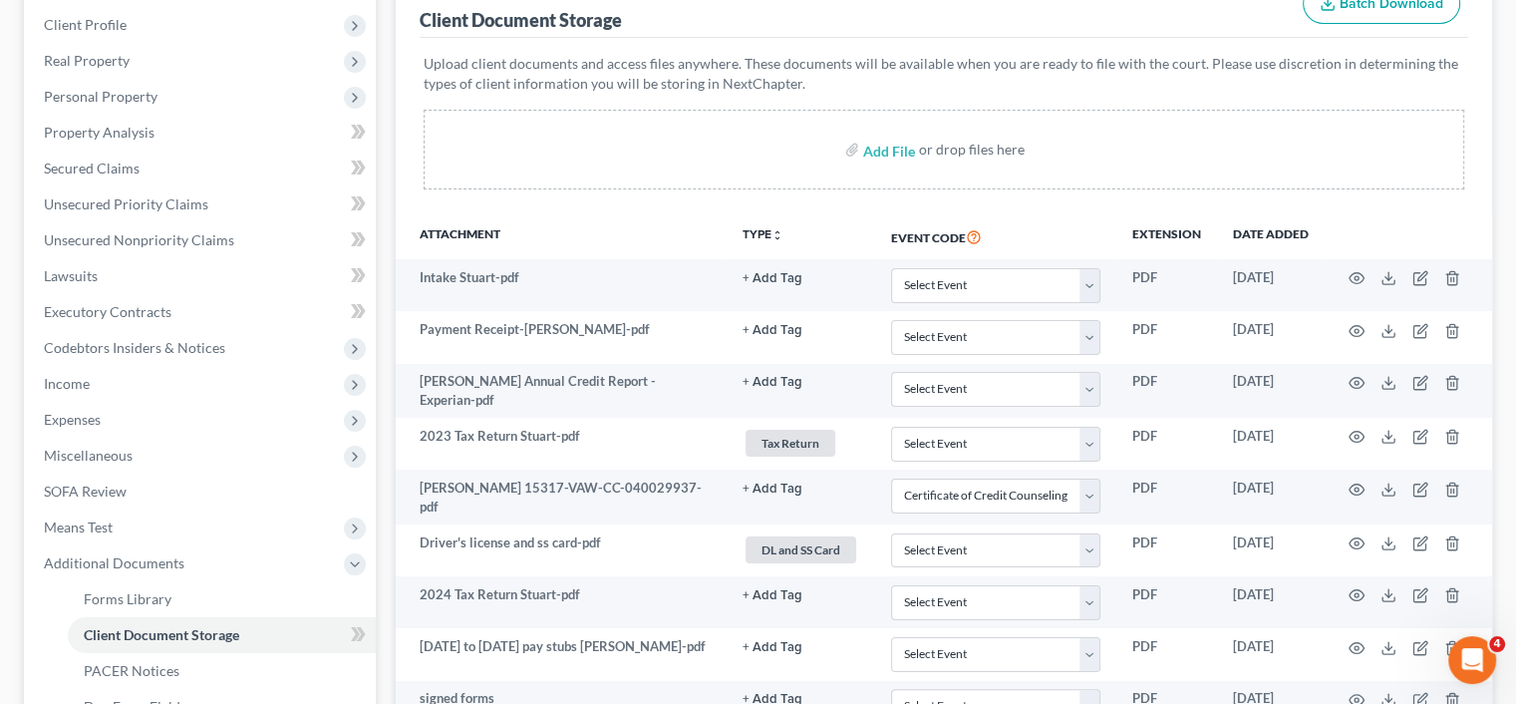
scroll to position [299, 0]
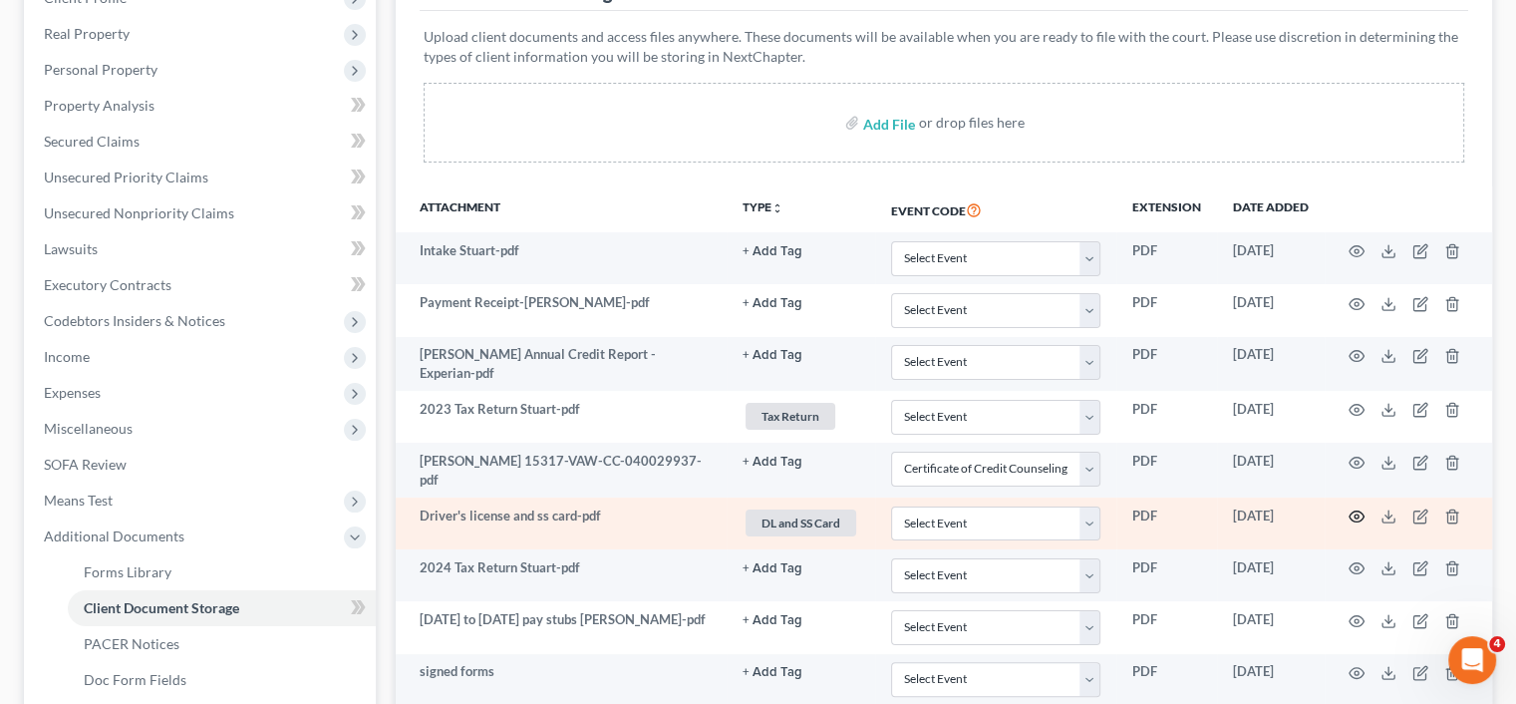
click at [1354, 514] on circle "button" at bounding box center [1356, 516] width 4 height 4
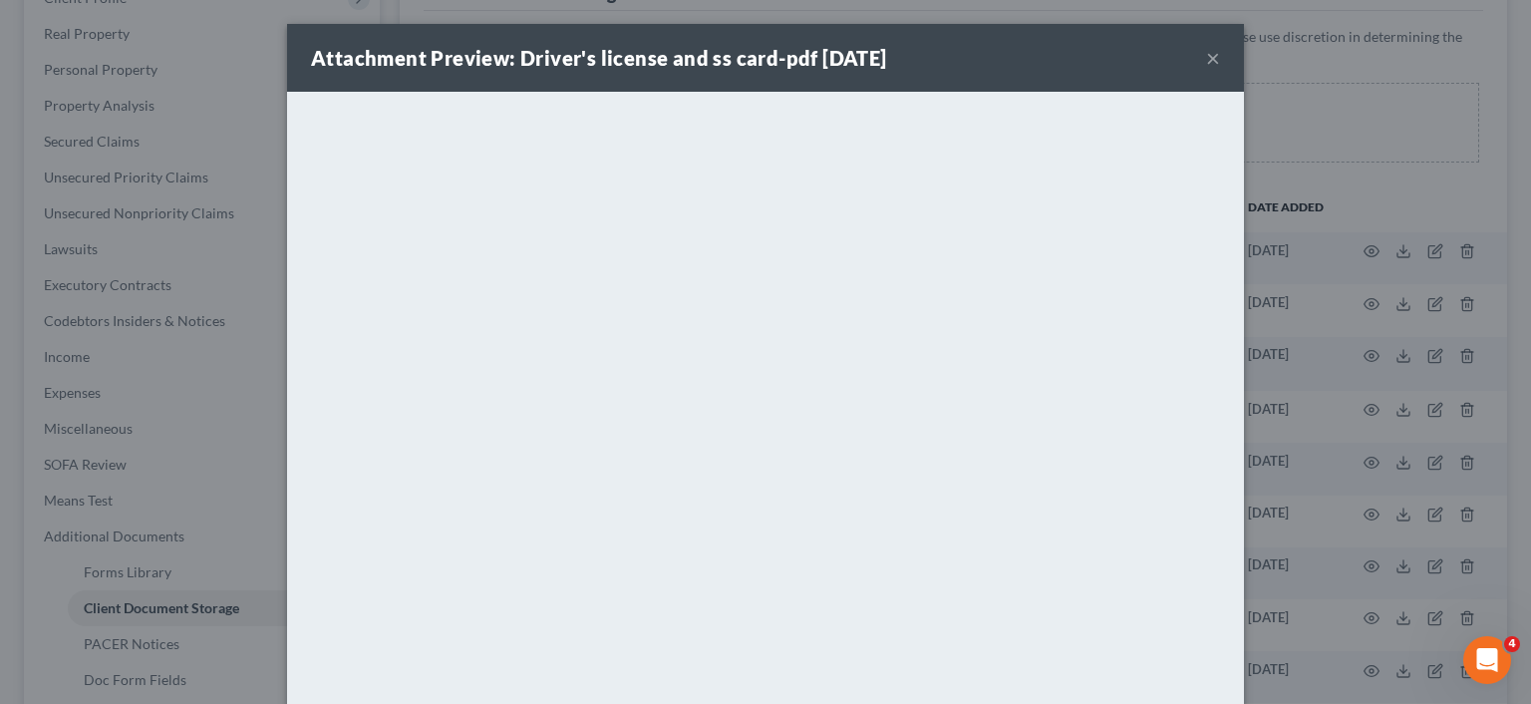
click at [1206, 59] on button "×" at bounding box center [1213, 58] width 14 height 24
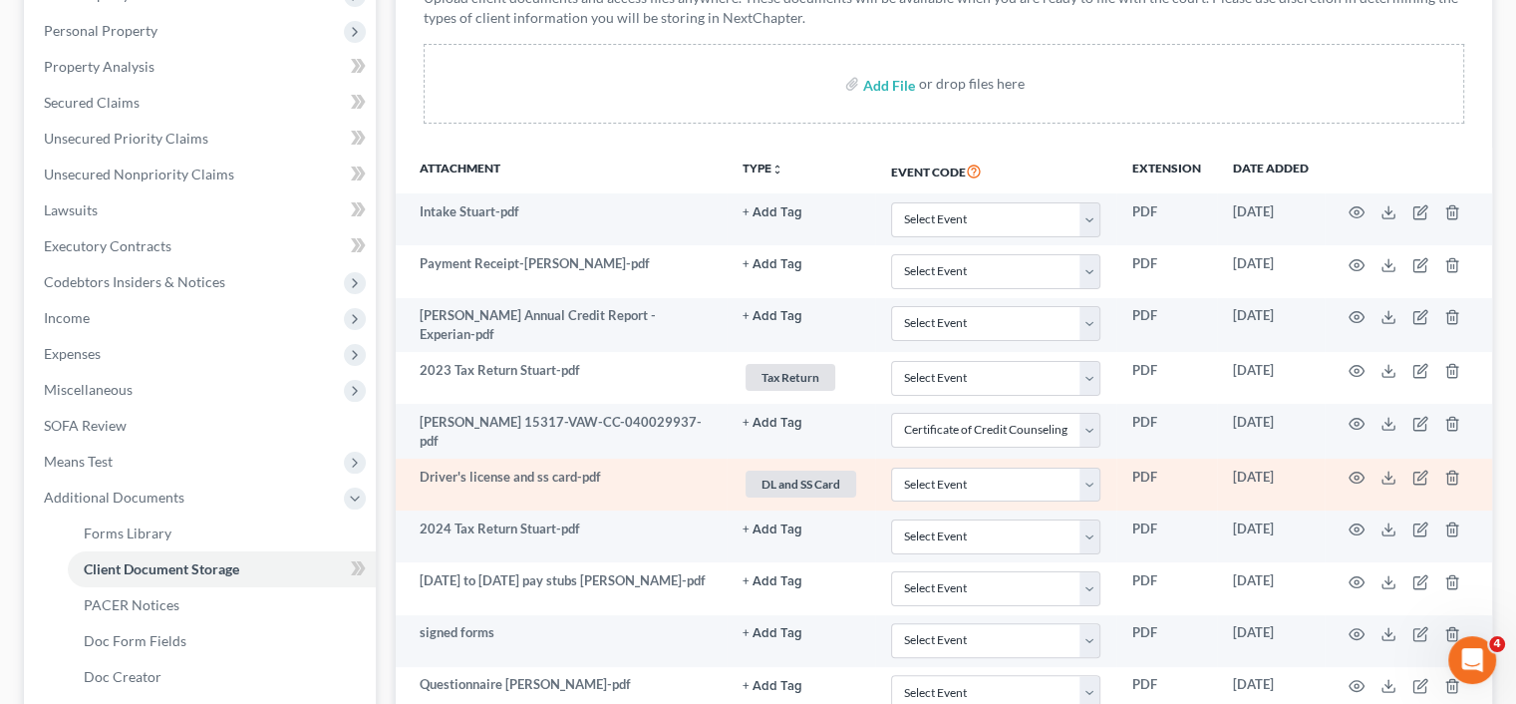
scroll to position [399, 0]
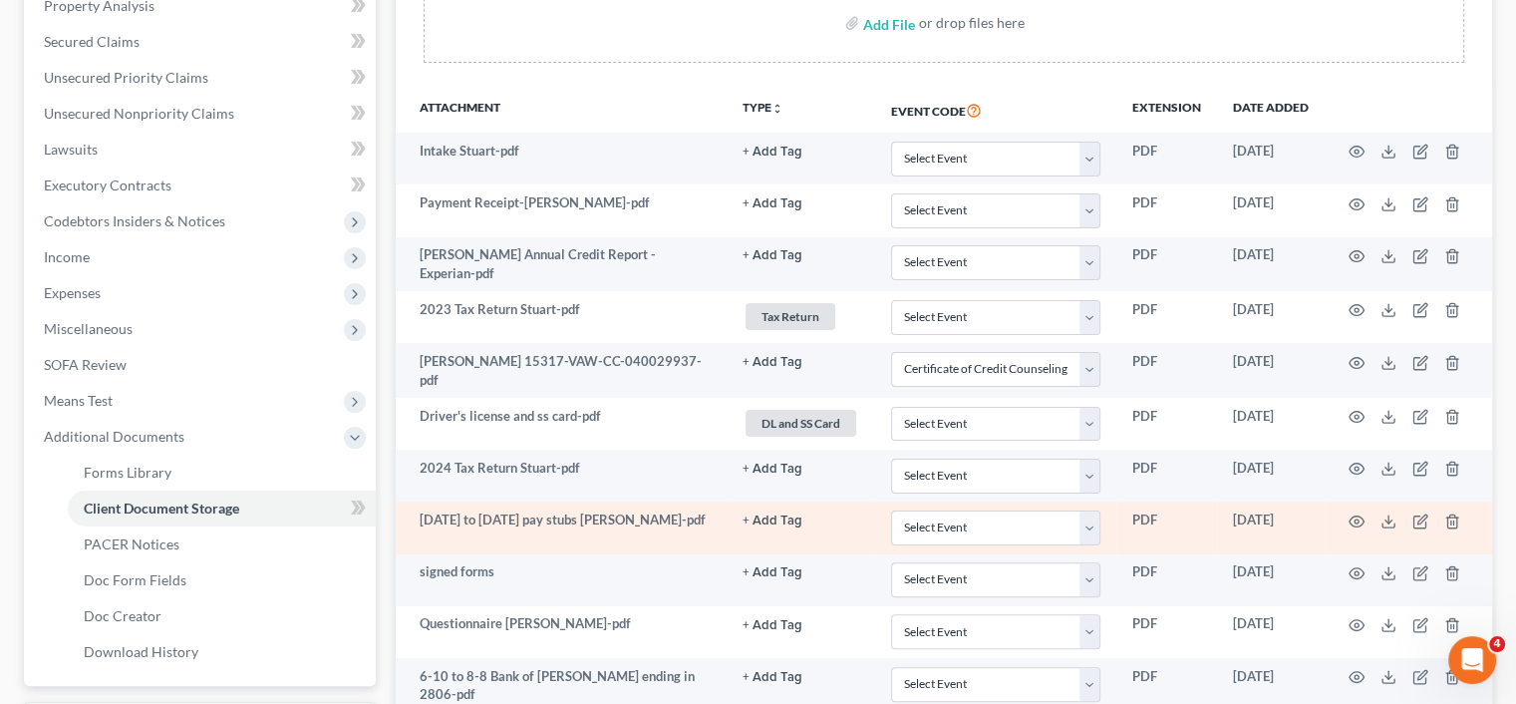
click at [1346, 515] on td at bounding box center [1408, 527] width 167 height 52
click at [1351, 515] on icon "button" at bounding box center [1356, 521] width 16 height 16
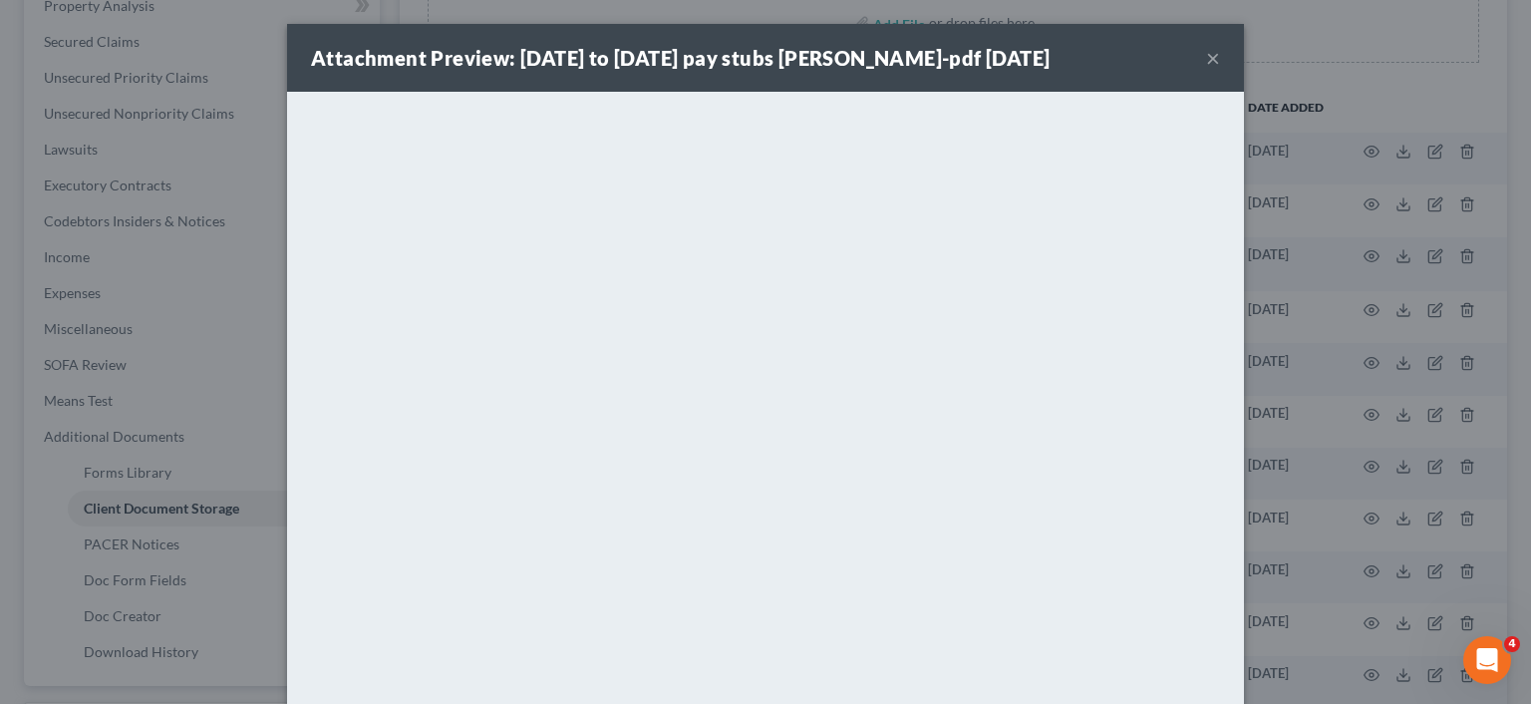
click at [1206, 59] on button "×" at bounding box center [1213, 58] width 14 height 24
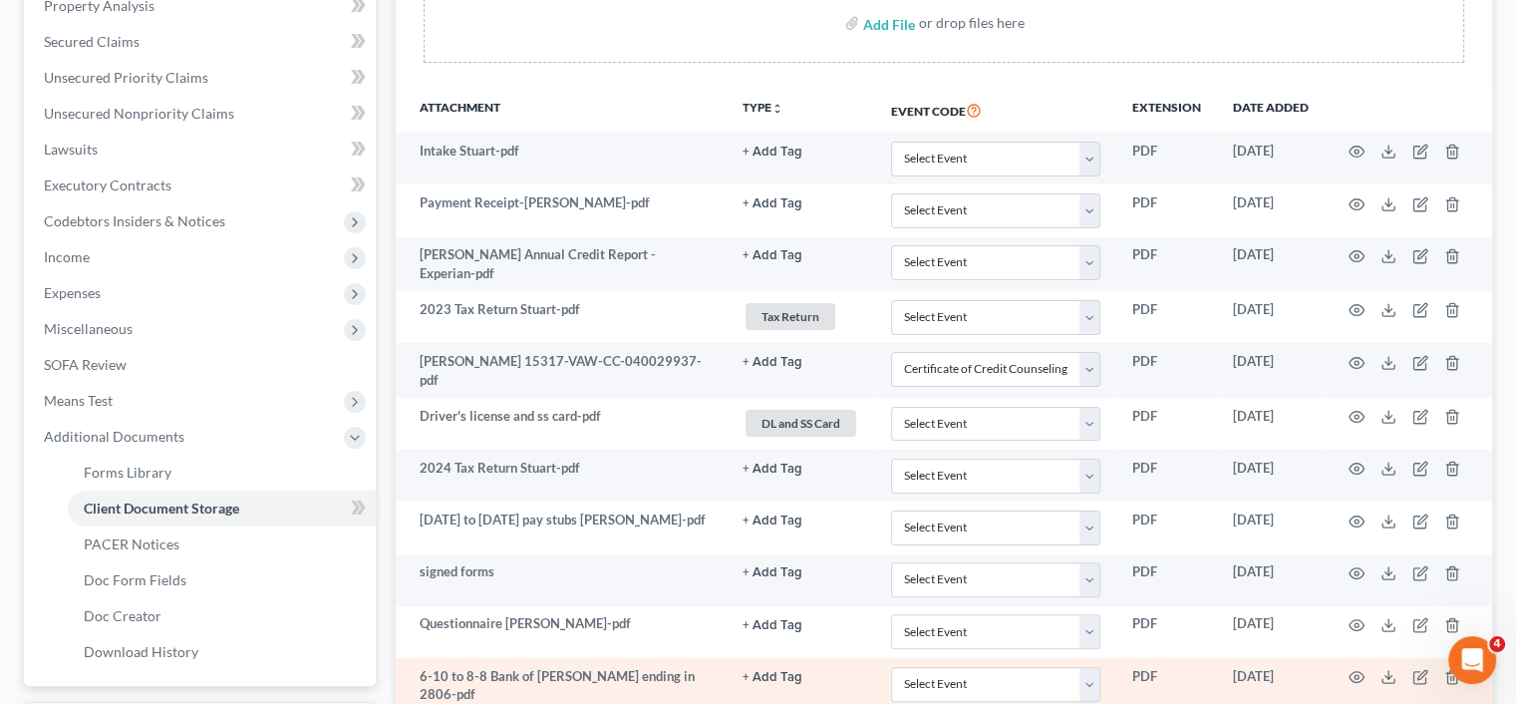
scroll to position [498, 0]
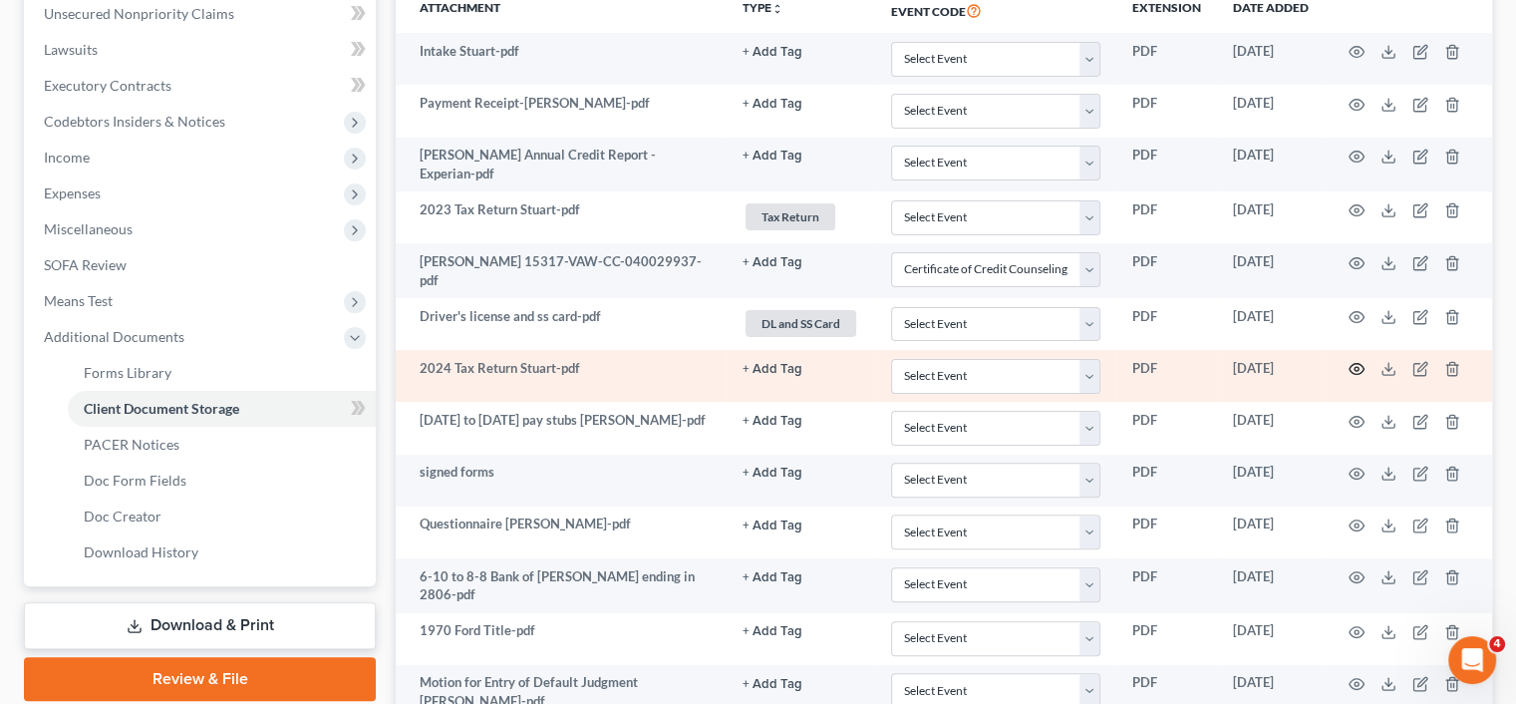
click at [1351, 366] on icon "button" at bounding box center [1356, 369] width 16 height 16
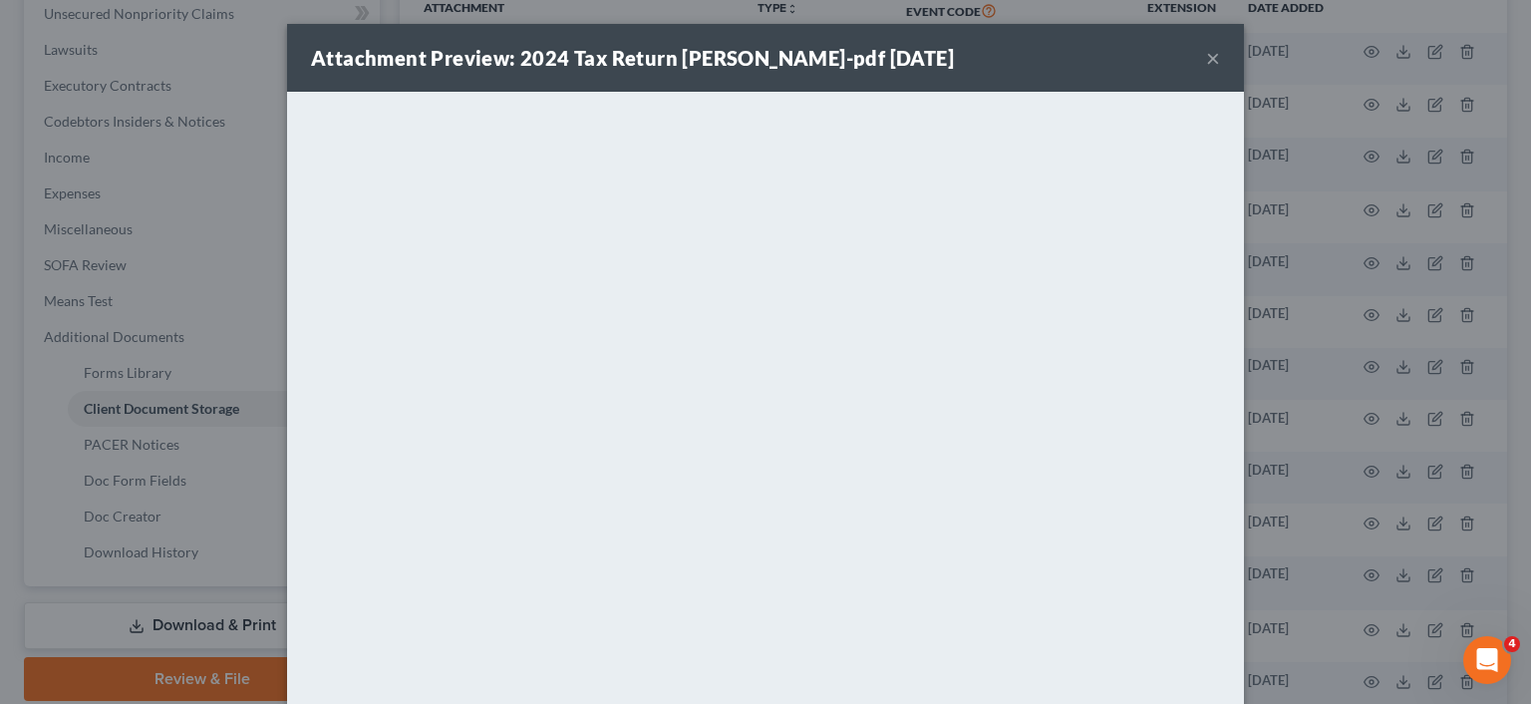
click at [1208, 60] on button "×" at bounding box center [1213, 58] width 14 height 24
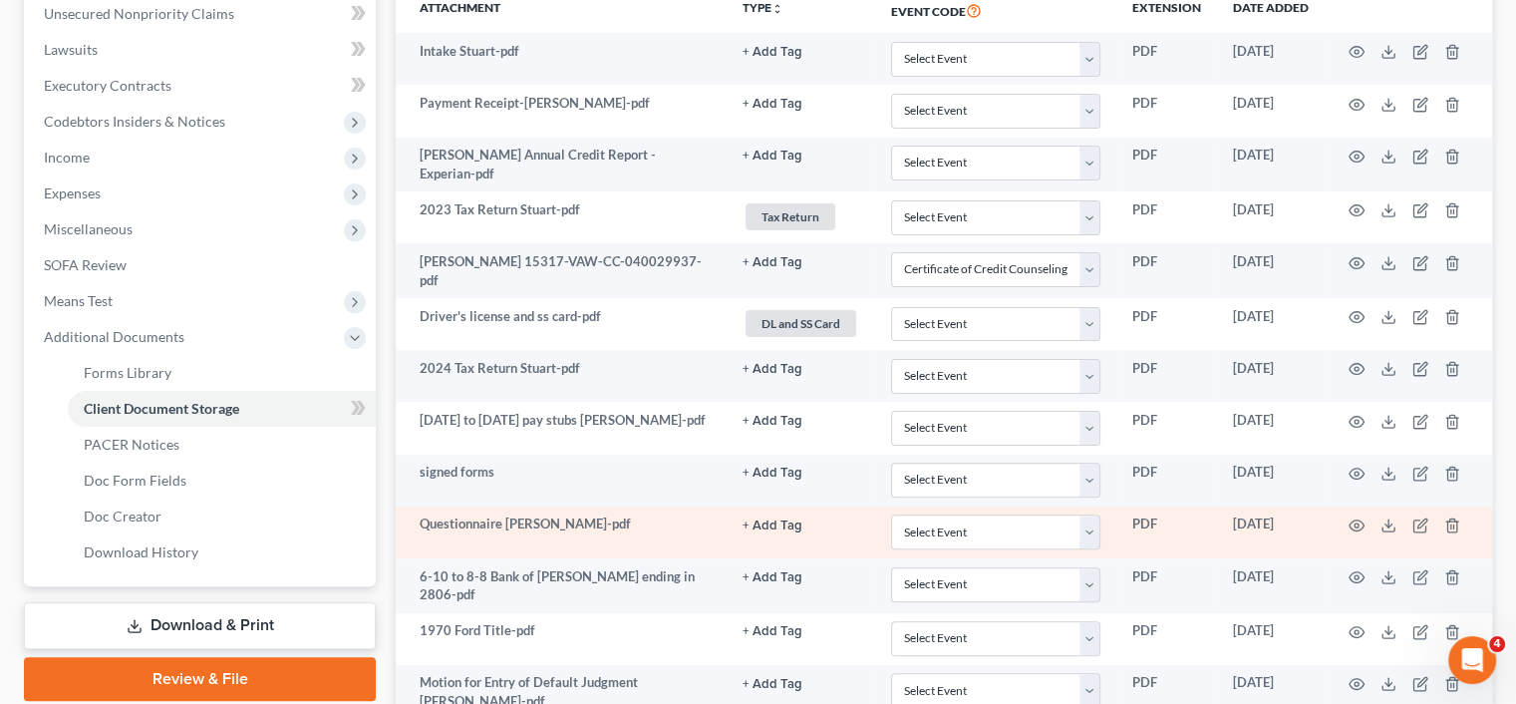
scroll to position [598, 0]
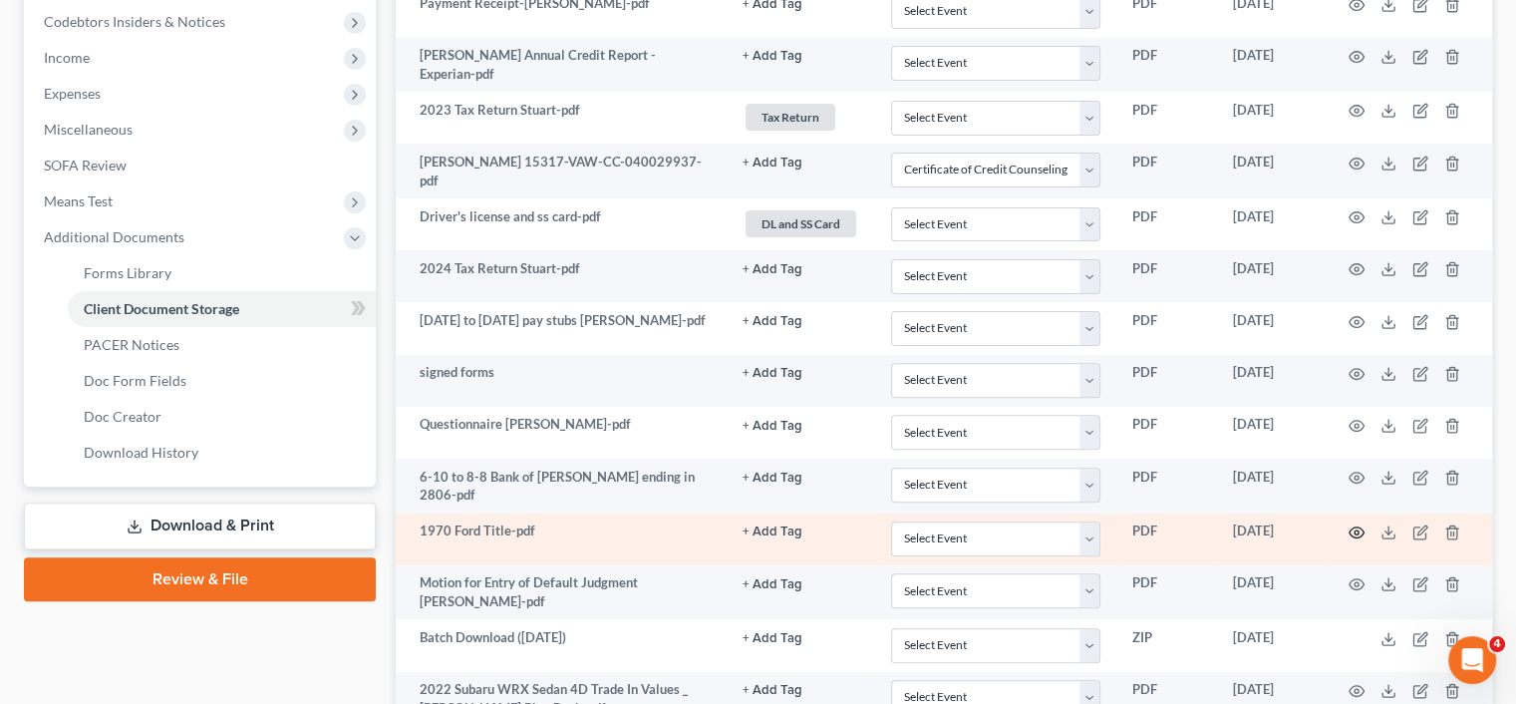
click at [1360, 524] on icon "button" at bounding box center [1356, 532] width 16 height 16
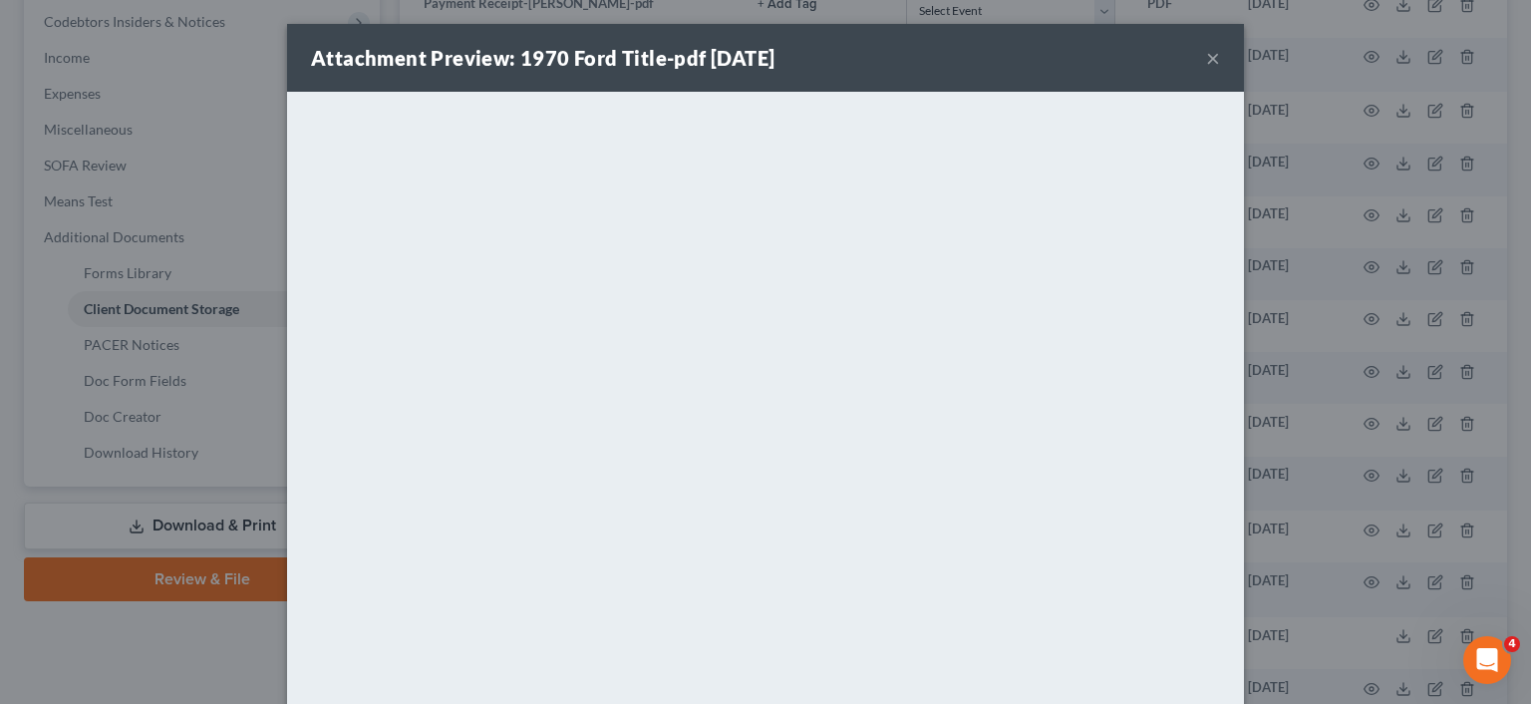
click at [1208, 59] on button "×" at bounding box center [1213, 58] width 14 height 24
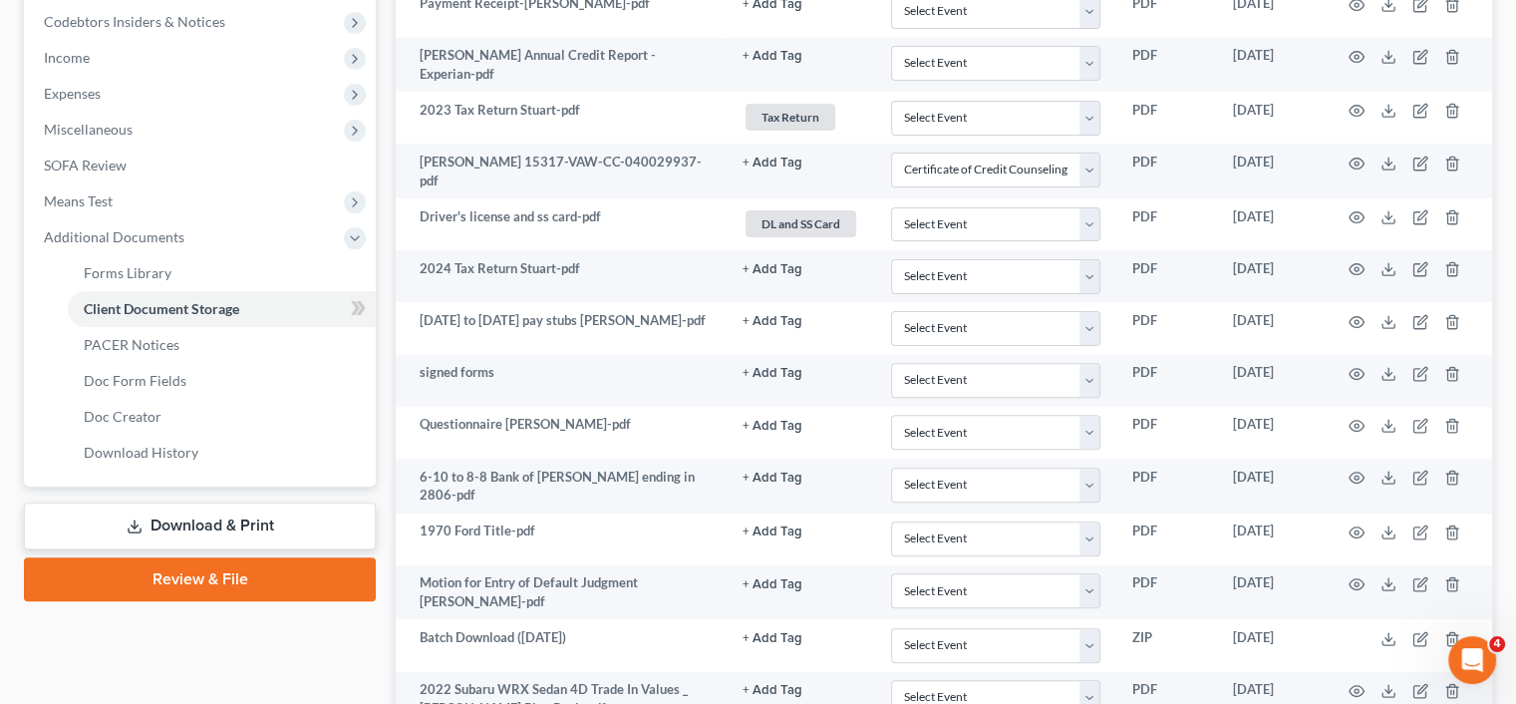
drag, startPoint x: 97, startPoint y: 681, endPoint x: 112, endPoint y: 687, distance: 16.1
click at [112, 687] on div "Case Dashboard Payments Invoices Payments Payments Credit Report Client Profile" at bounding box center [200, 525] width 372 height 1865
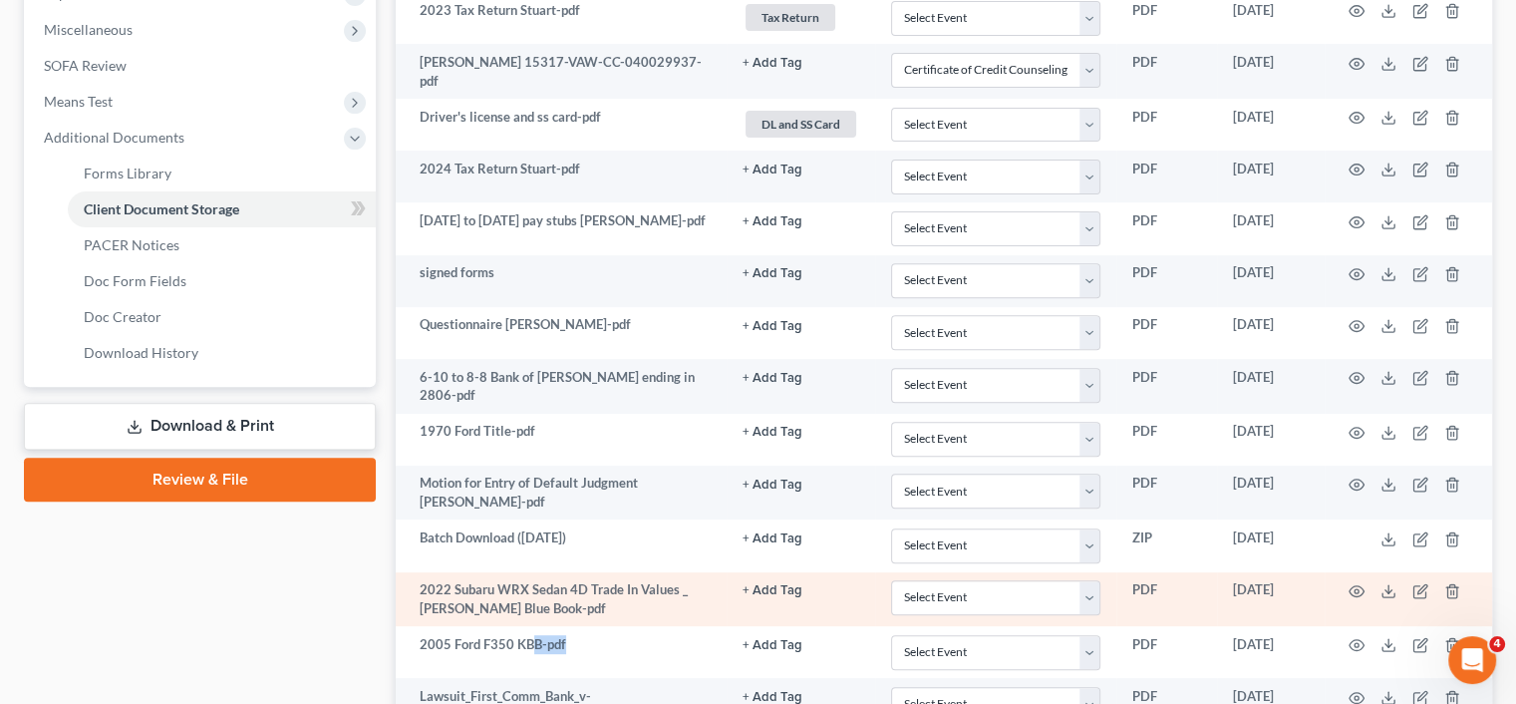
drag, startPoint x: 534, startPoint y: 626, endPoint x: 638, endPoint y: 609, distance: 105.0
click at [599, 626] on td "2005 Ford F350 KBB-pdf" at bounding box center [561, 652] width 331 height 52
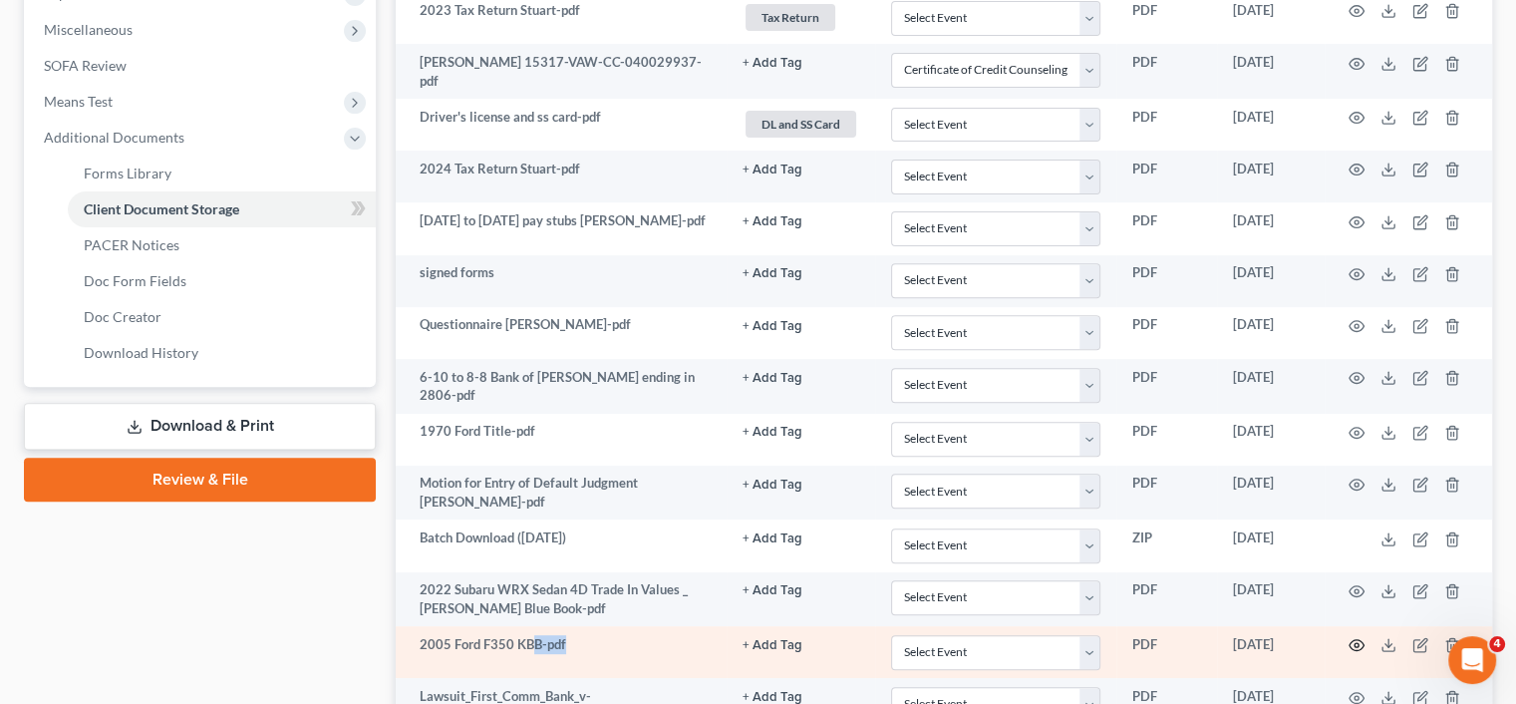
click at [1353, 641] on icon "button" at bounding box center [1356, 645] width 16 height 16
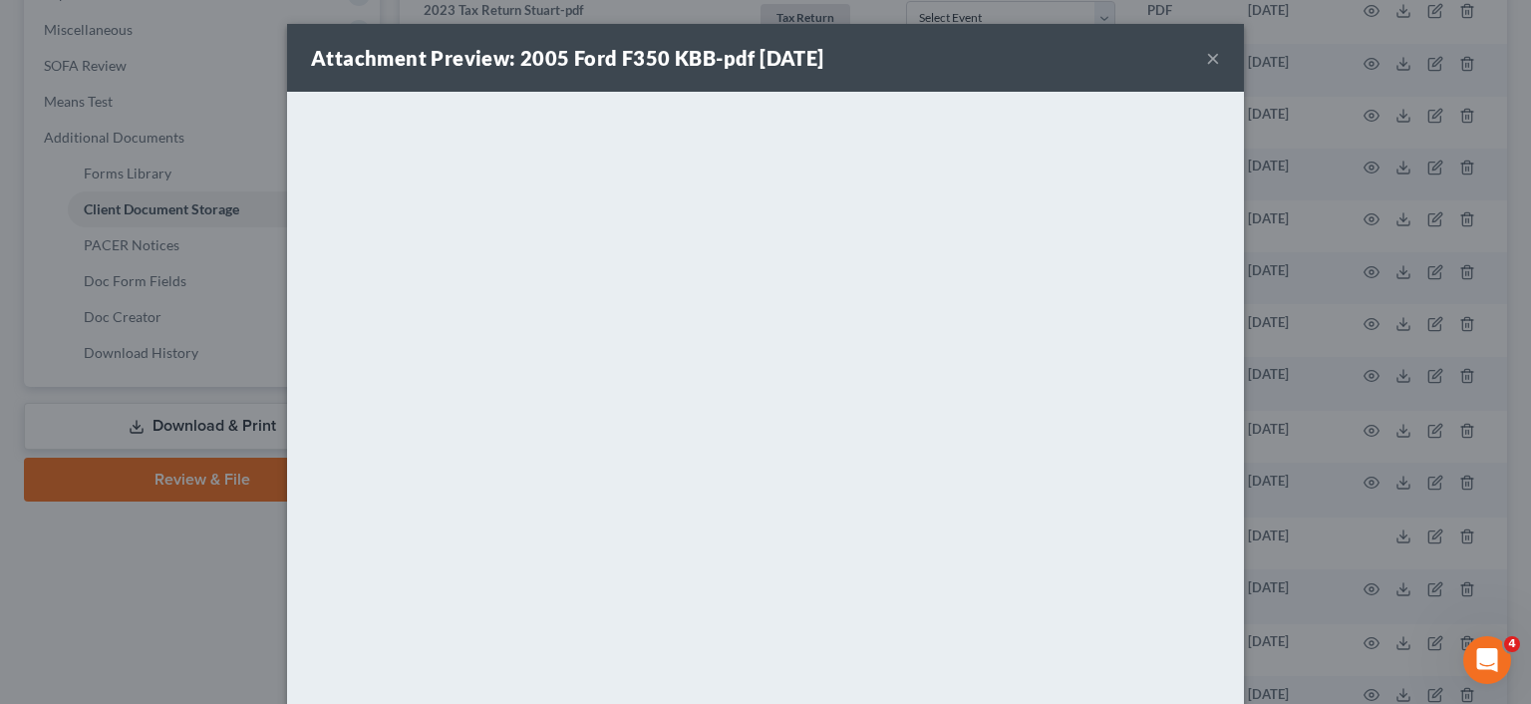
click at [1208, 56] on button "×" at bounding box center [1213, 58] width 14 height 24
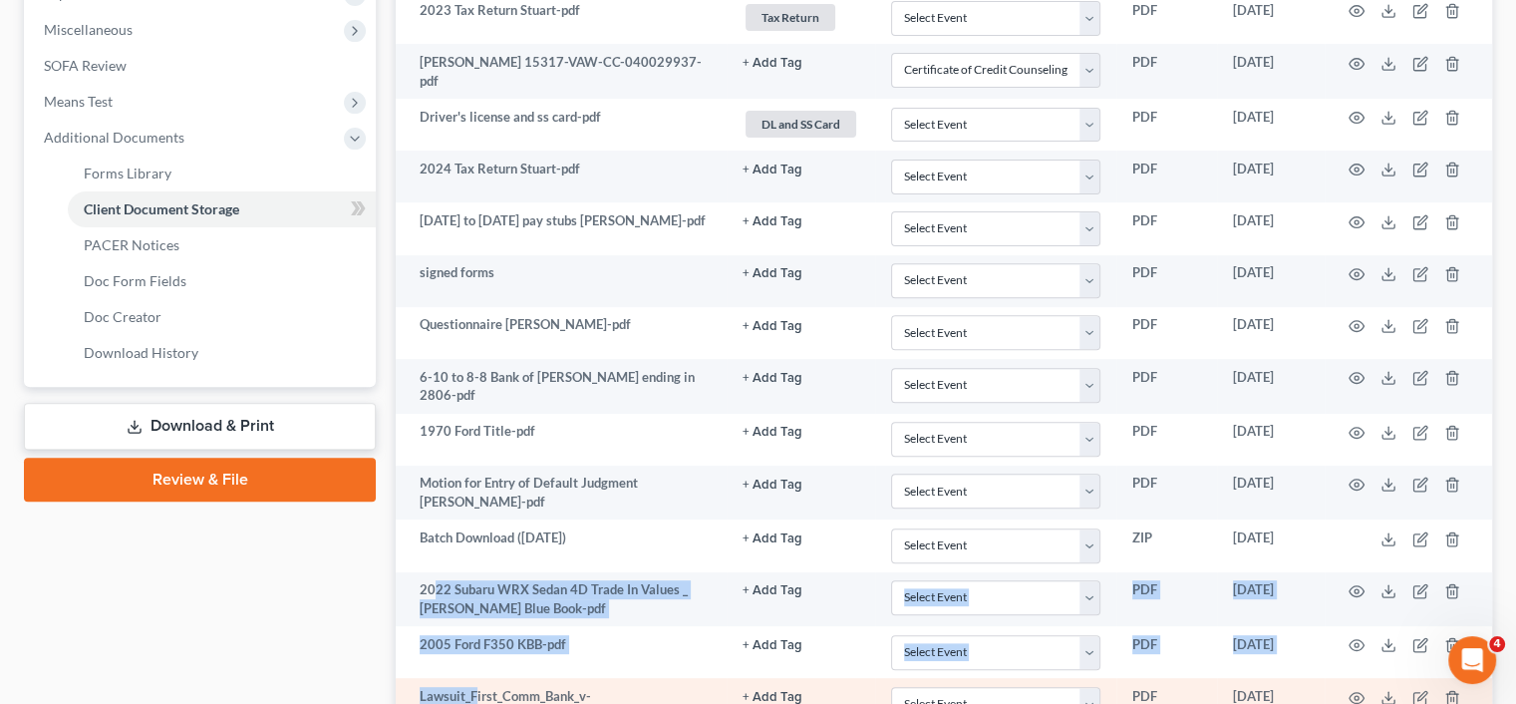
drag, startPoint x: 432, startPoint y: 581, endPoint x: 476, endPoint y: 677, distance: 105.7
click at [476, 677] on tbody "Intake Stuart-pdf + Add Tag Select an option or create one 2nd Course Bank Stmt…" at bounding box center [944, 556] width 1096 height 1445
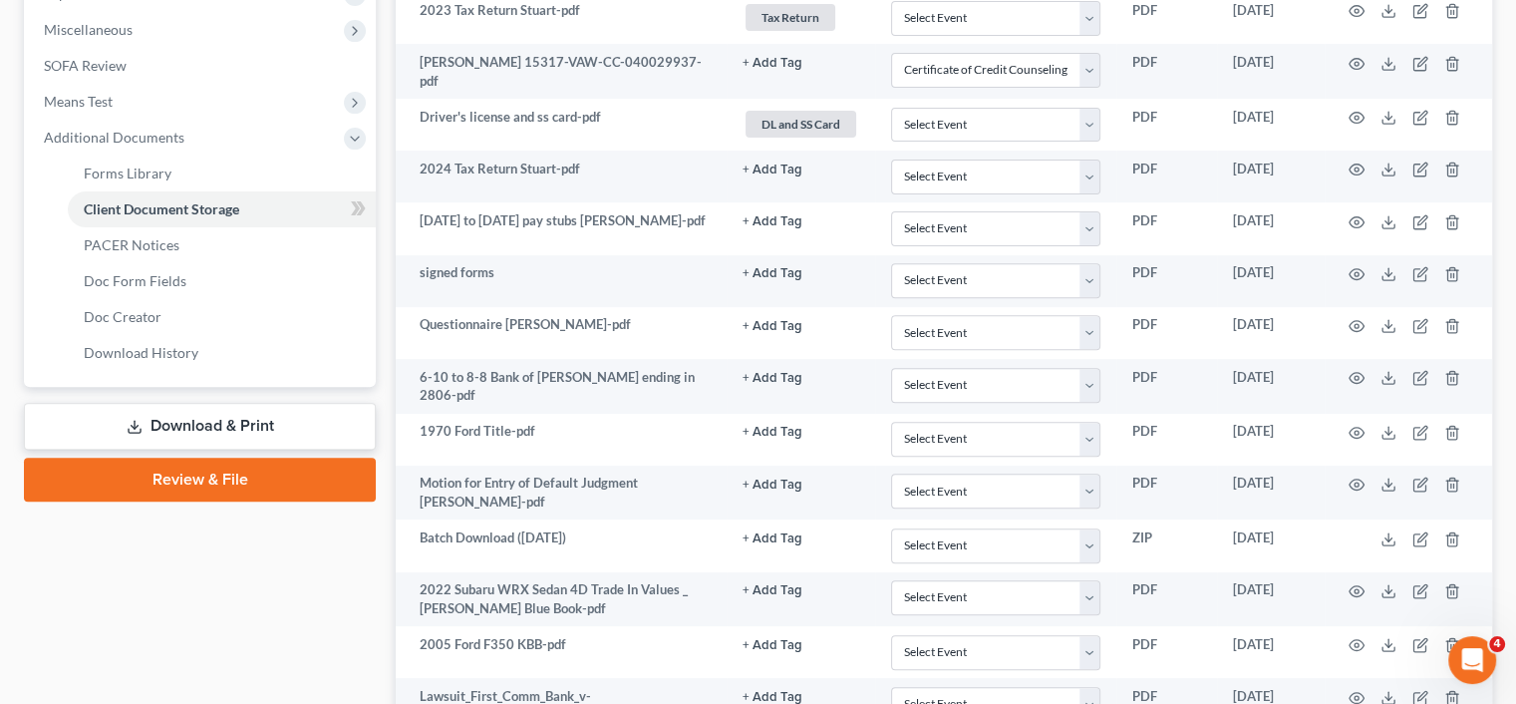
click at [351, 630] on div "Case Dashboard Payments Invoices Payments Payments Credit Report Client Profile" at bounding box center [200, 426] width 372 height 1865
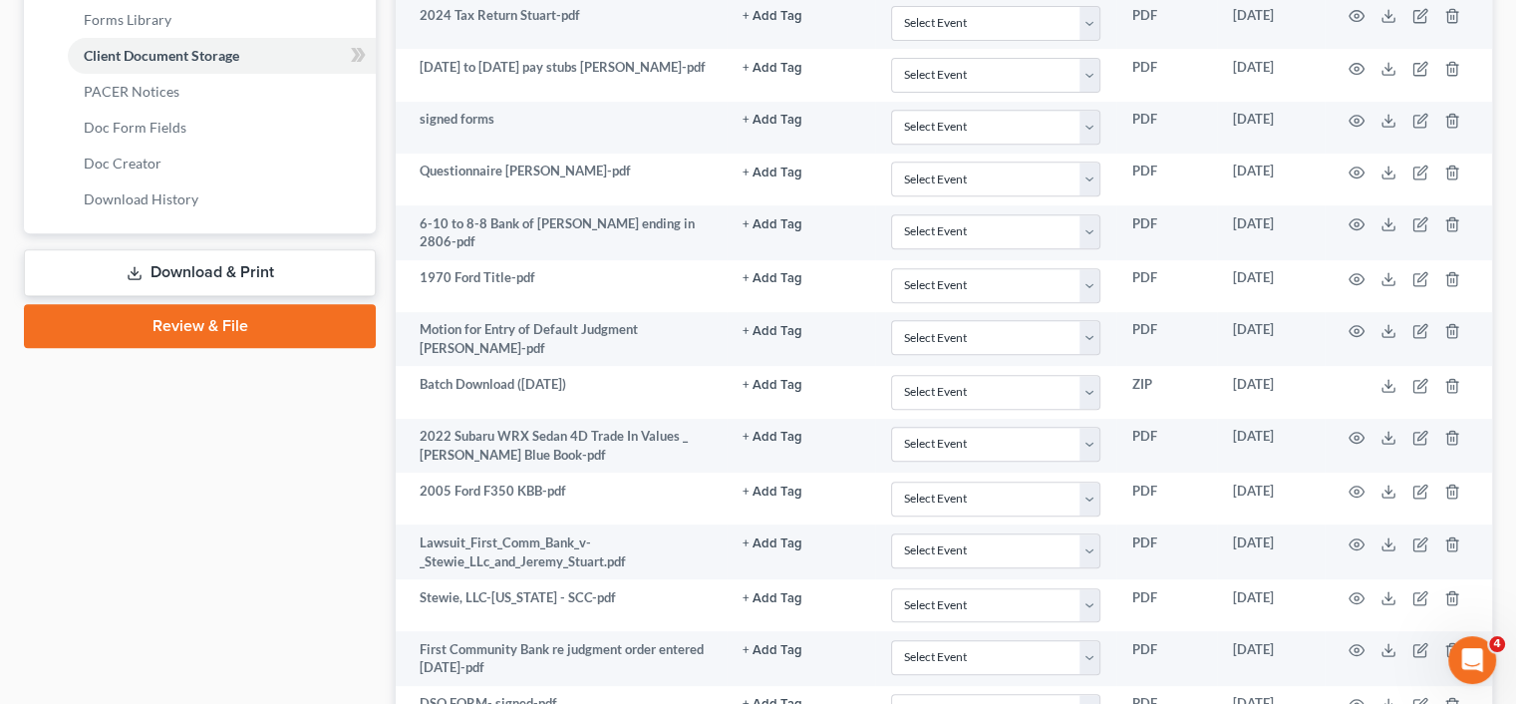
scroll to position [897, 0]
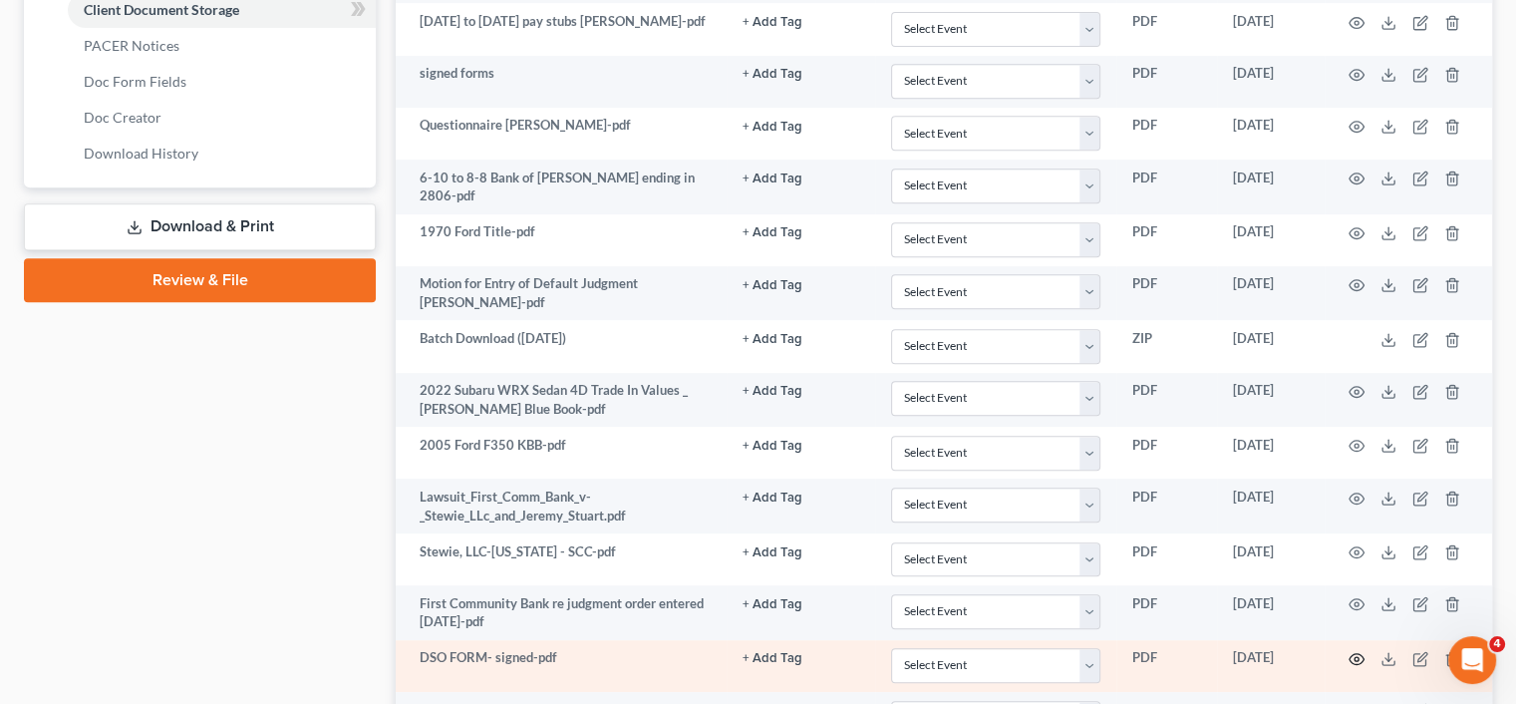
click at [1361, 654] on icon "button" at bounding box center [1356, 659] width 15 height 11
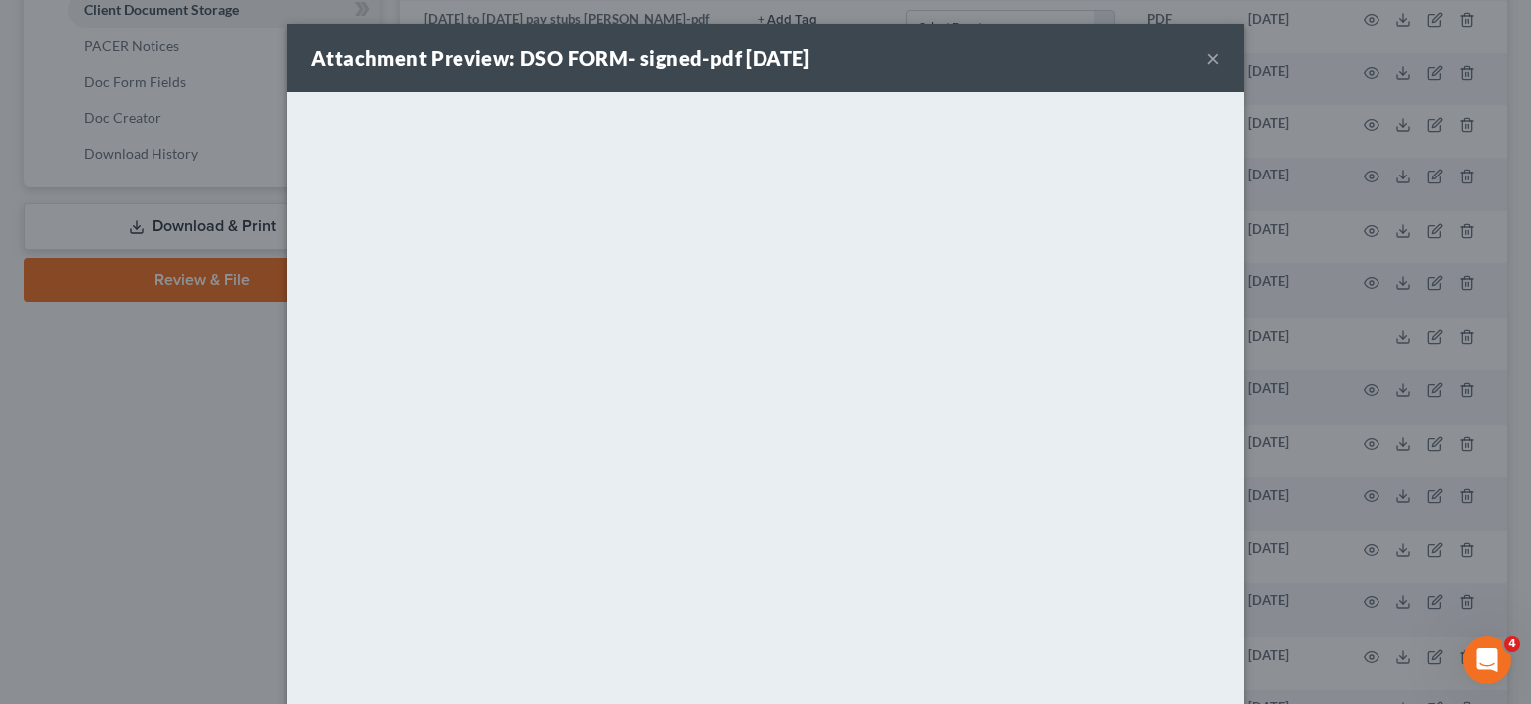
click at [1206, 57] on button "×" at bounding box center [1213, 58] width 14 height 24
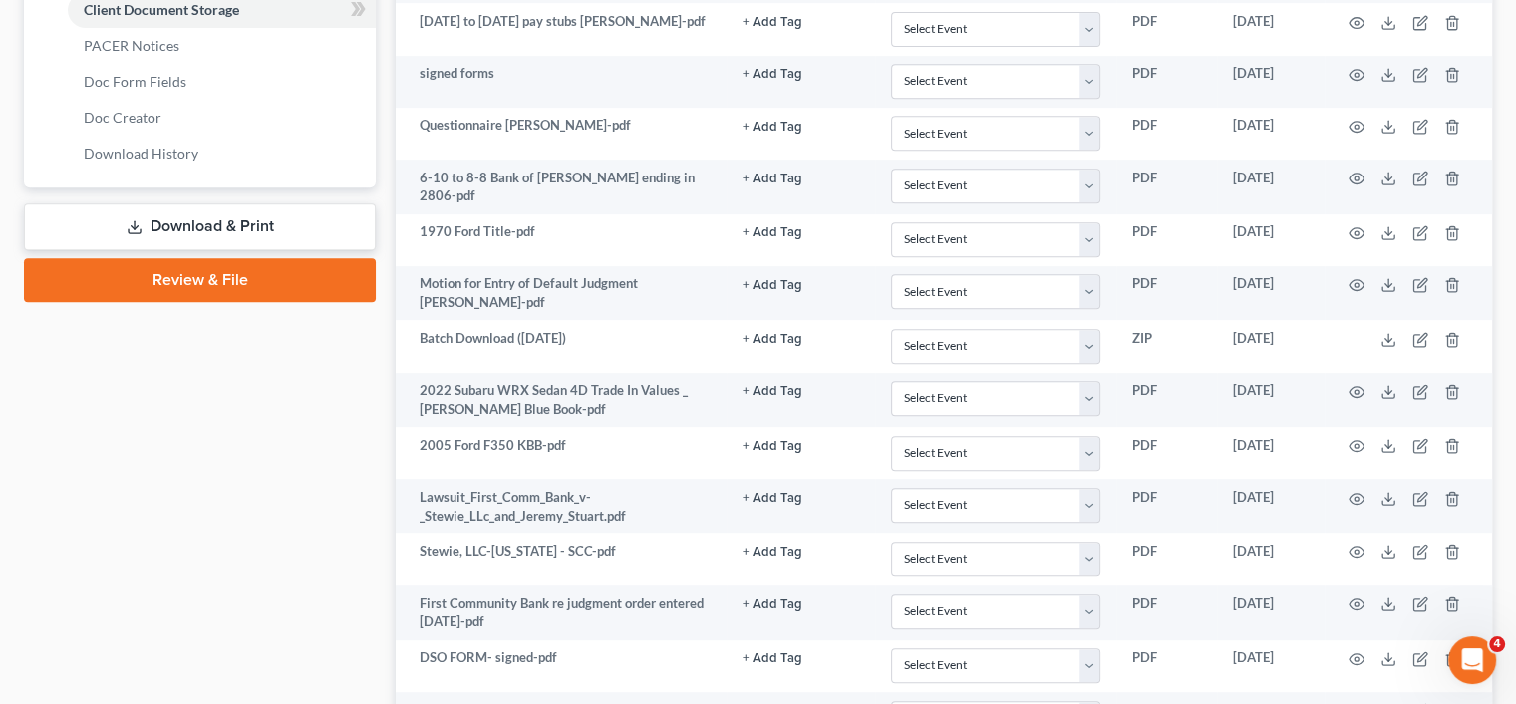
scroll to position [997, 0]
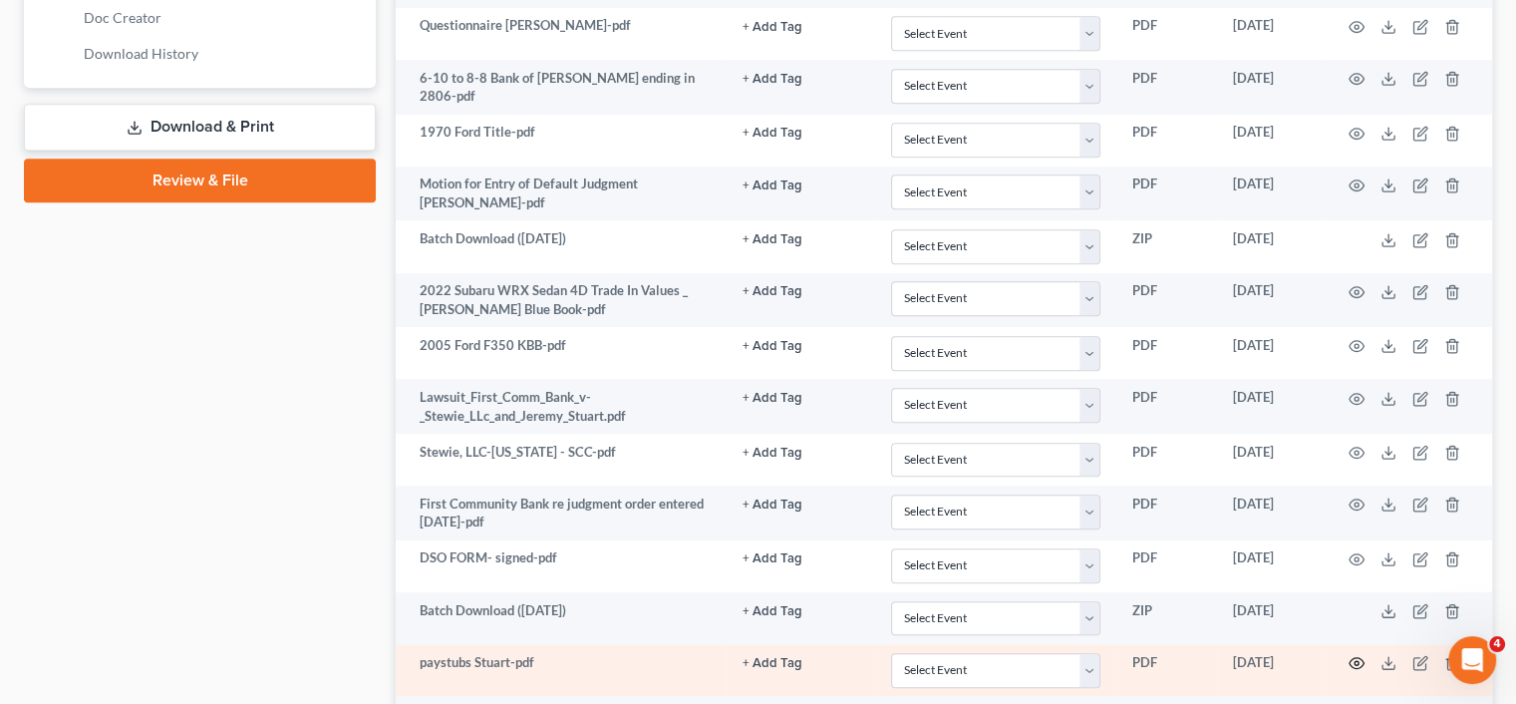
click at [1351, 655] on icon "button" at bounding box center [1356, 663] width 16 height 16
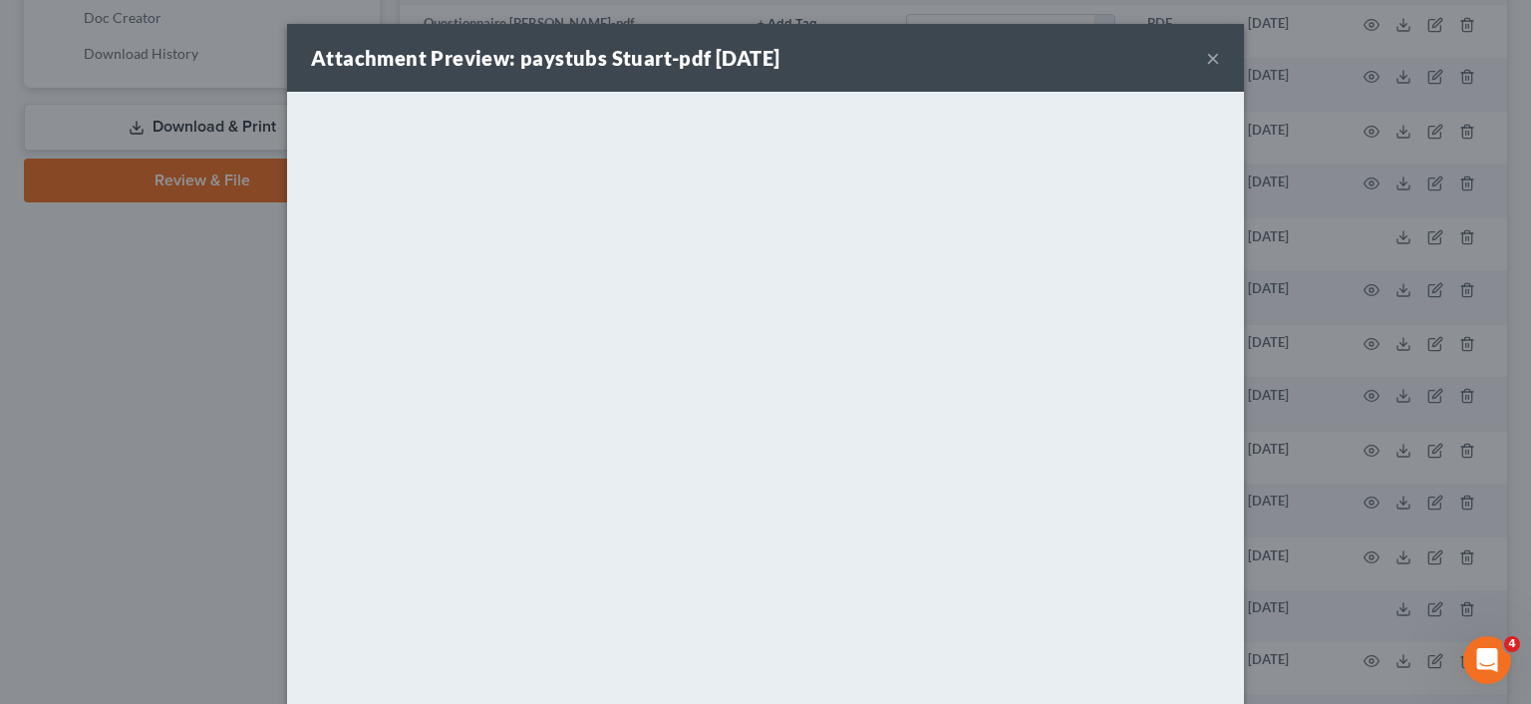
click at [1206, 53] on button "×" at bounding box center [1213, 58] width 14 height 24
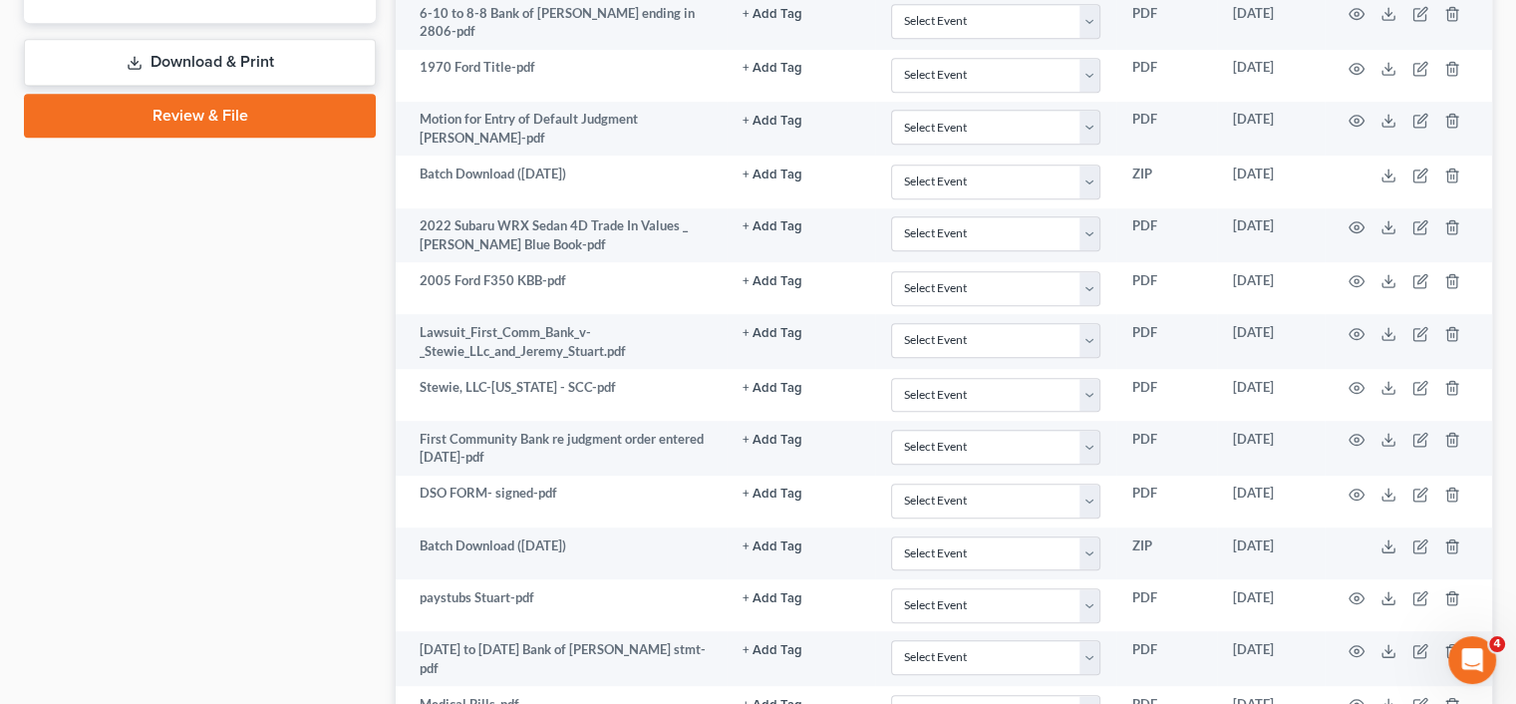
scroll to position [1096, 0]
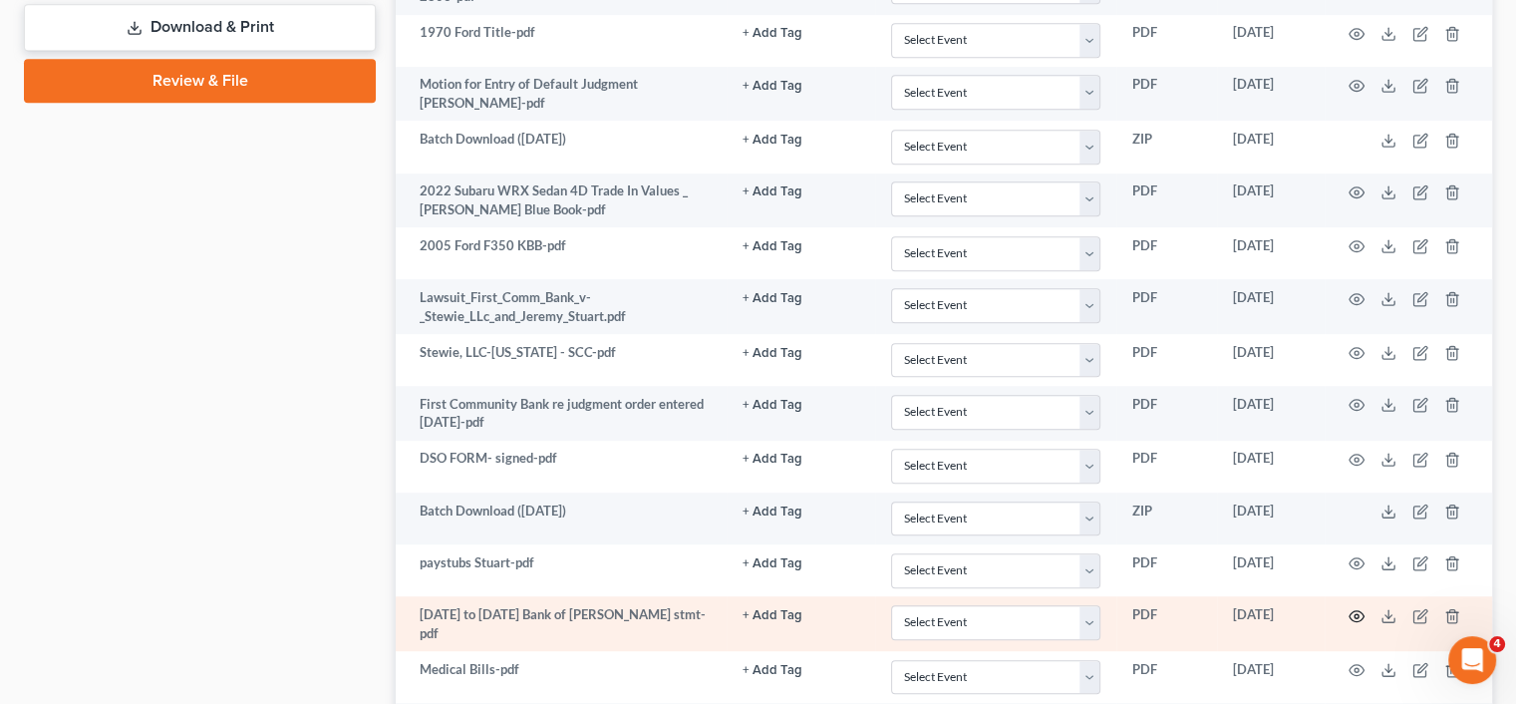
click at [1356, 608] on icon "button" at bounding box center [1356, 616] width 16 height 16
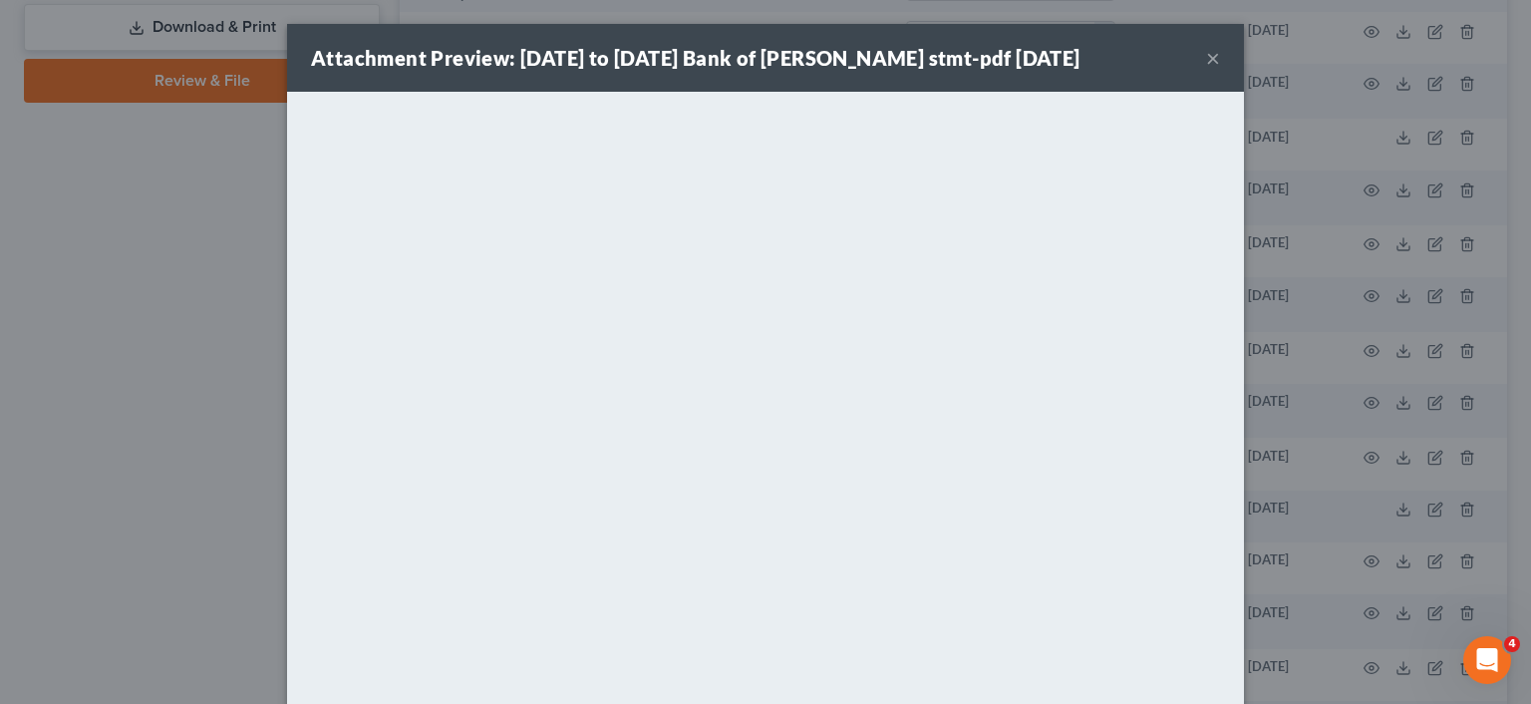
click at [1206, 58] on button "×" at bounding box center [1213, 58] width 14 height 24
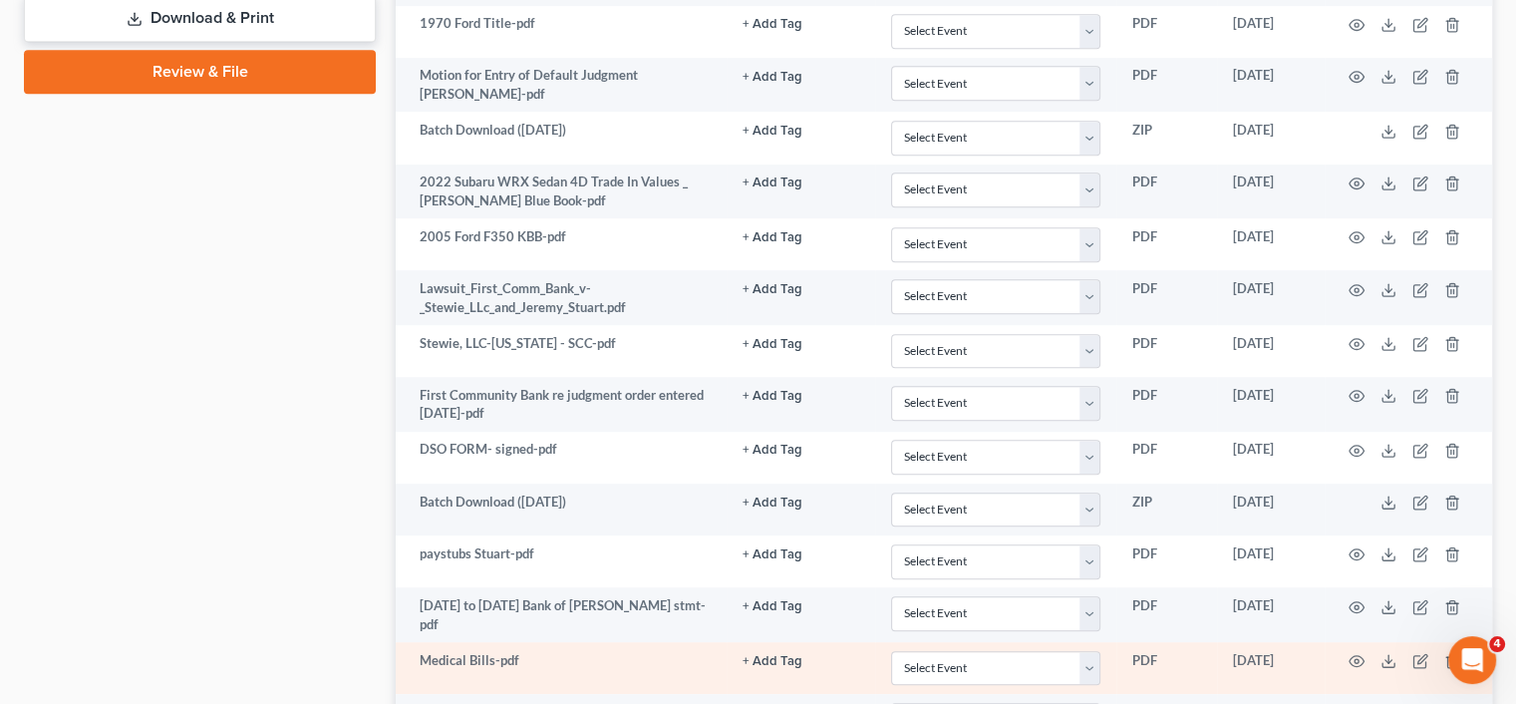
scroll to position [1094, 0]
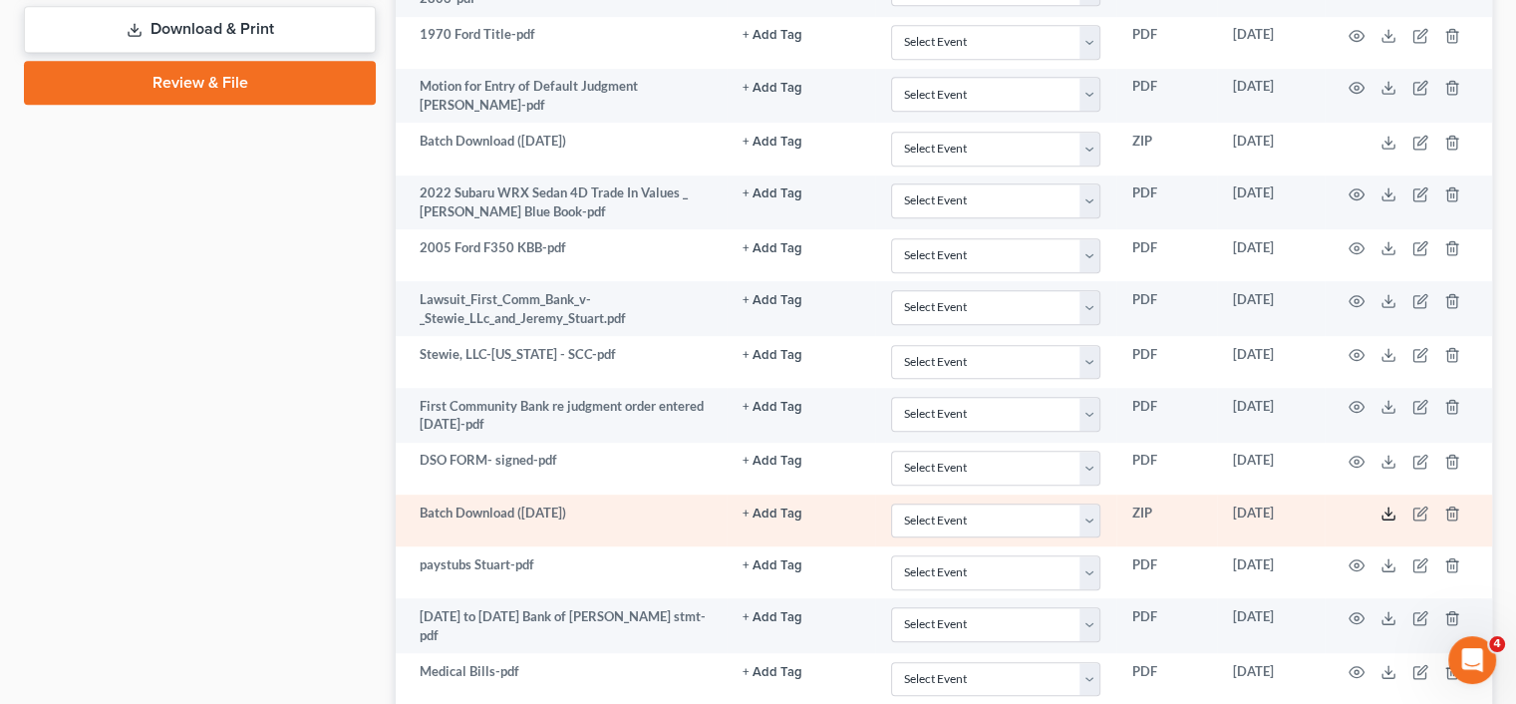
click at [1386, 506] on icon at bounding box center [1388, 513] width 16 height 16
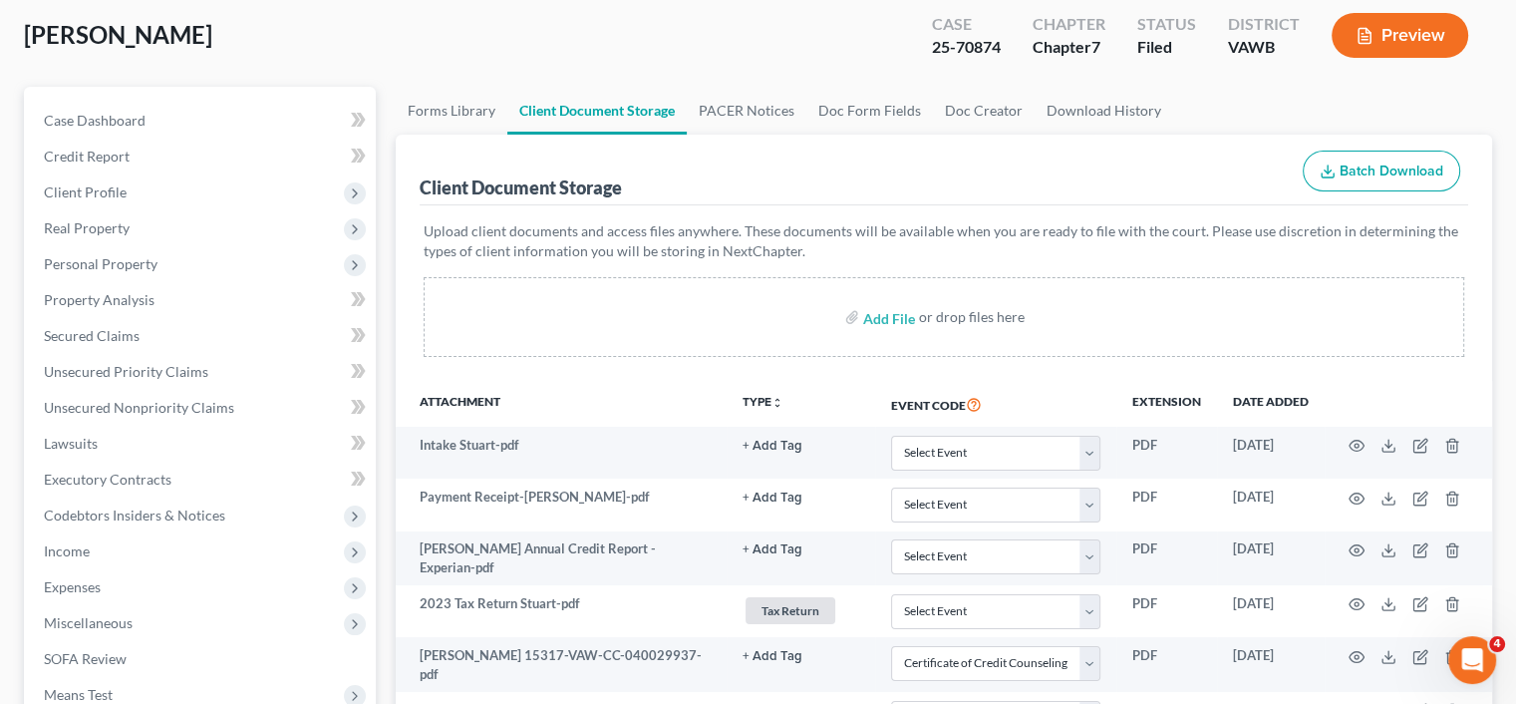
scroll to position [0, 0]
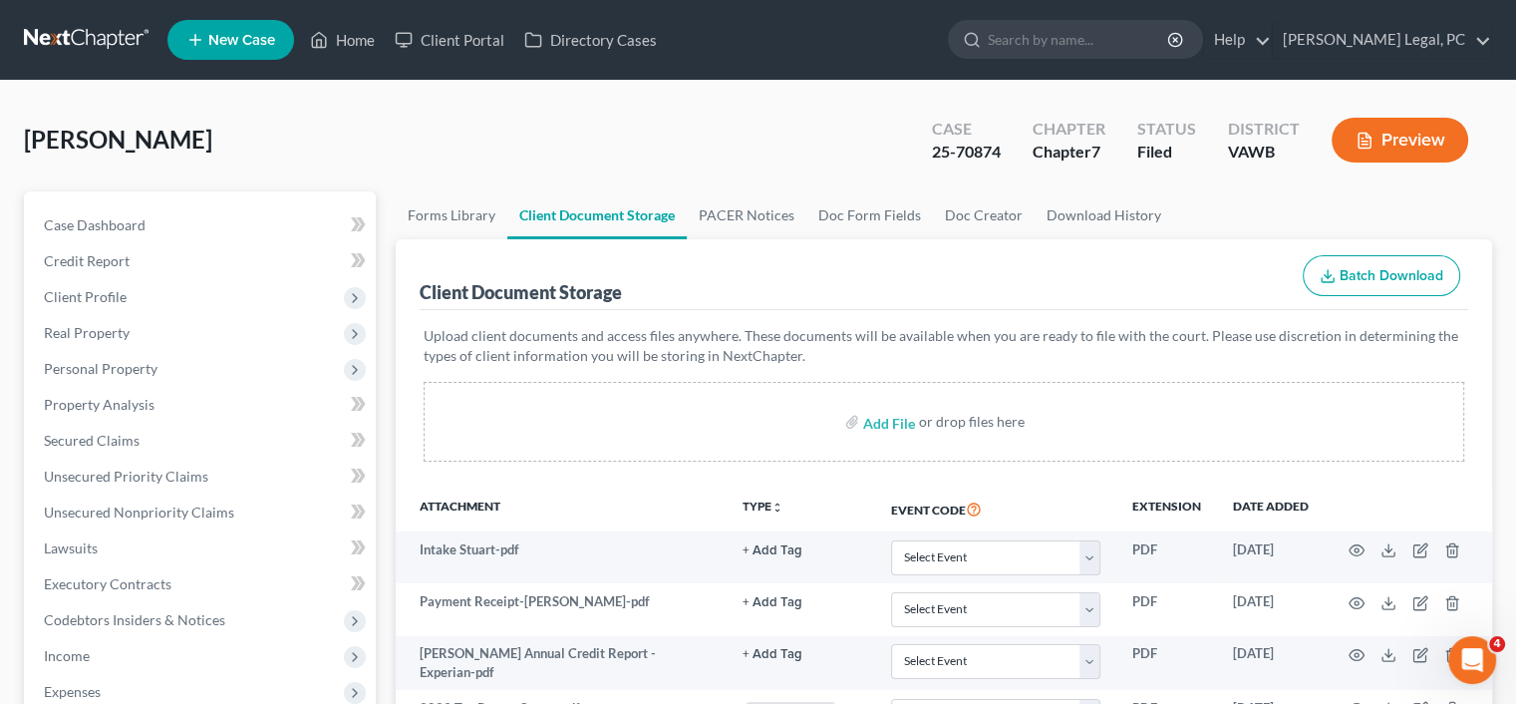
click at [618, 472] on div "Upload client documents and access files anywhere. These documents will be avai…" at bounding box center [944, 397] width 1048 height 175
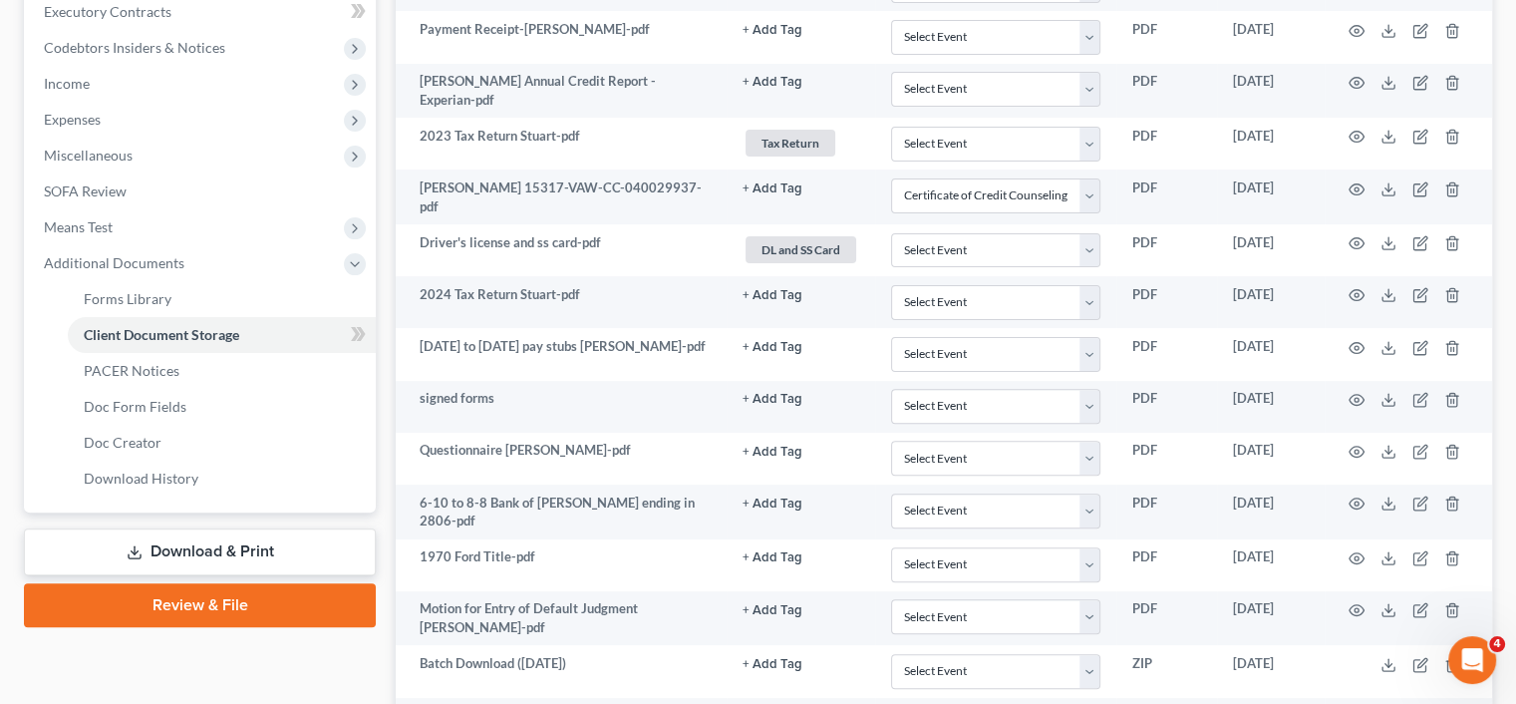
scroll to position [698, 0]
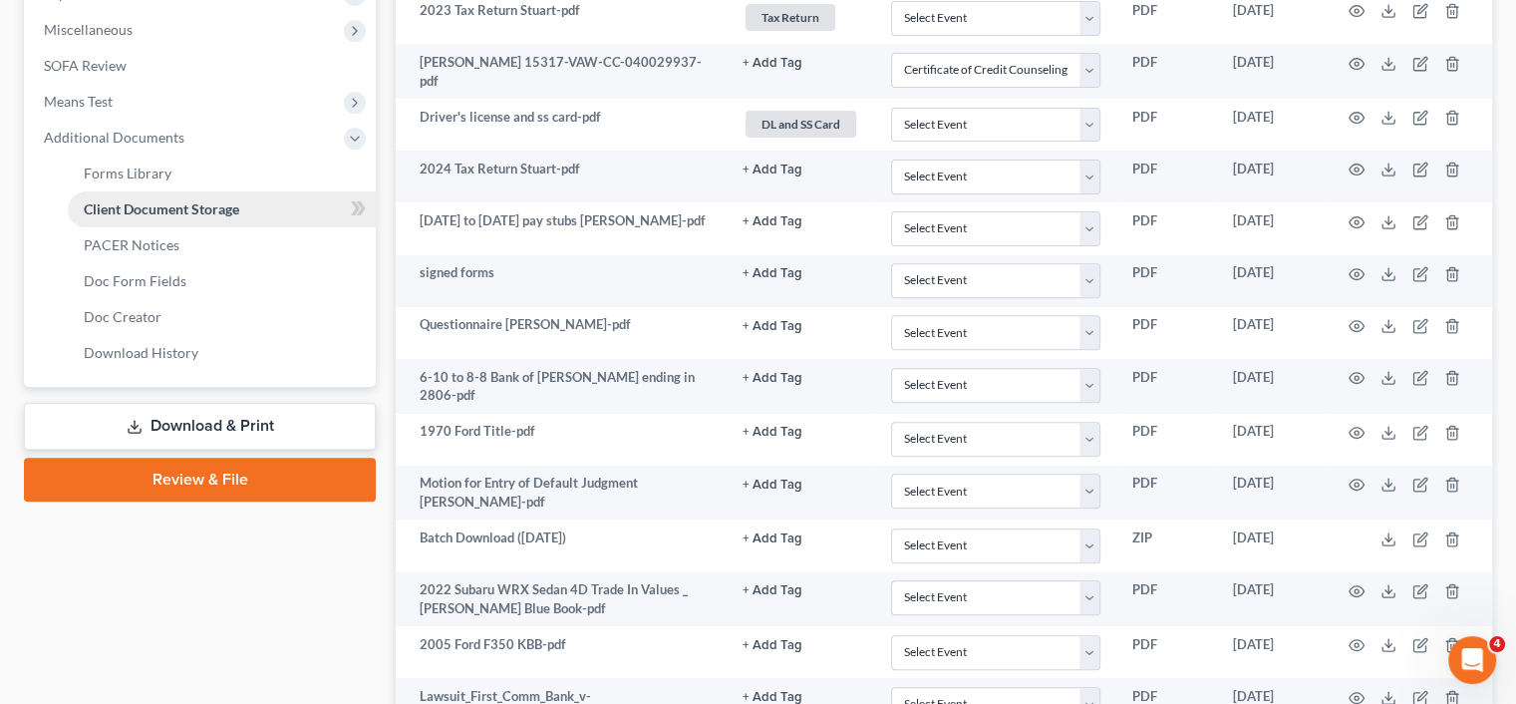
click at [146, 210] on span "Client Document Storage" at bounding box center [161, 208] width 155 height 17
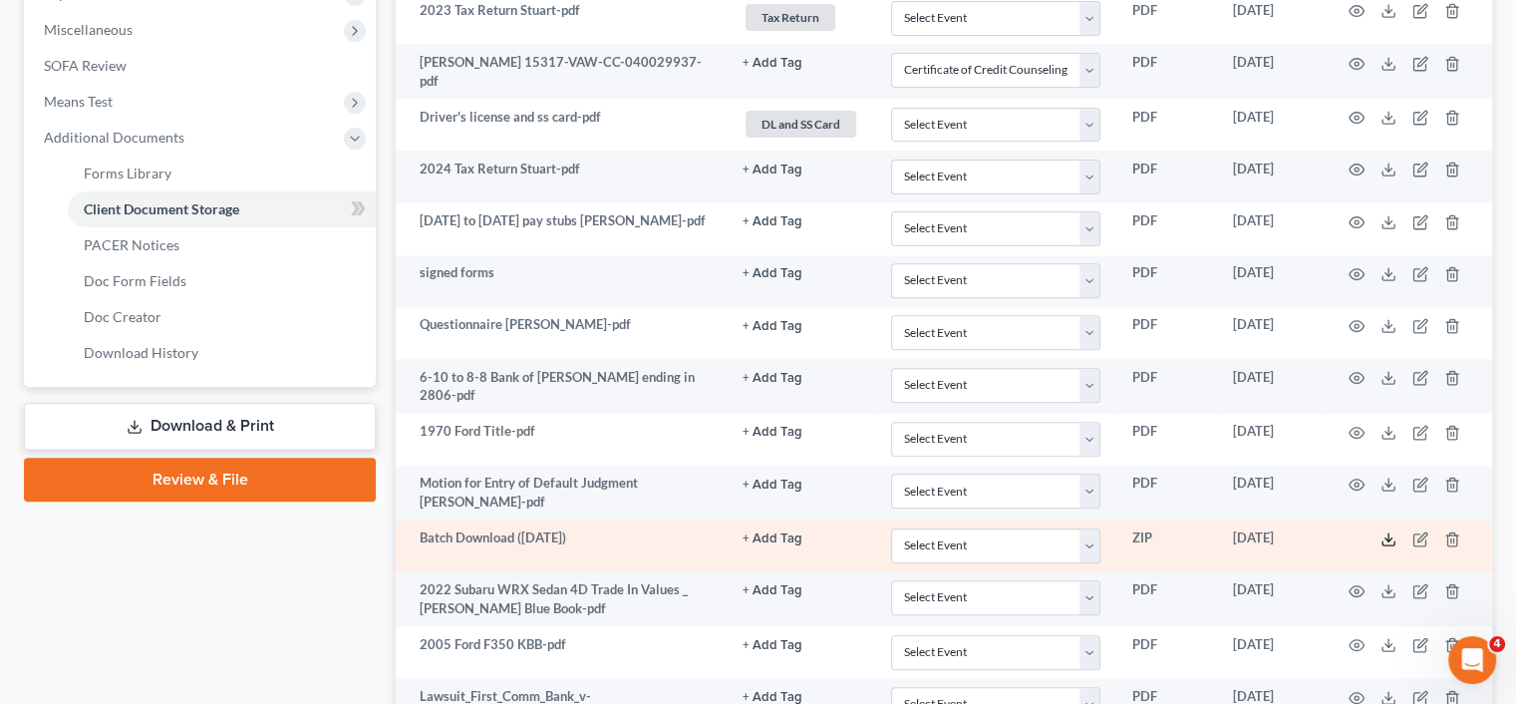
click at [1388, 533] on line at bounding box center [1388, 537] width 0 height 8
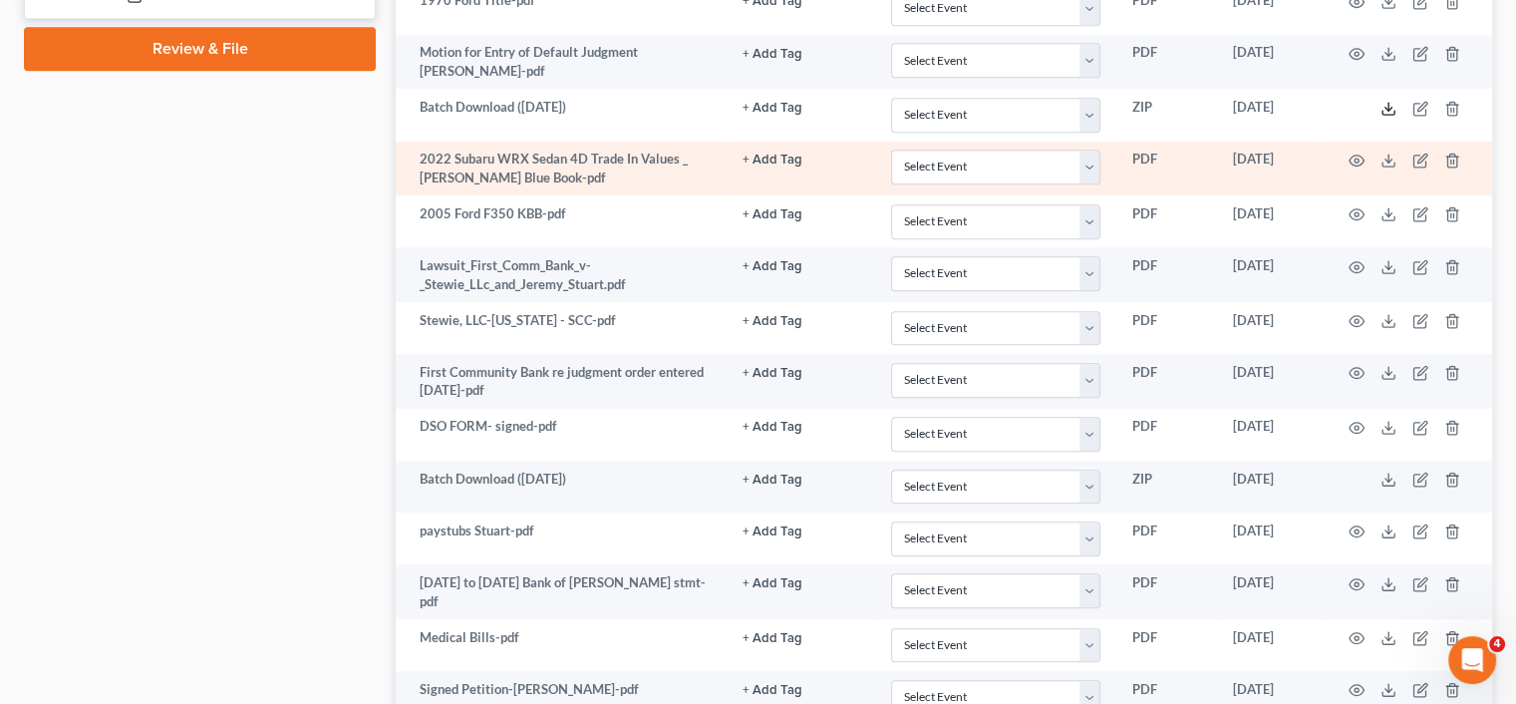
scroll to position [1094, 0]
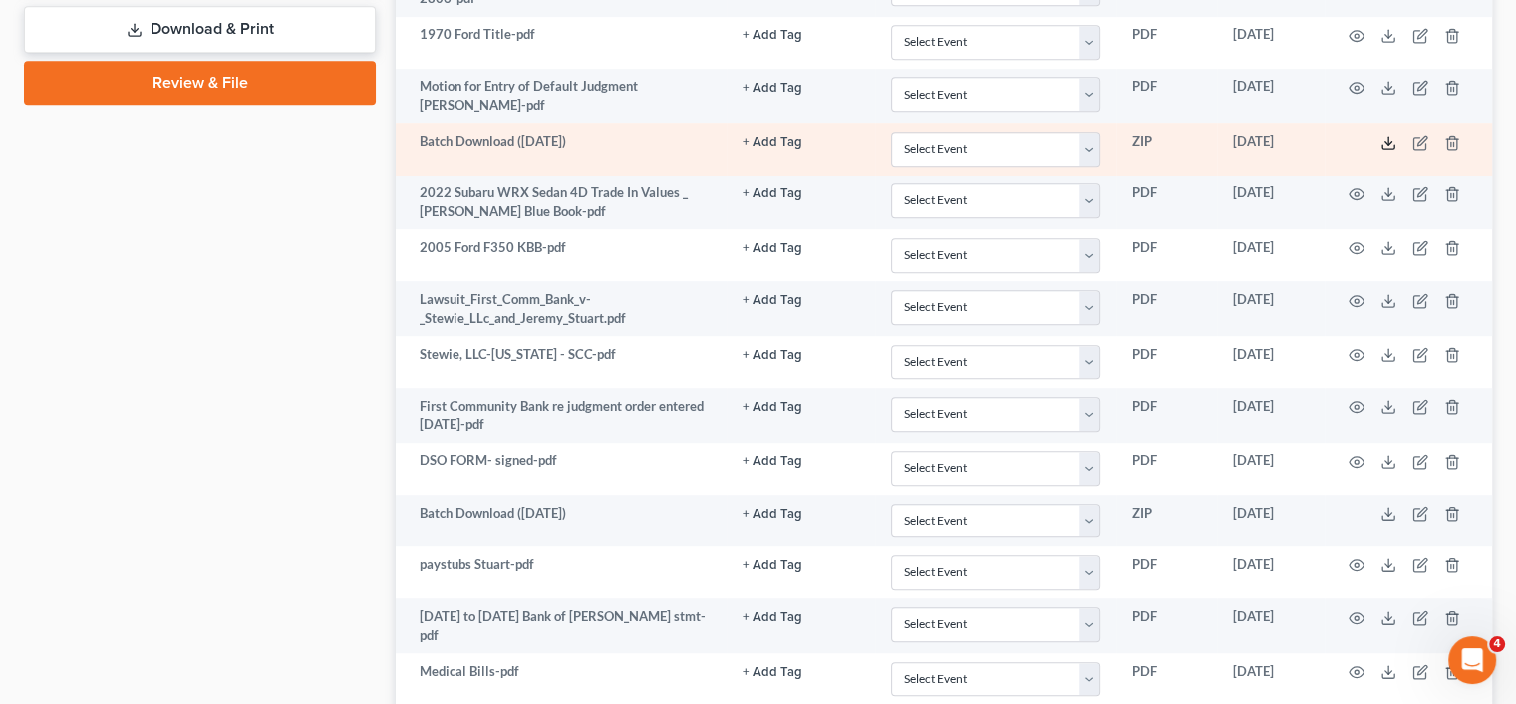
click at [1390, 135] on icon at bounding box center [1388, 143] width 16 height 16
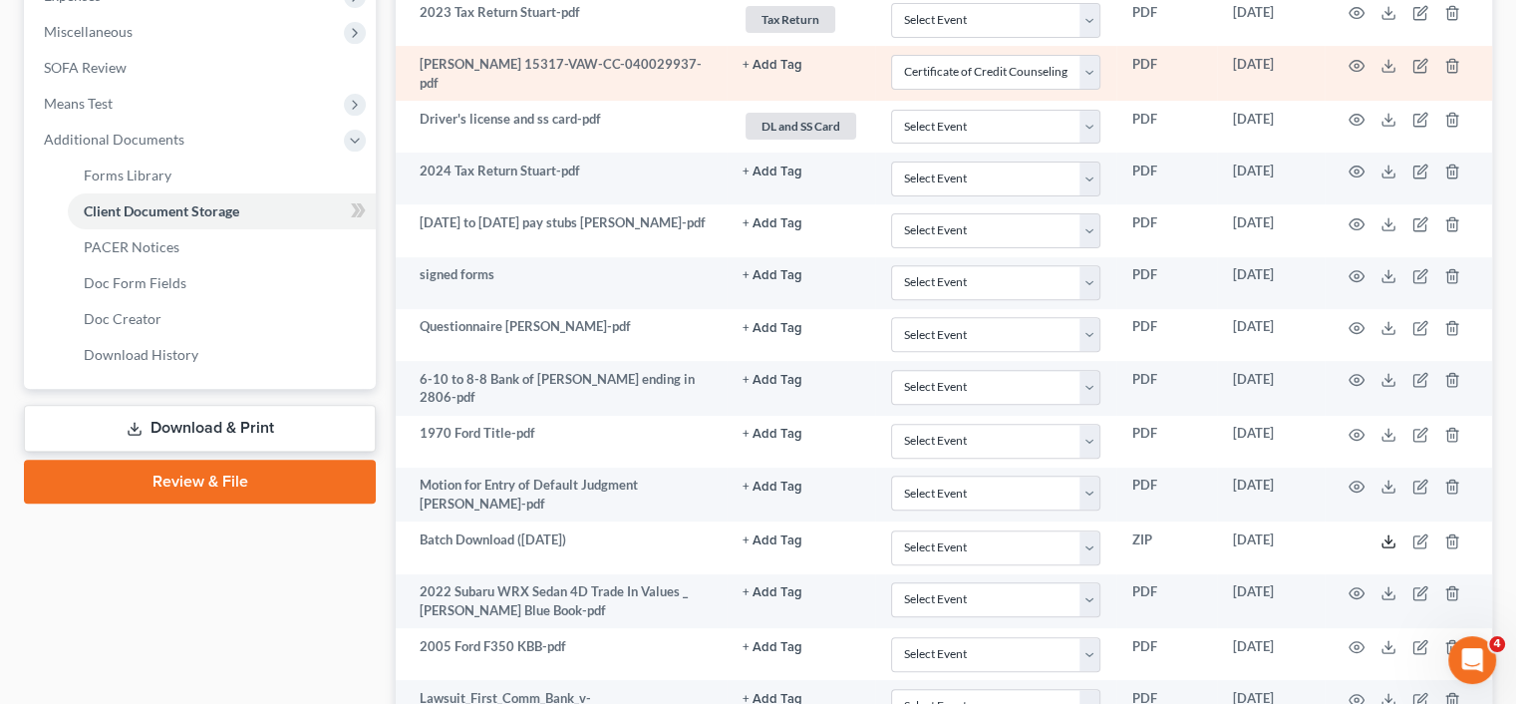
scroll to position [795, 0]
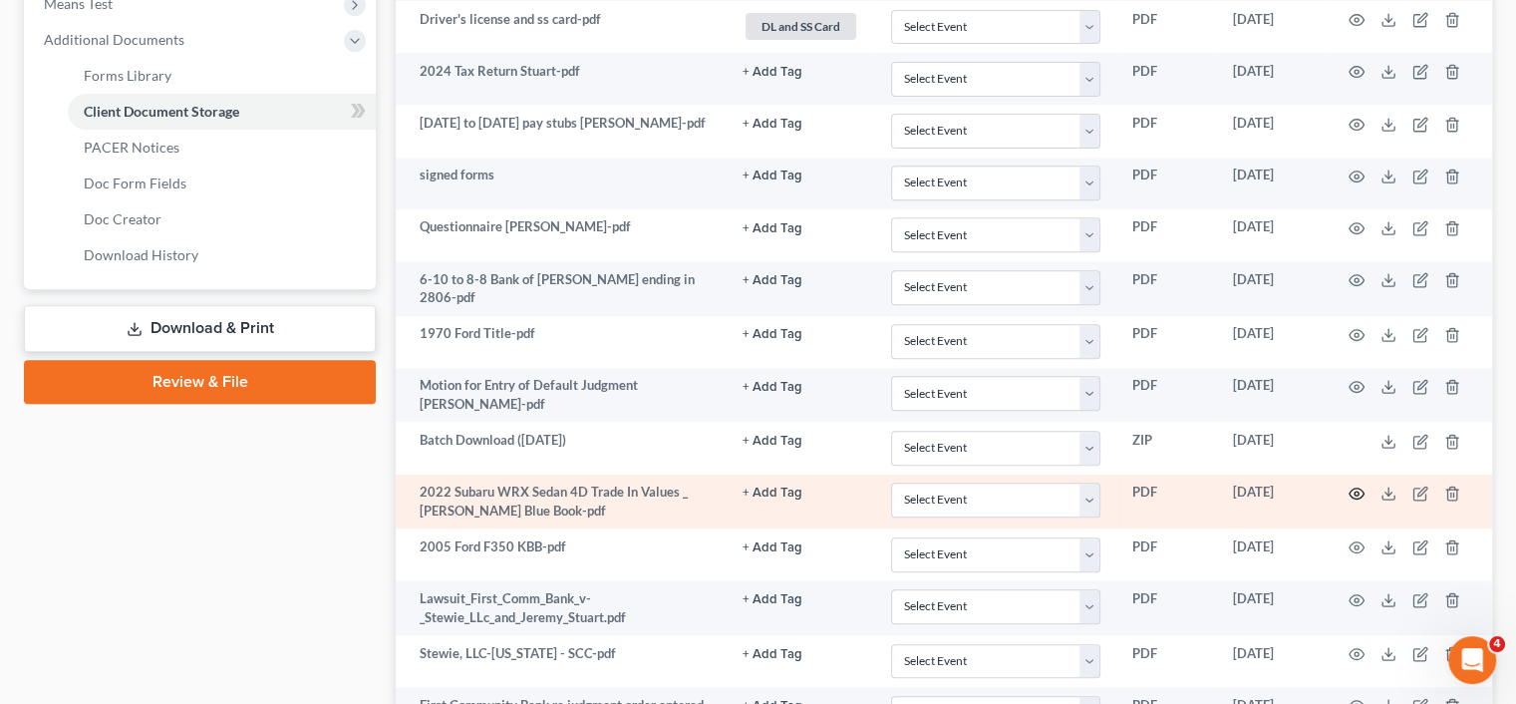
click at [1352, 485] on icon "button" at bounding box center [1356, 493] width 16 height 16
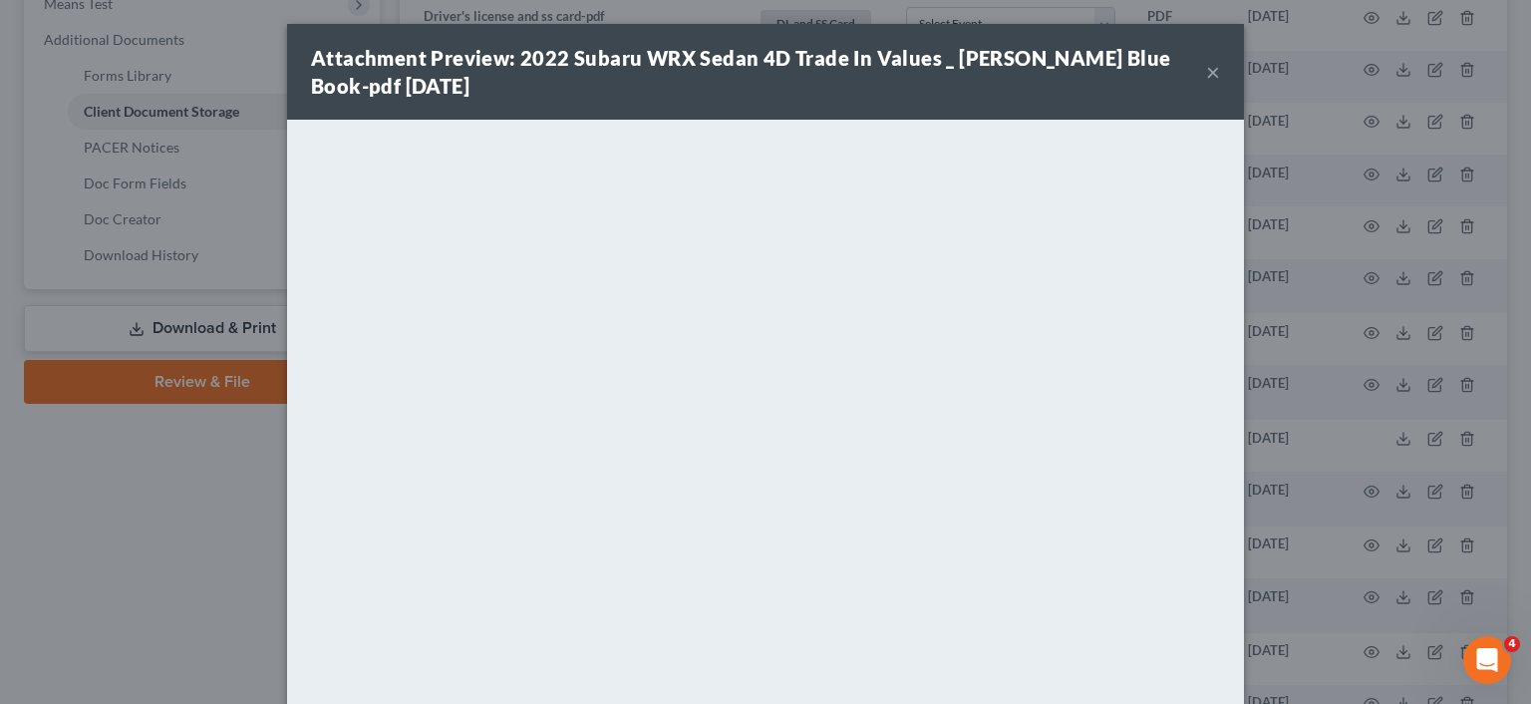
click at [1206, 79] on button "×" at bounding box center [1213, 72] width 14 height 24
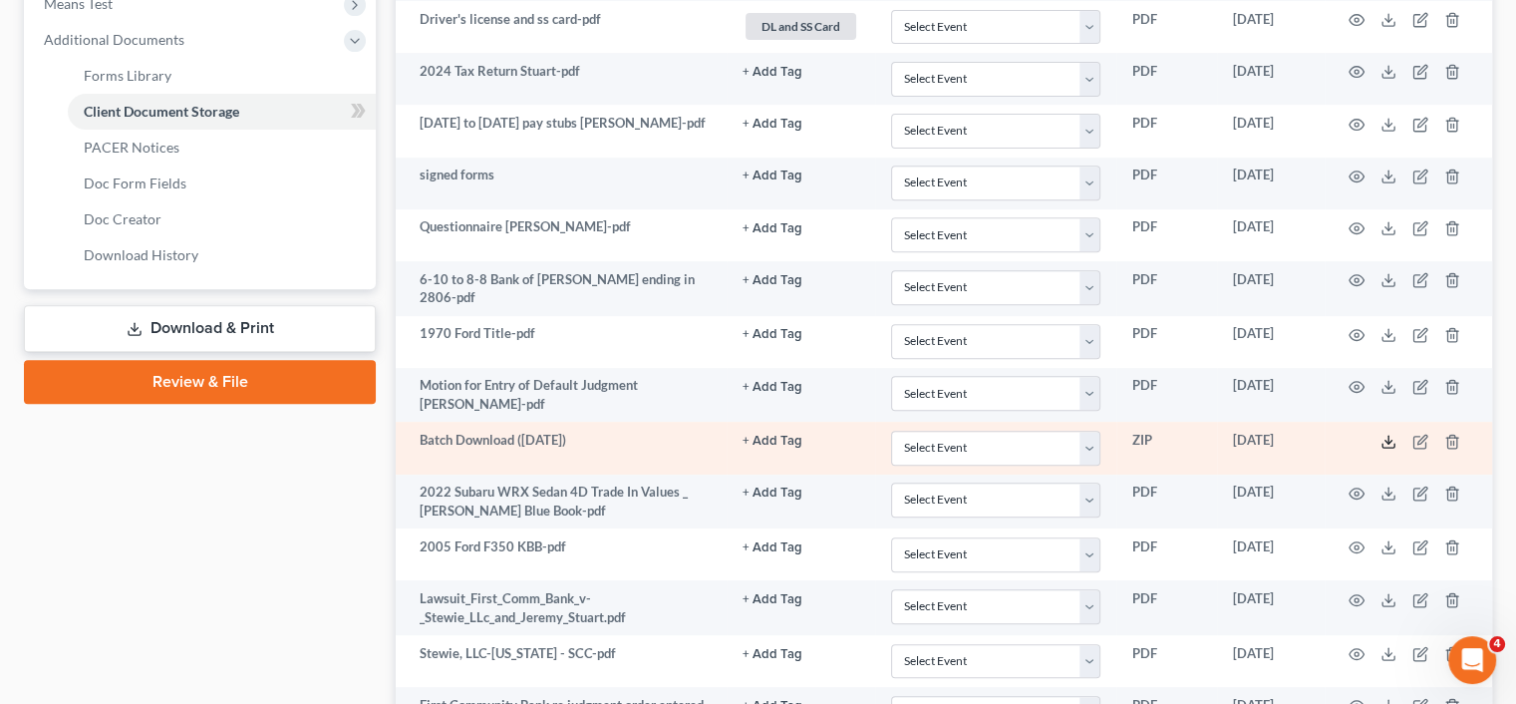
click at [1392, 434] on icon at bounding box center [1388, 442] width 16 height 16
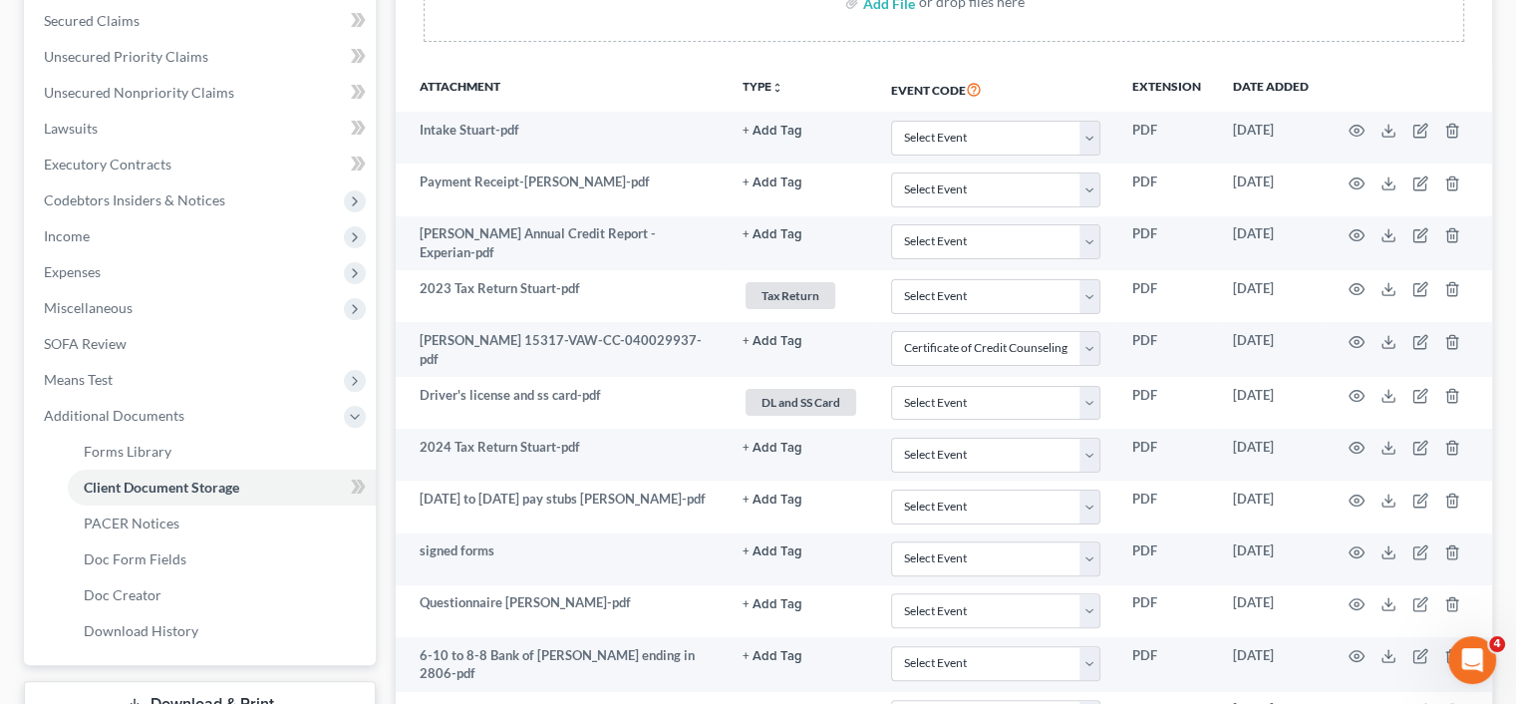
scroll to position [197, 0]
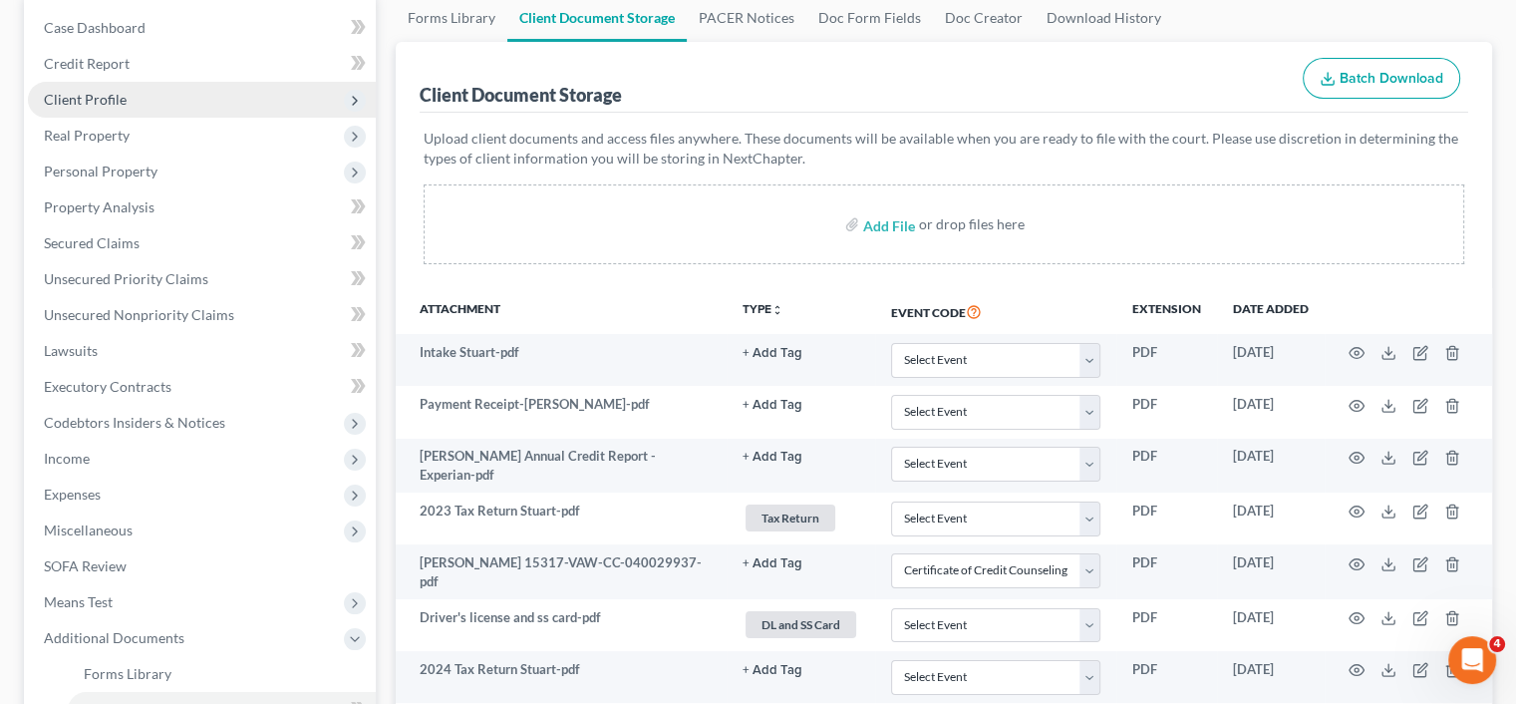
click at [84, 91] on span "Client Profile" at bounding box center [85, 99] width 83 height 17
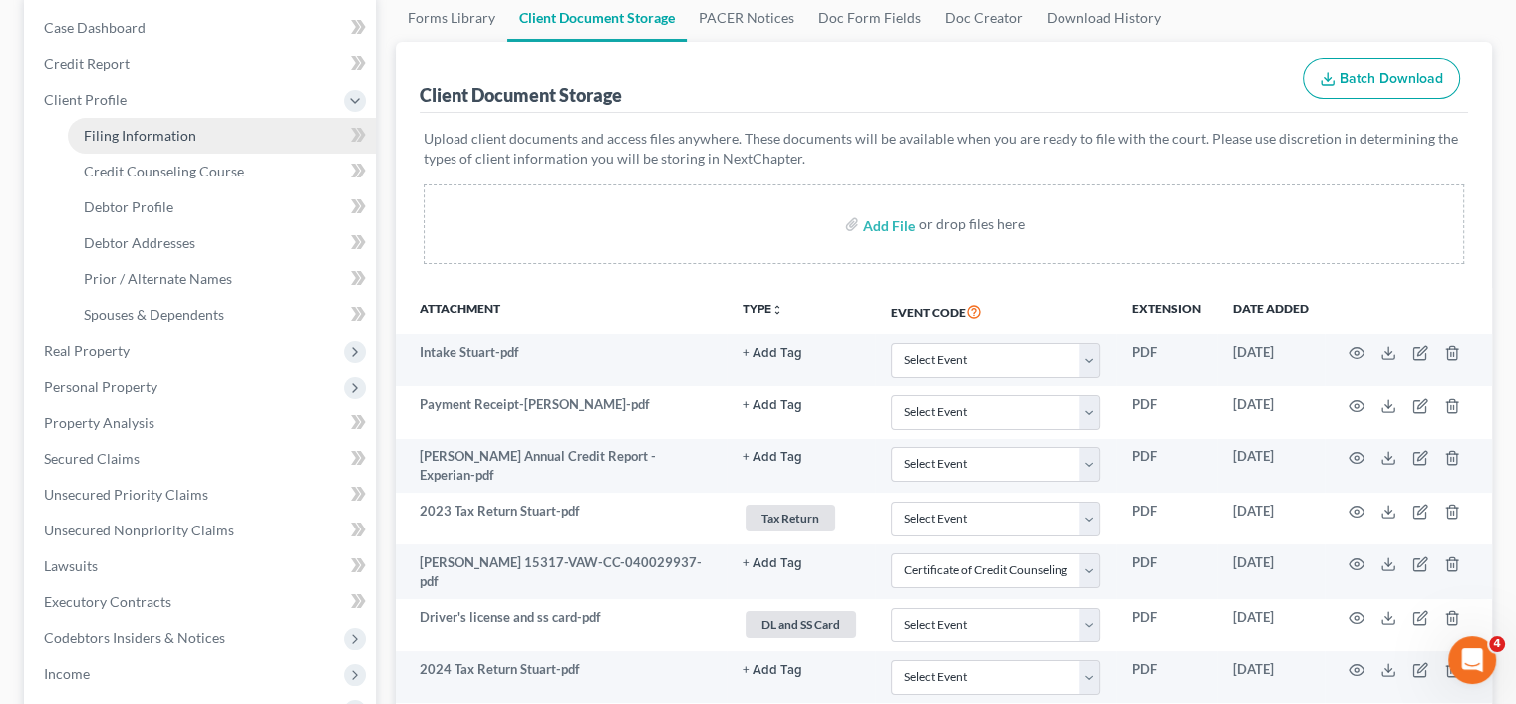
click at [112, 132] on span "Filing Information" at bounding box center [140, 135] width 113 height 17
select select "1"
select select "0"
select select "48"
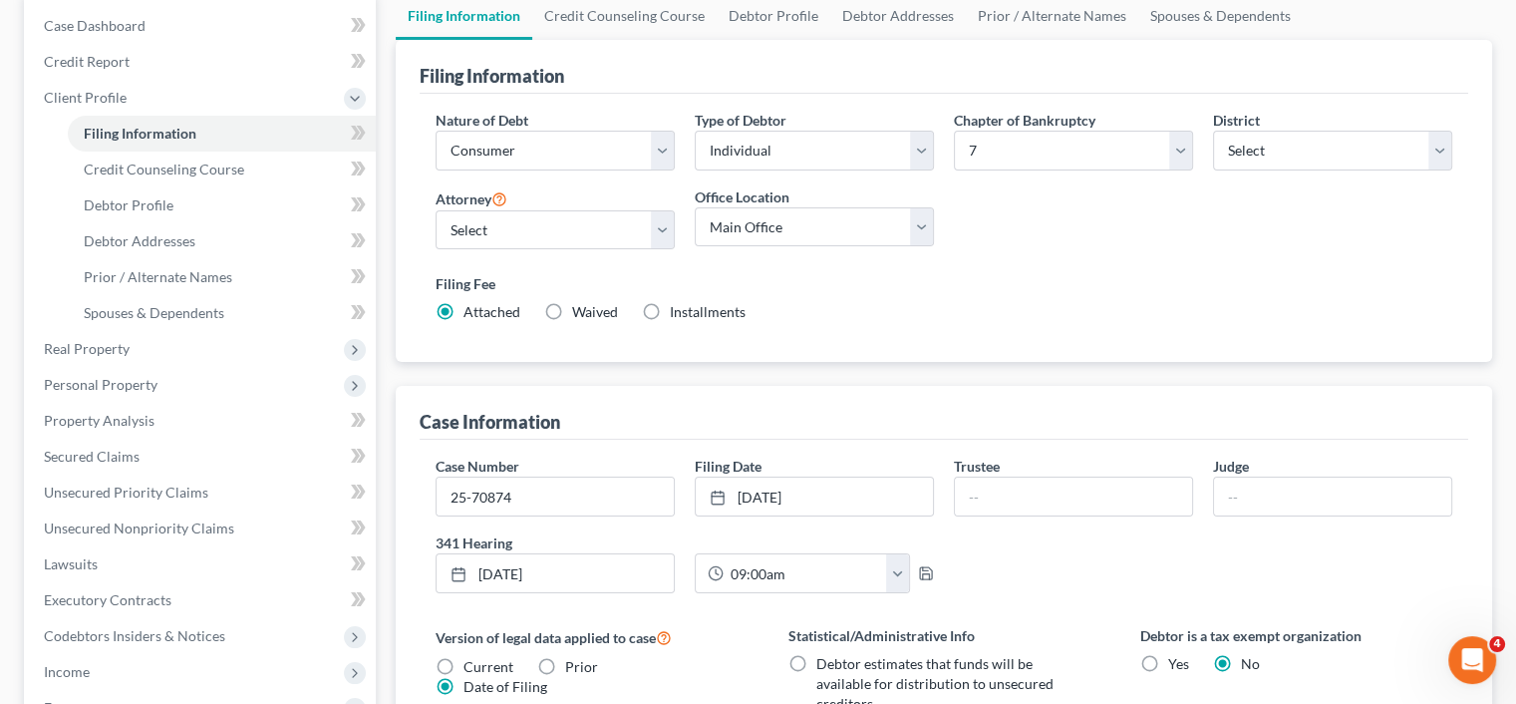
scroll to position [100, 0]
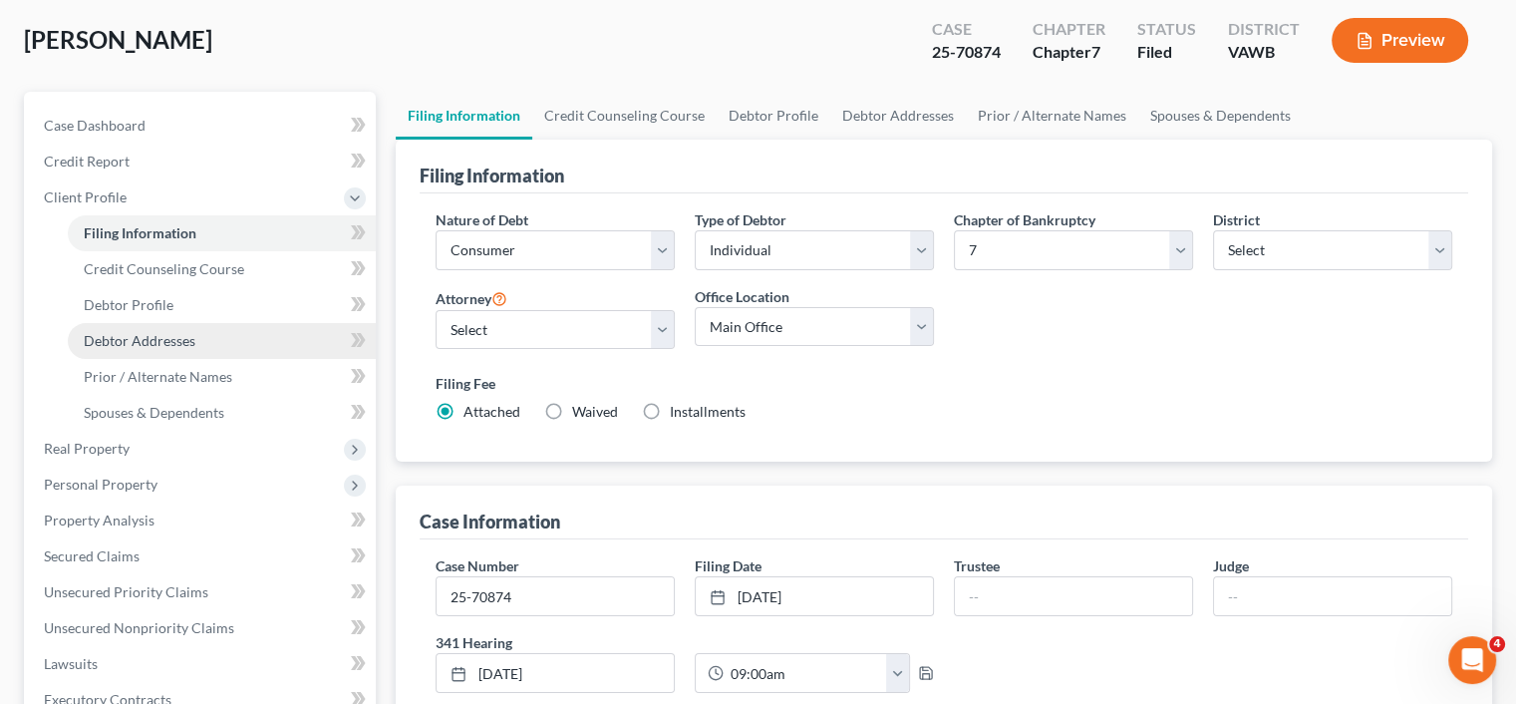
click at [100, 340] on span "Debtor Addresses" at bounding box center [140, 340] width 112 height 17
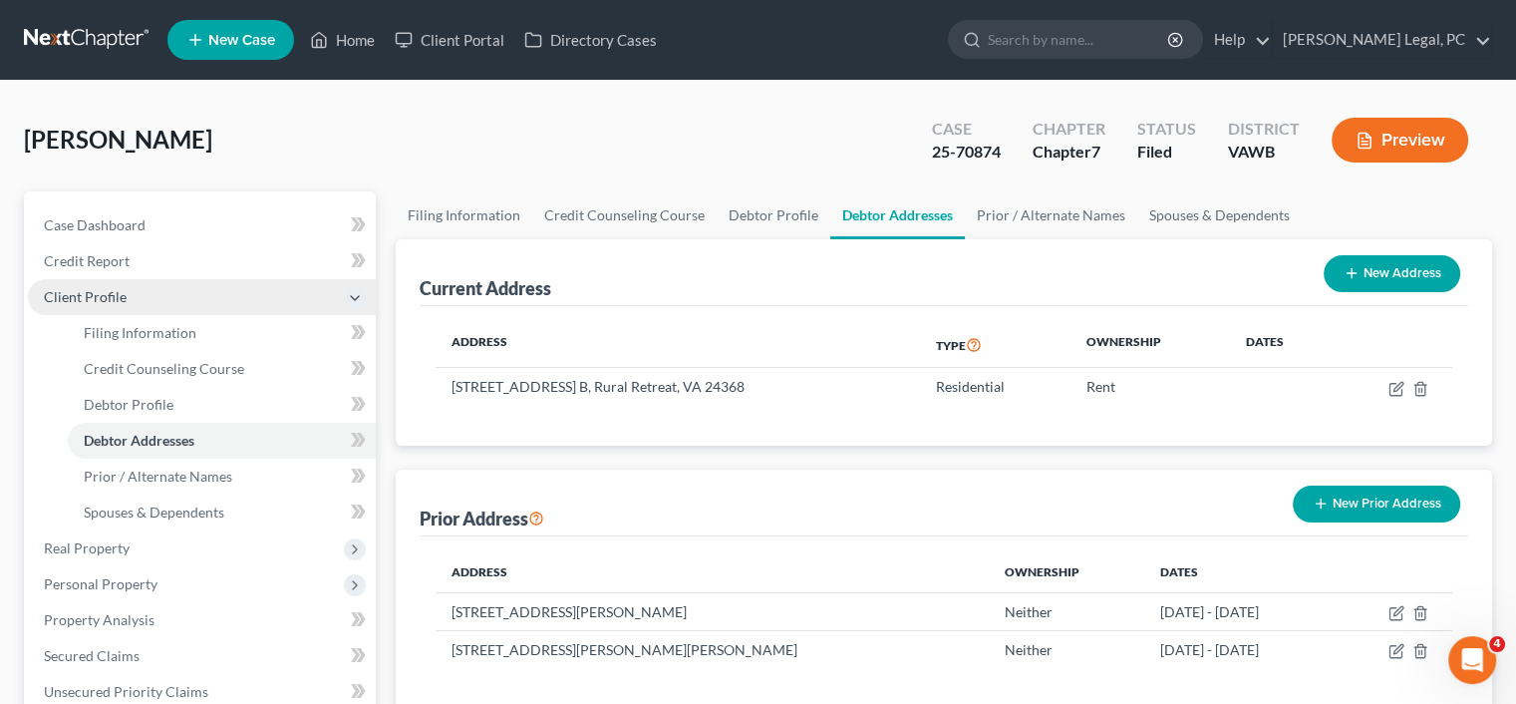
click at [71, 297] on span "Client Profile" at bounding box center [85, 296] width 83 height 17
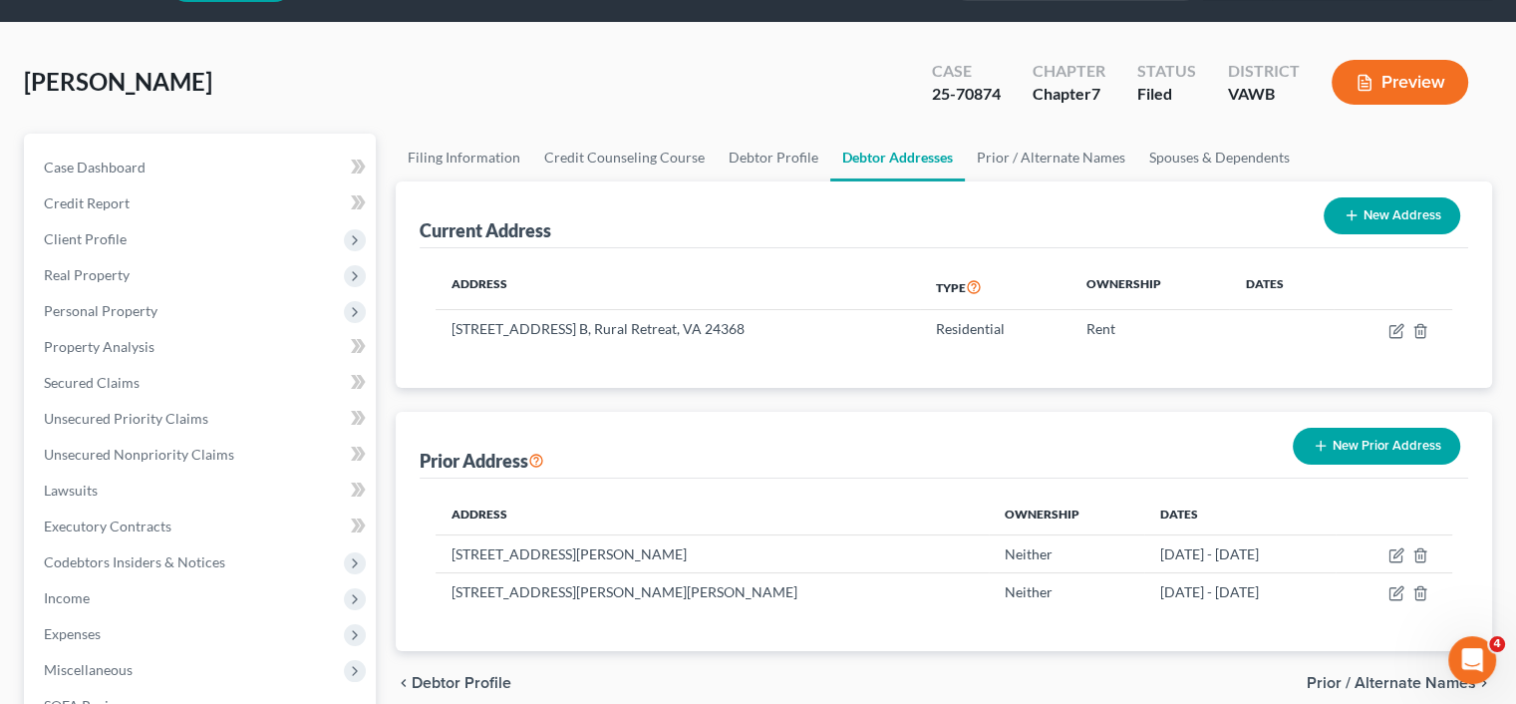
scroll to position [56, 0]
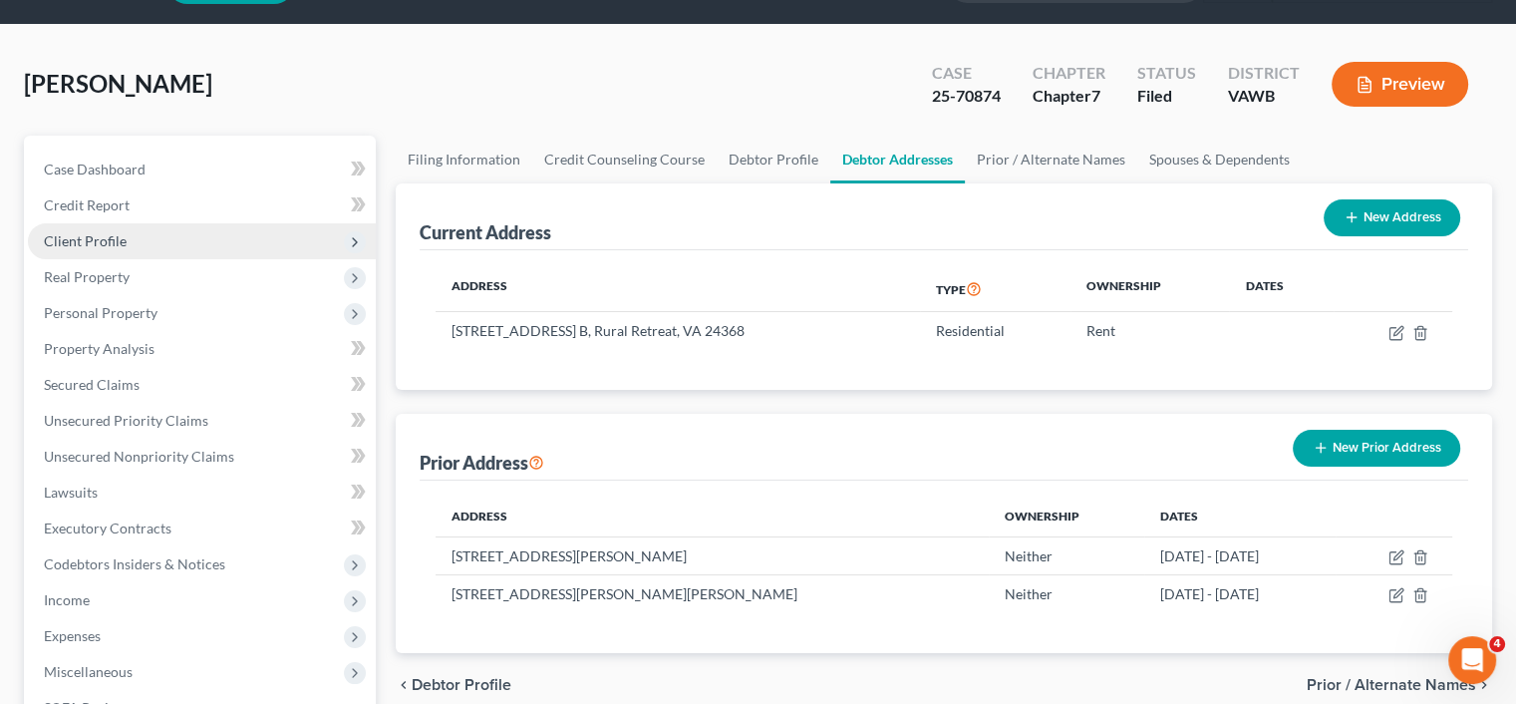
click at [124, 240] on span "Client Profile" at bounding box center [202, 241] width 348 height 36
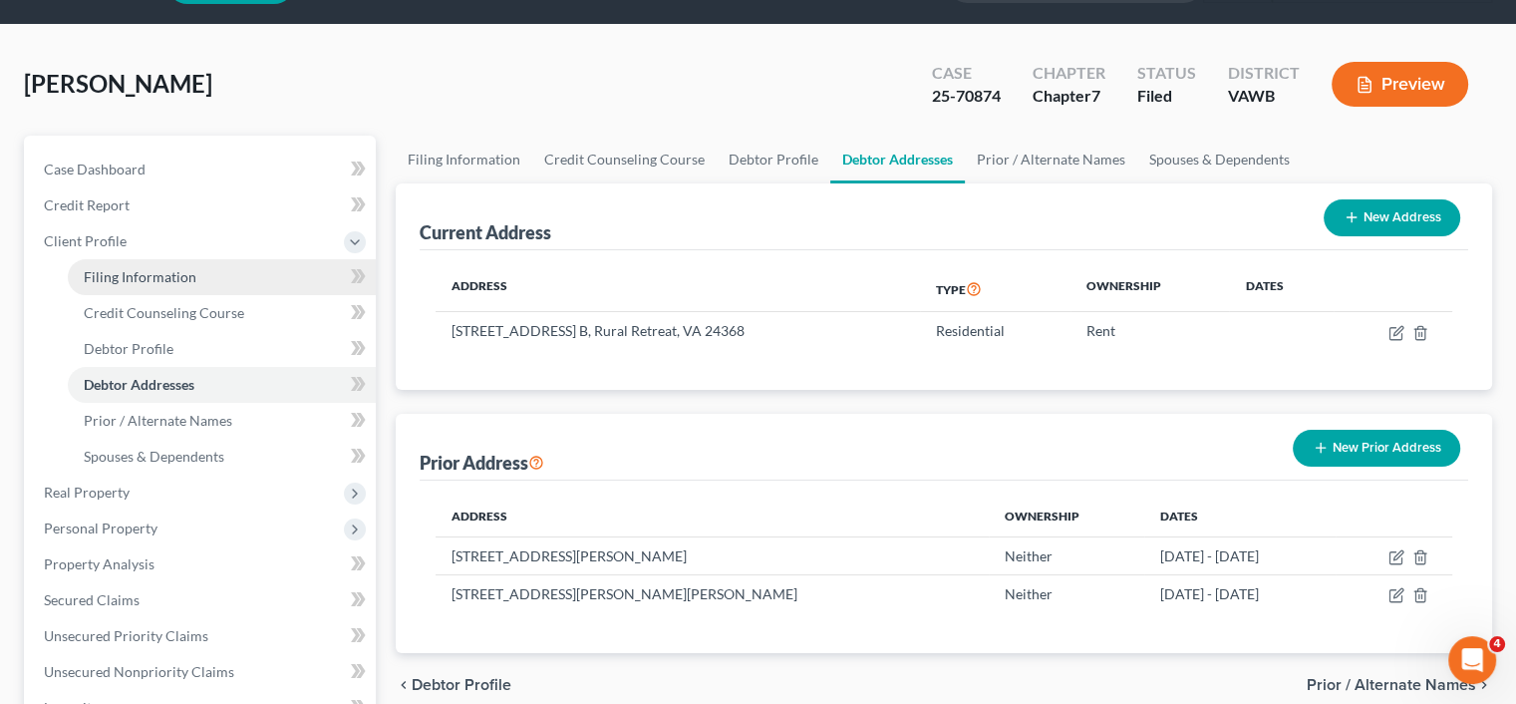
click at [136, 270] on span "Filing Information" at bounding box center [140, 276] width 113 height 17
select select "1"
select select "0"
select select "84"
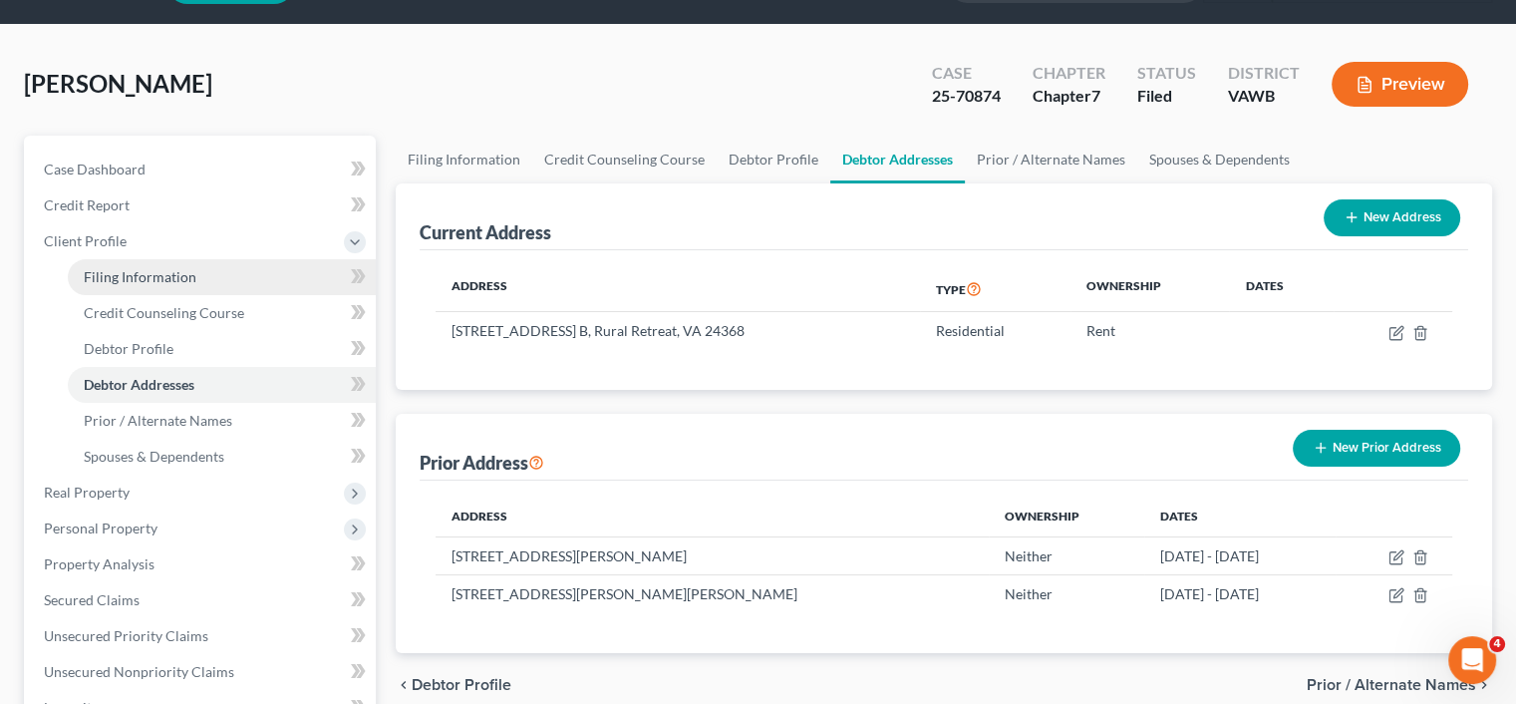
select select "0"
select select "48"
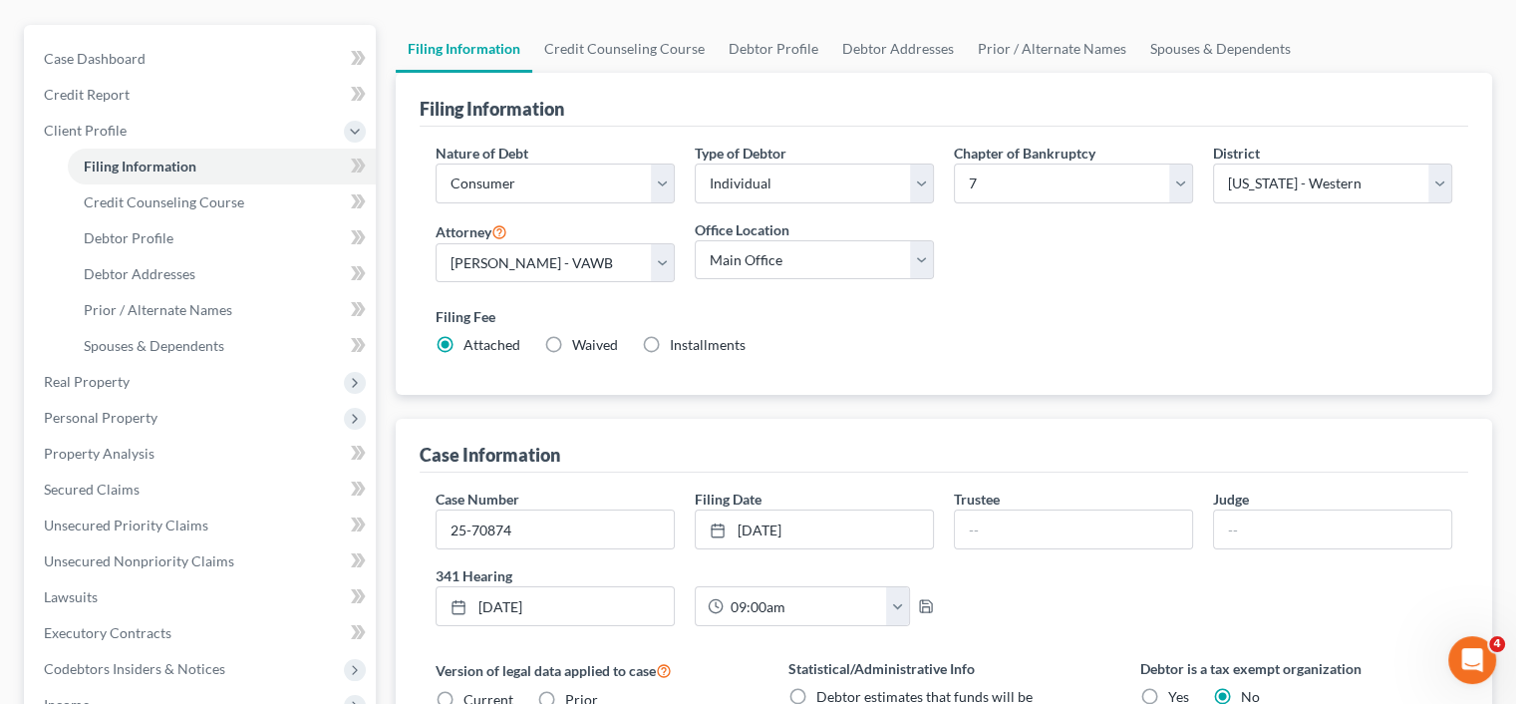
scroll to position [299, 0]
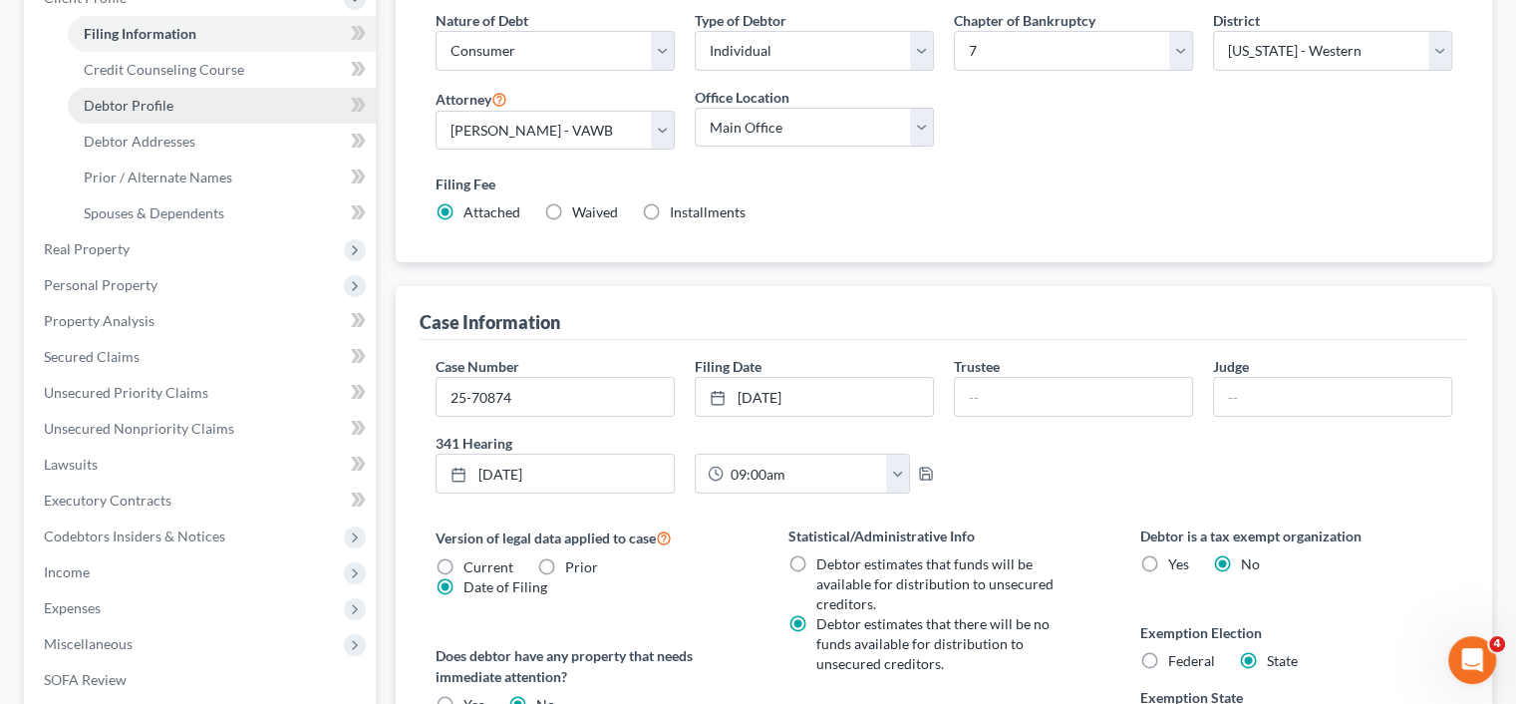
click at [97, 114] on link "Debtor Profile" at bounding box center [222, 106] width 308 height 36
select select "0"
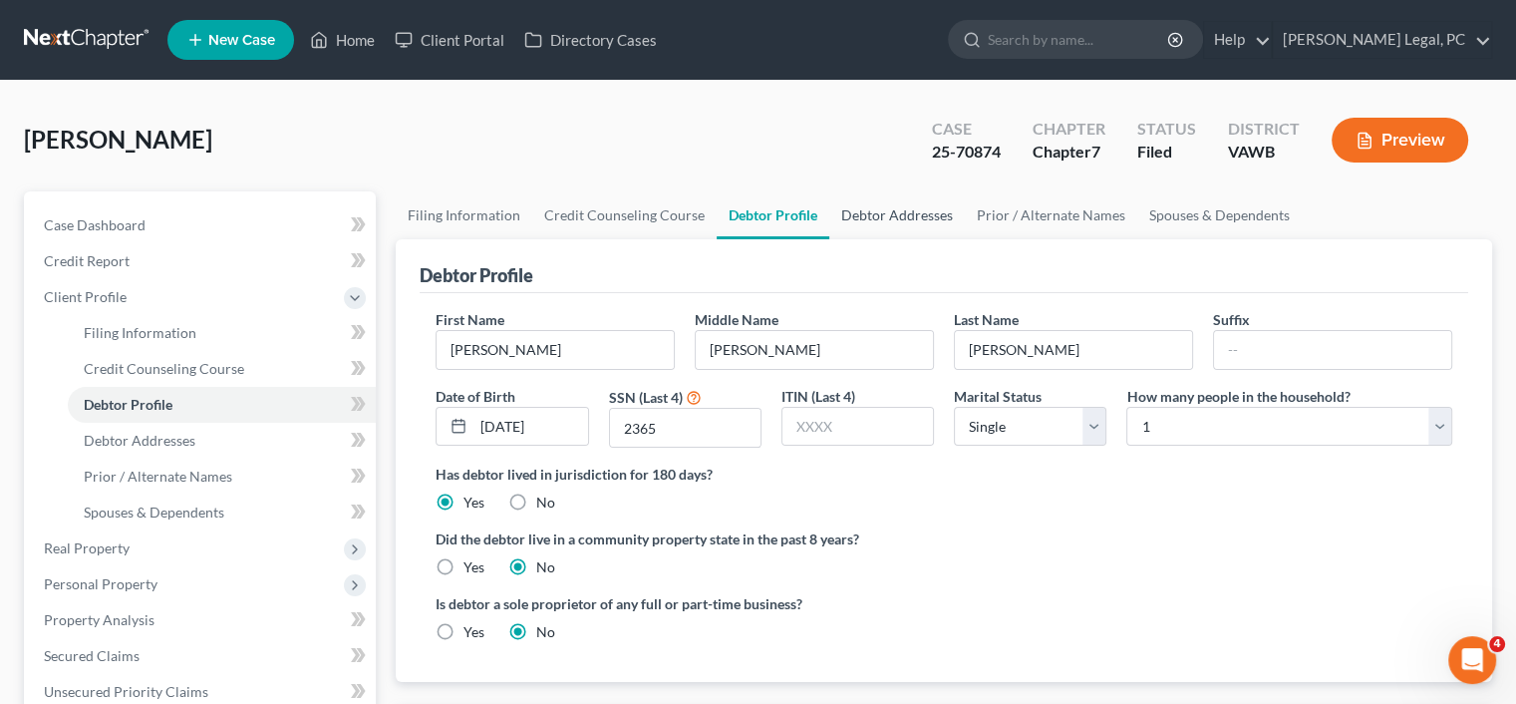
click at [882, 216] on link "Debtor Addresses" at bounding box center [897, 215] width 136 height 48
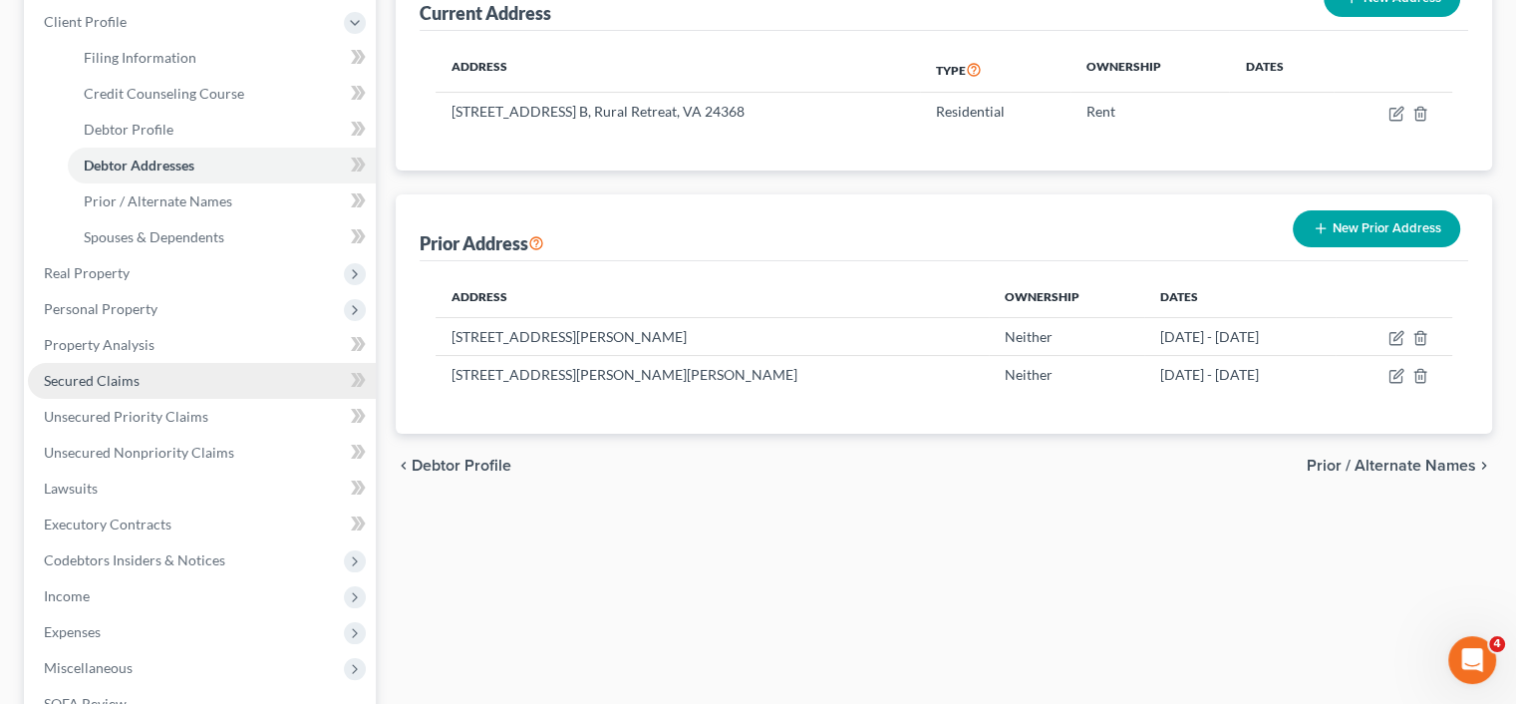
scroll to position [271, 0]
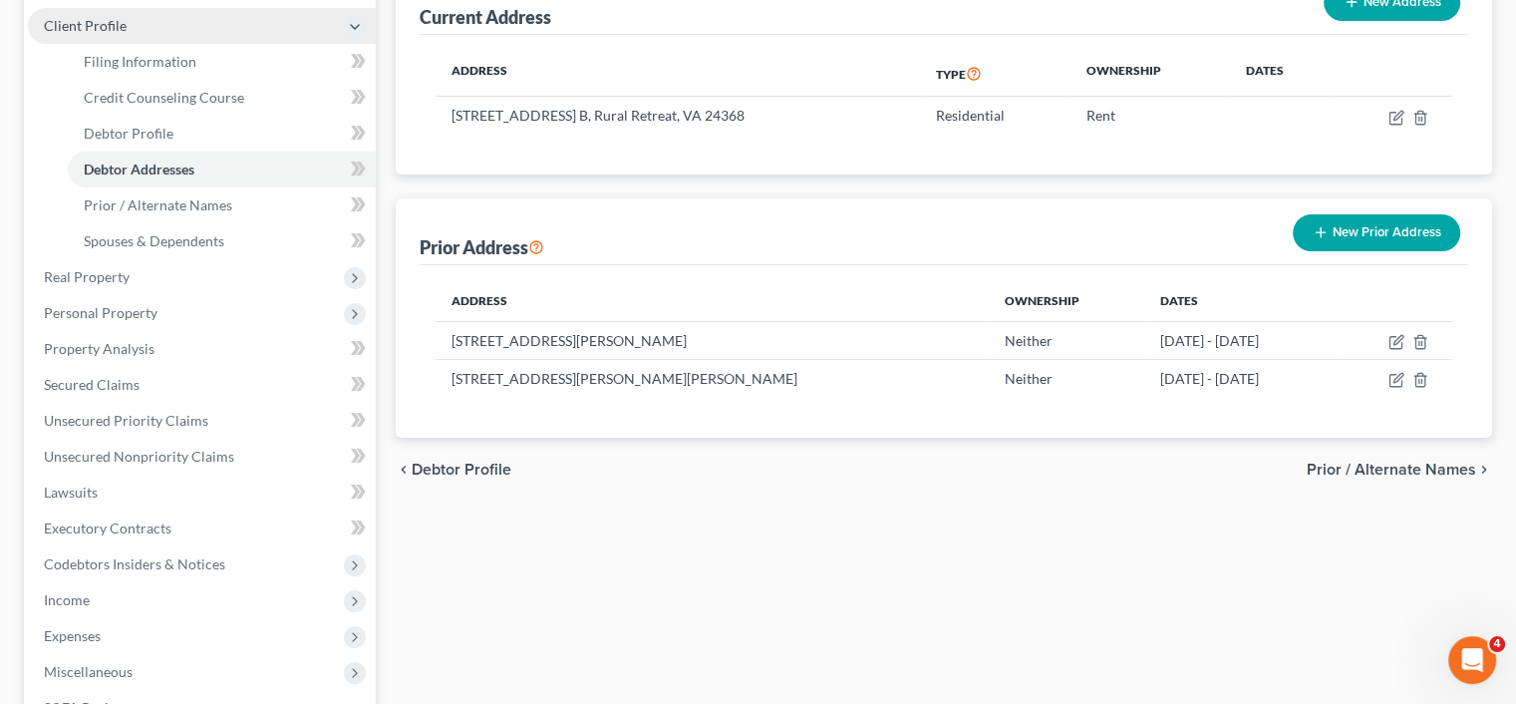
click at [72, 25] on span "Client Profile" at bounding box center [85, 25] width 83 height 17
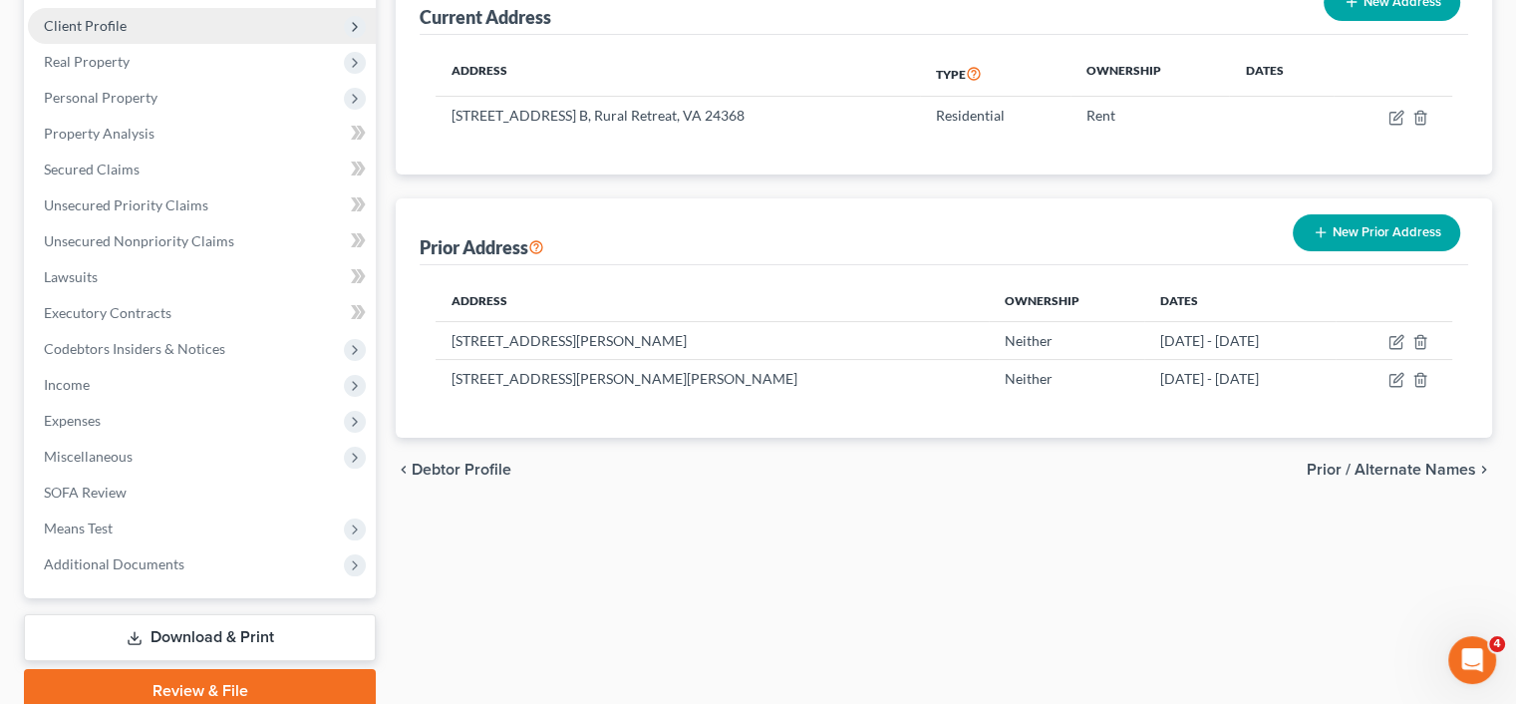
scroll to position [72, 0]
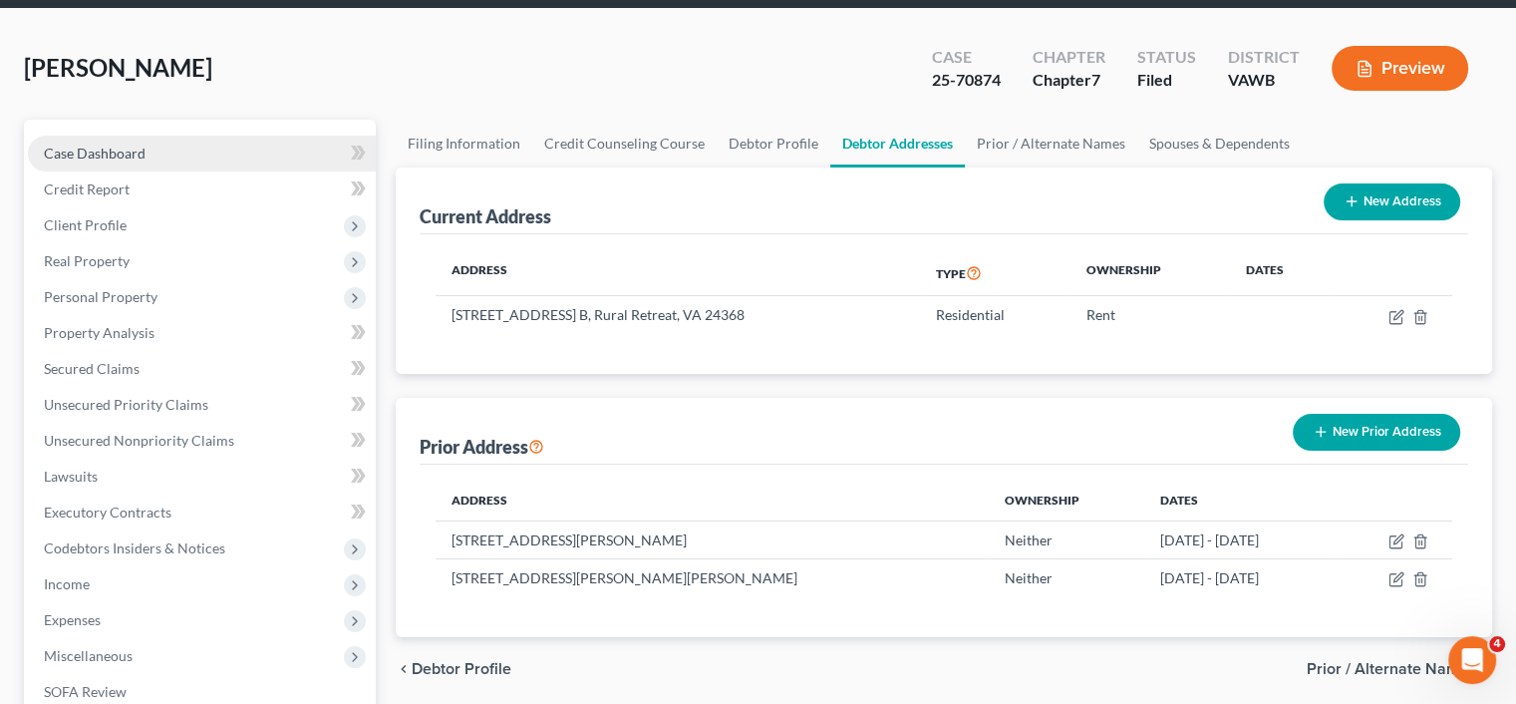
click at [112, 150] on span "Case Dashboard" at bounding box center [95, 153] width 102 height 17
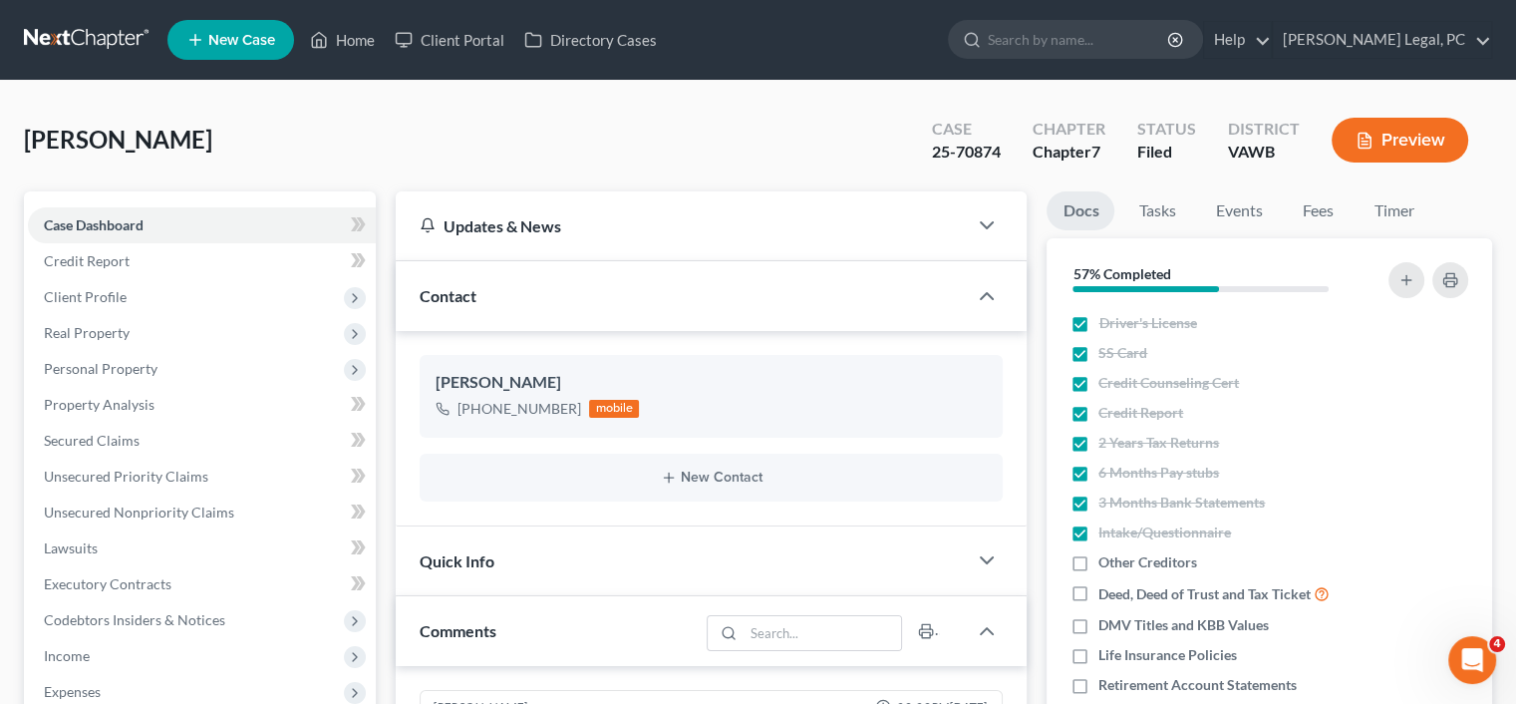
scroll to position [498, 0]
